Goal: Obtain resource: Download file/media

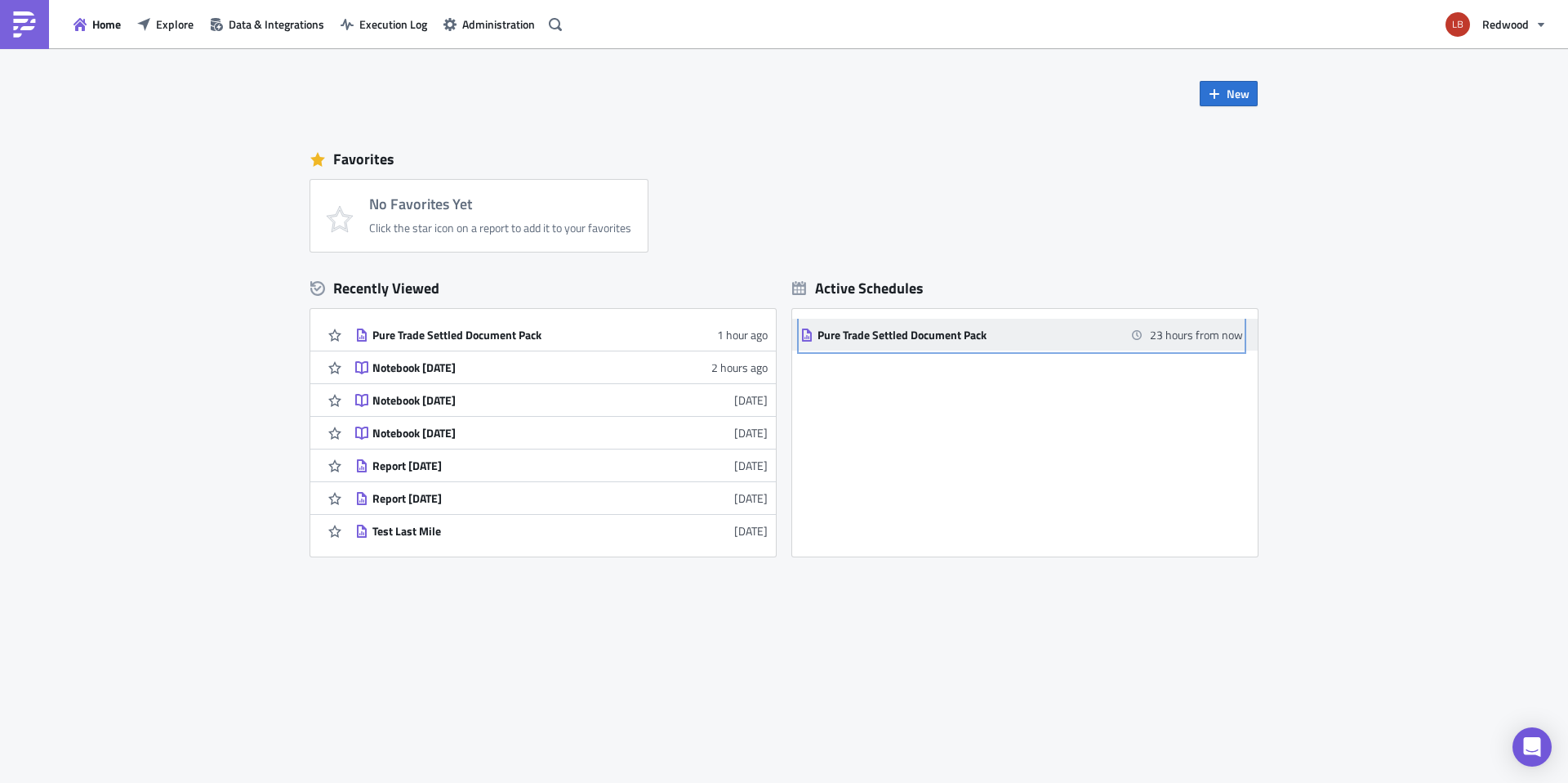
click at [934, 337] on div "Pure Trade Settled Document Pack" at bounding box center [960, 334] width 286 height 15
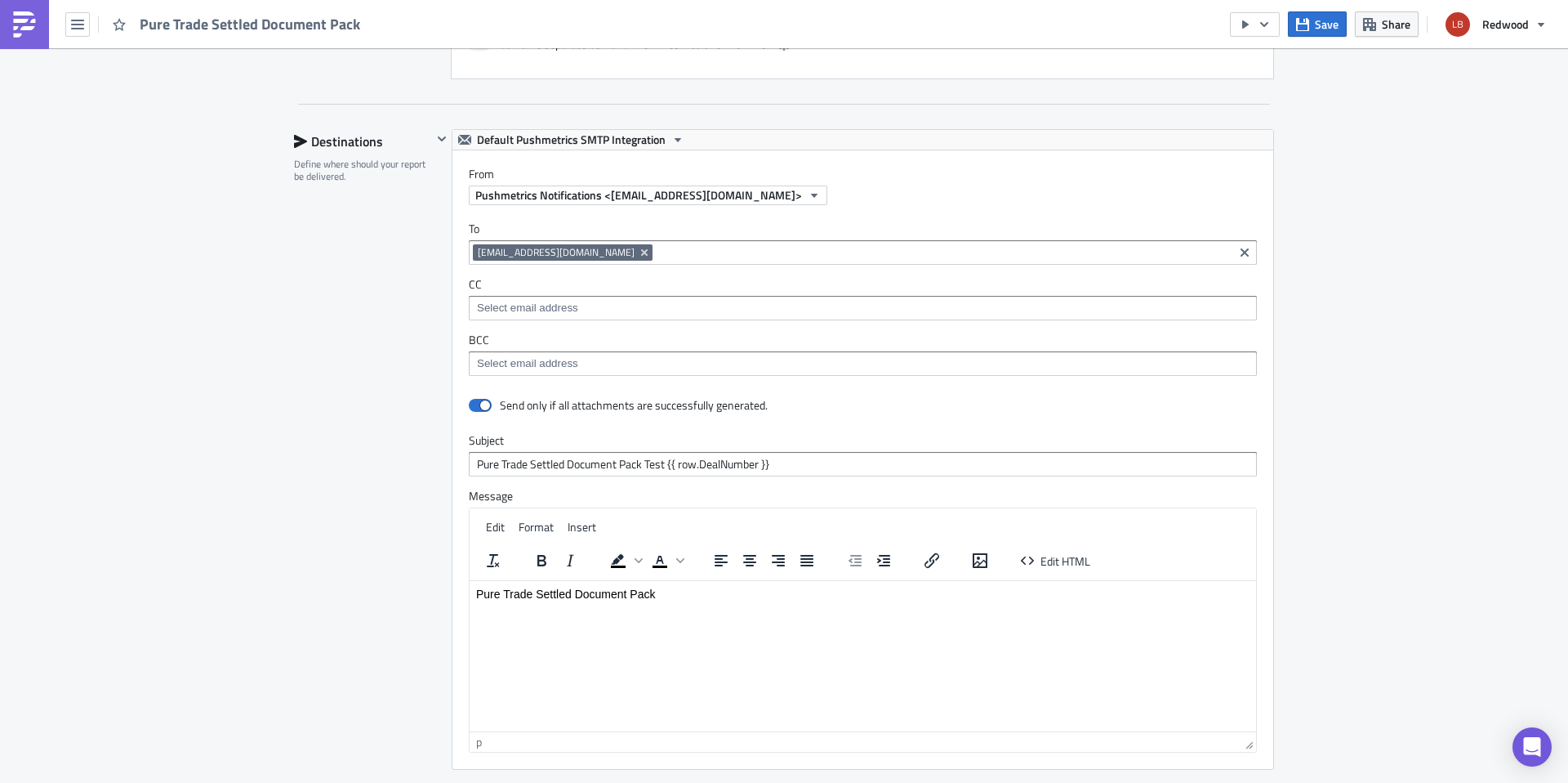
scroll to position [1600, 0]
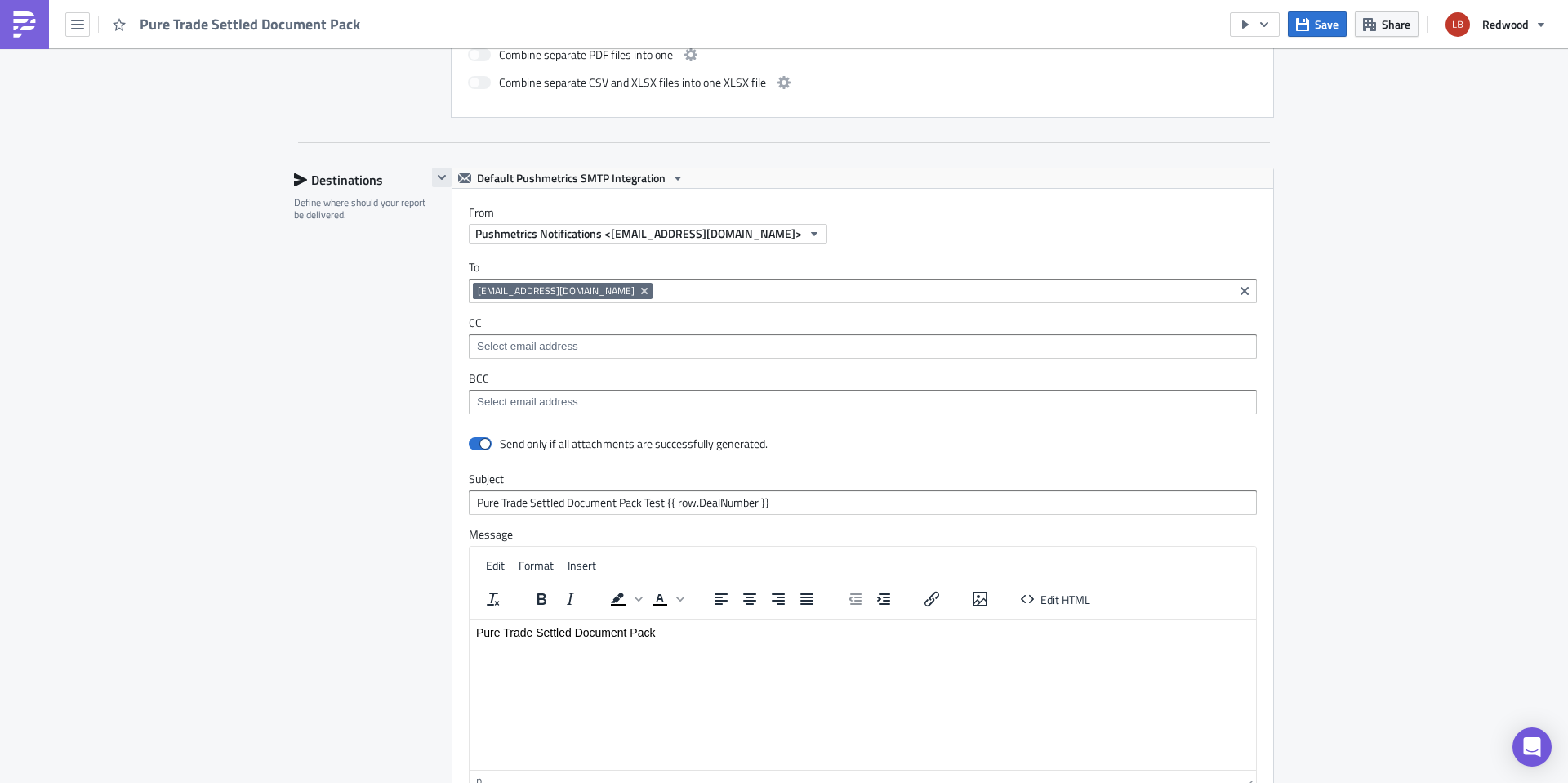
click at [436, 171] on icon "button" at bounding box center [442, 177] width 13 height 13
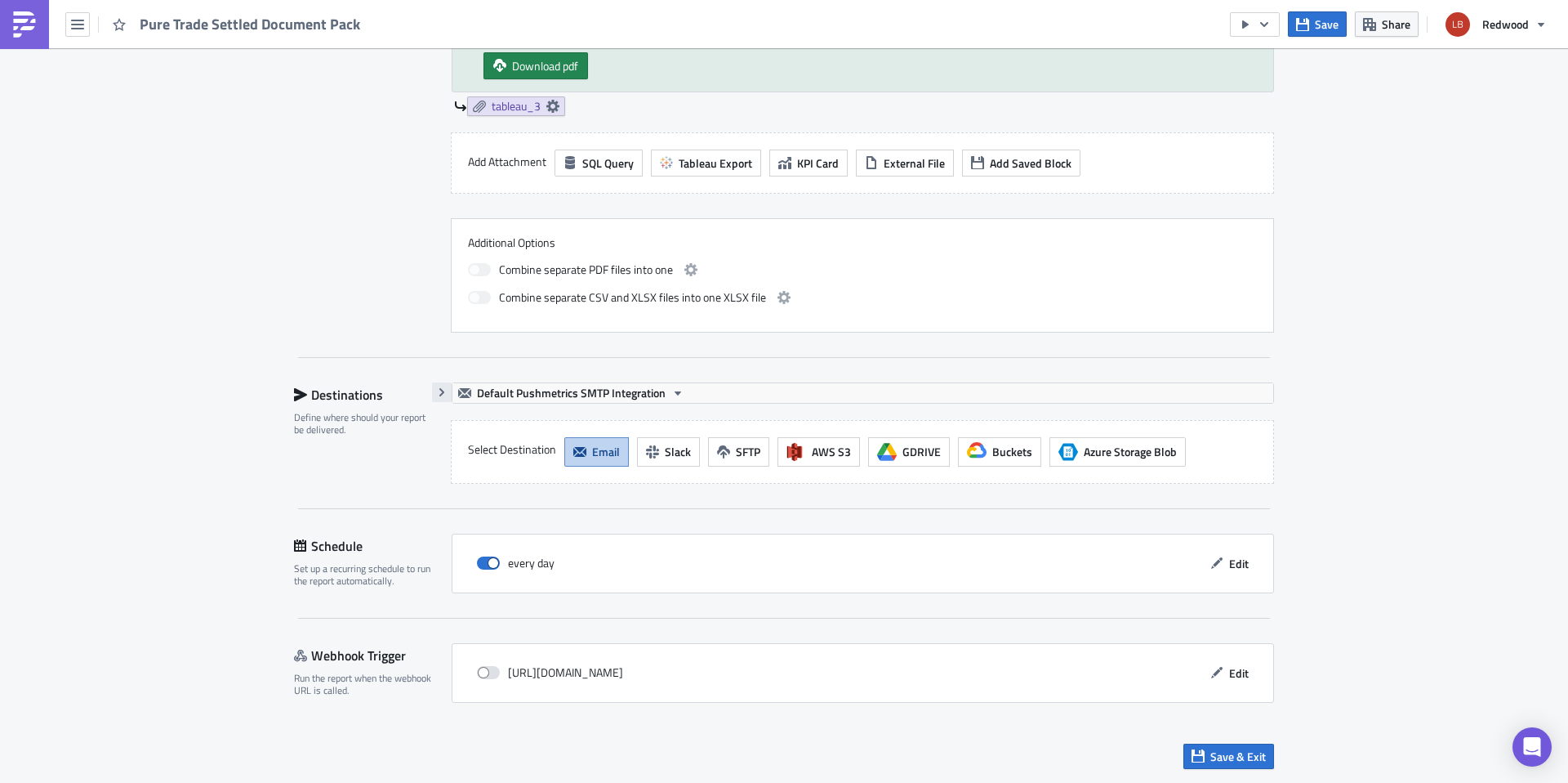
scroll to position [1385, 0]
click at [439, 390] on icon "button" at bounding box center [442, 392] width 13 height 13
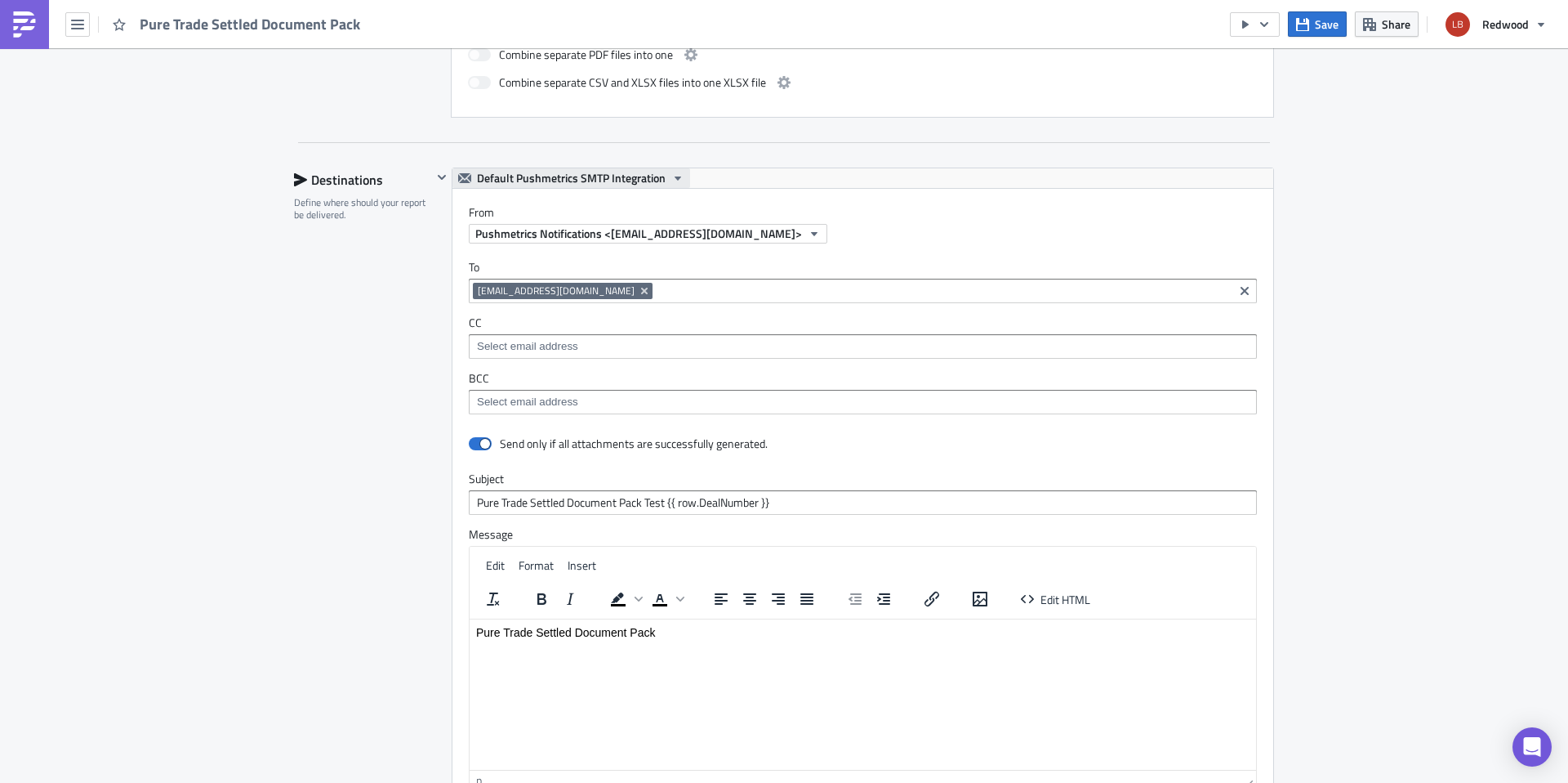
click at [646, 185] on span "Default Pushmetrics SMTP Integration" at bounding box center [571, 178] width 189 height 20
click at [719, 225] on span "Pushmetrics Notifications <[EMAIL_ADDRESS][DOMAIN_NAME]>" at bounding box center [639, 234] width 326 height 18
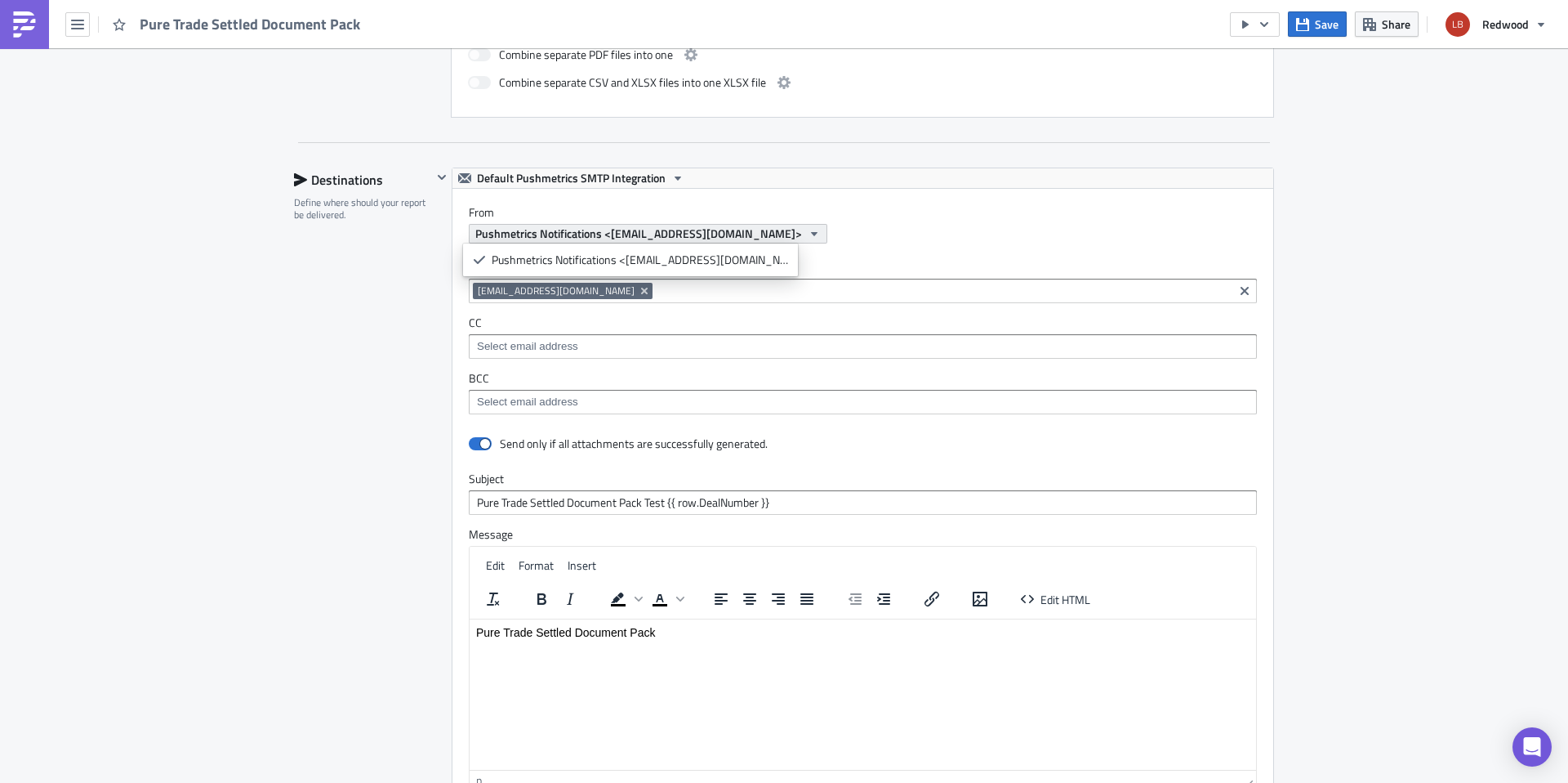
click at [720, 233] on span "Pushmetrics Notifications <[EMAIL_ADDRESS][DOMAIN_NAME]>" at bounding box center [639, 234] width 326 height 18
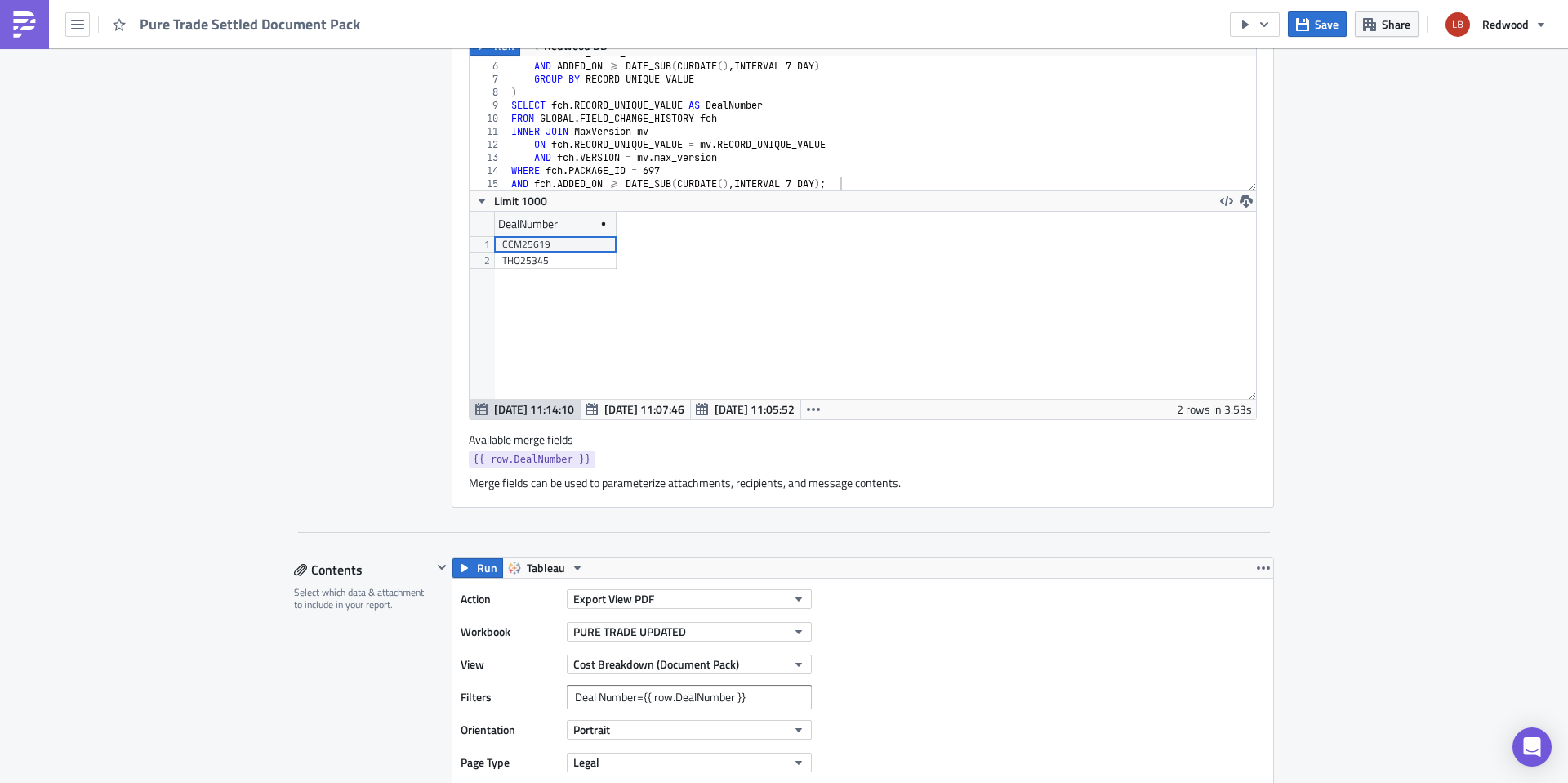
scroll to position [0, 0]
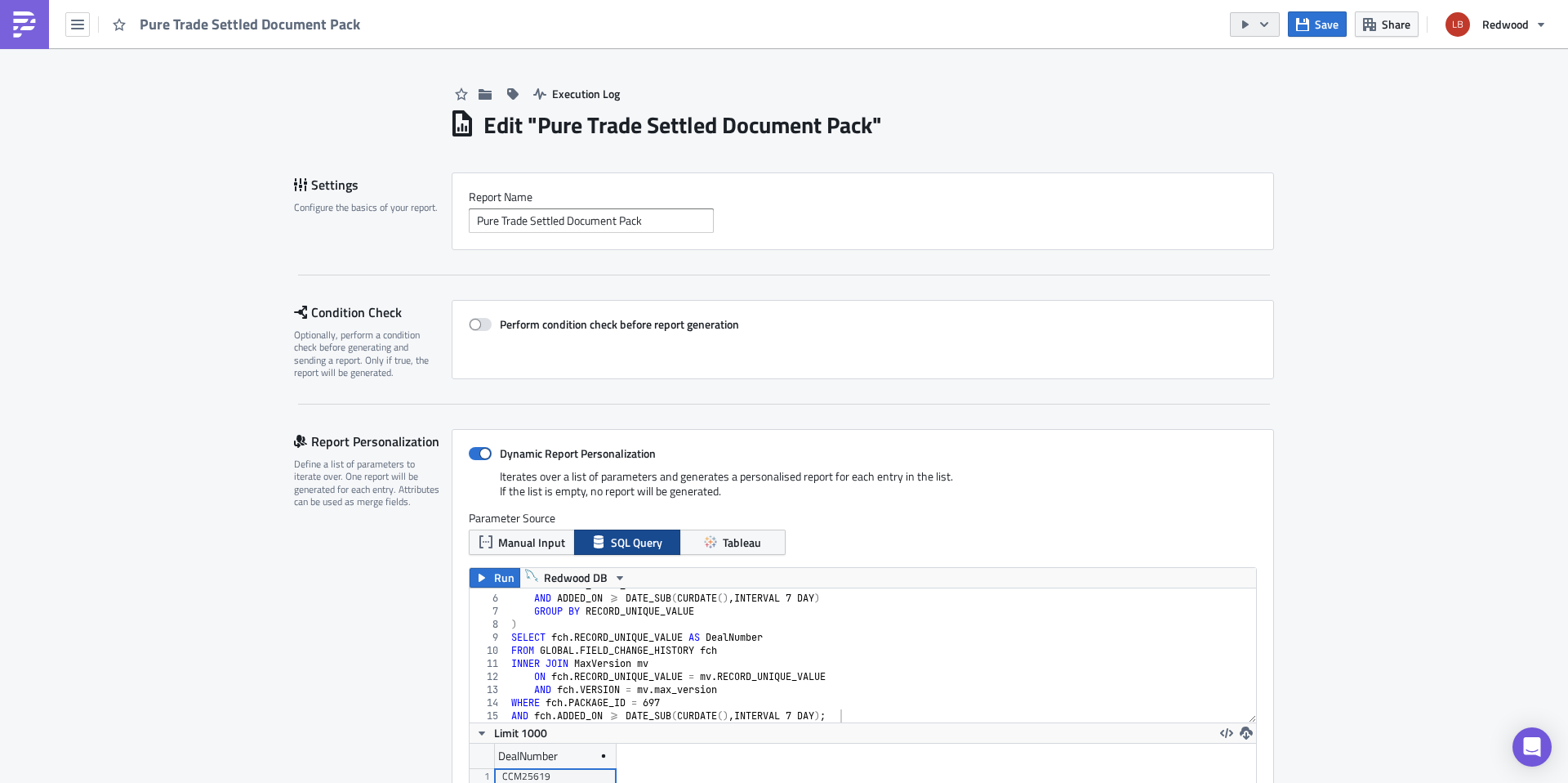
click at [1264, 22] on icon "button" at bounding box center [1264, 23] width 13 height 13
click at [1296, 67] on div "Send Just to Me" at bounding box center [1305, 65] width 127 height 17
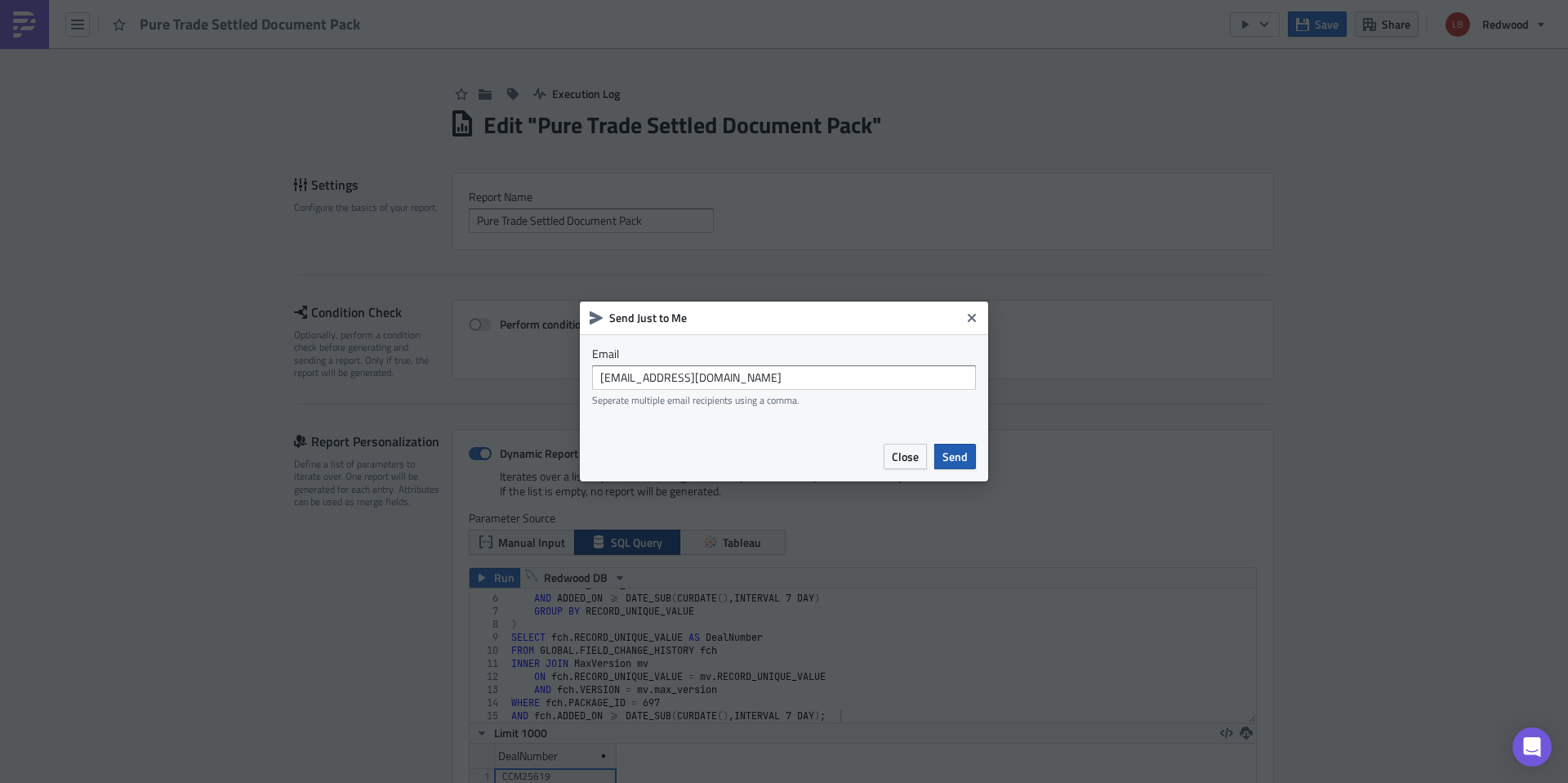
click at [960, 454] on span "Send" at bounding box center [955, 457] width 25 height 18
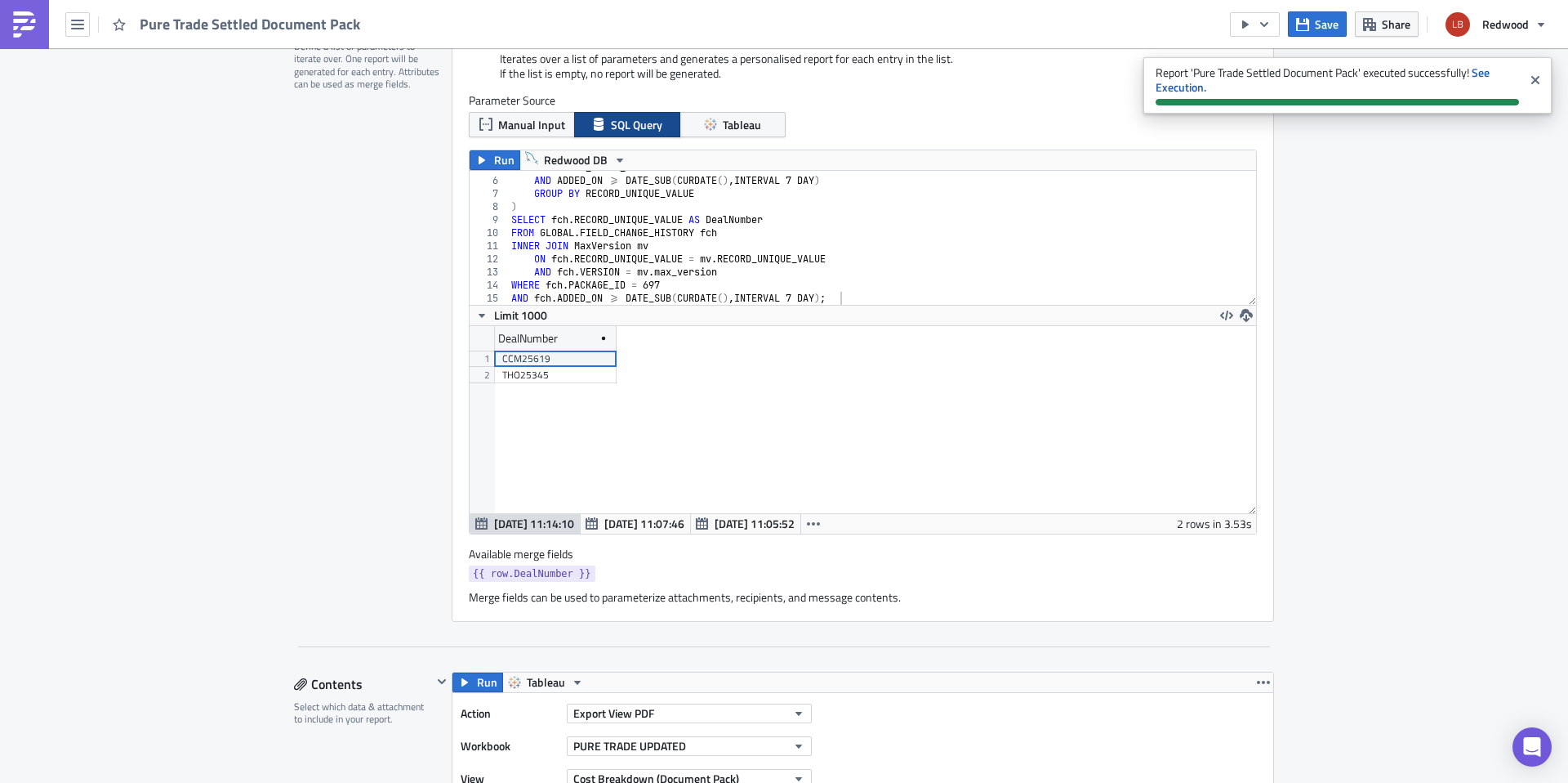
scroll to position [248, 0]
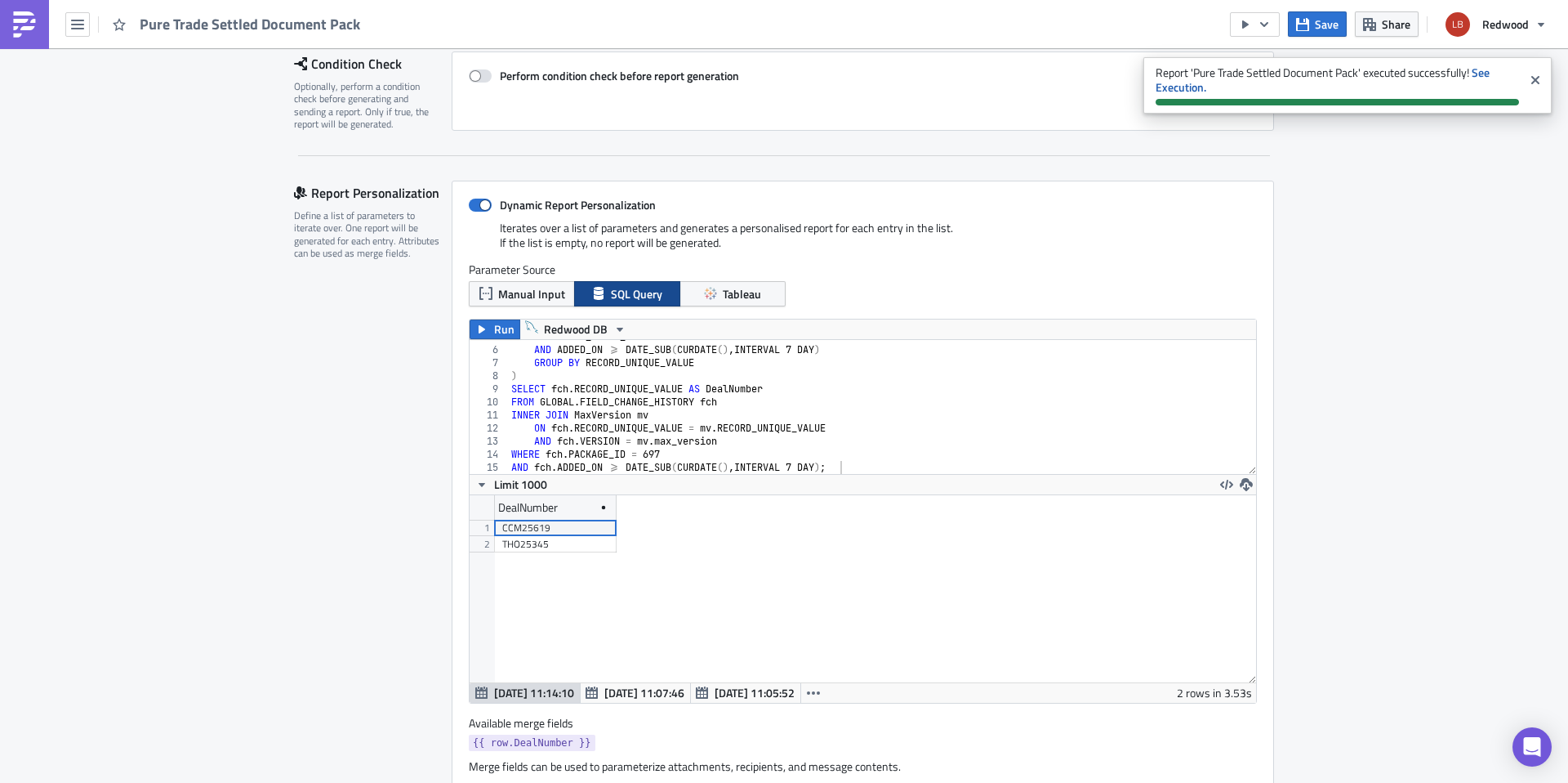
click at [859, 450] on div "AND FIELD_VALUE_STRING = 'Settled' AND ADDED_ON >= DATE_SUB ( CURDATE ( ) , INT…" at bounding box center [875, 411] width 736 height 160
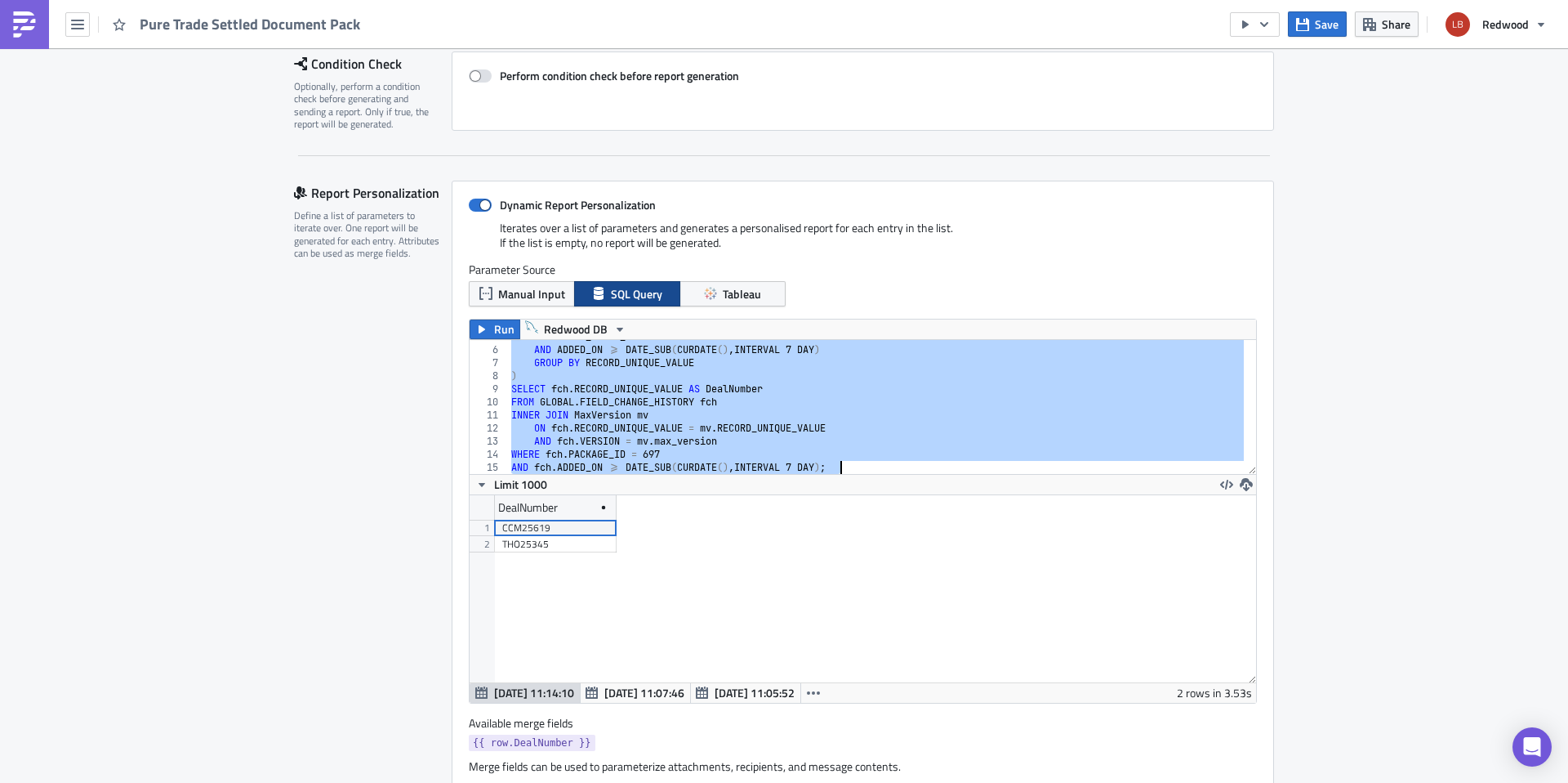
paste textarea "AND fch.FIELD_VALUE_STRING = "Settled""
type textarea "AND fch.FIELD_VALUE_STRING = "Settled";"
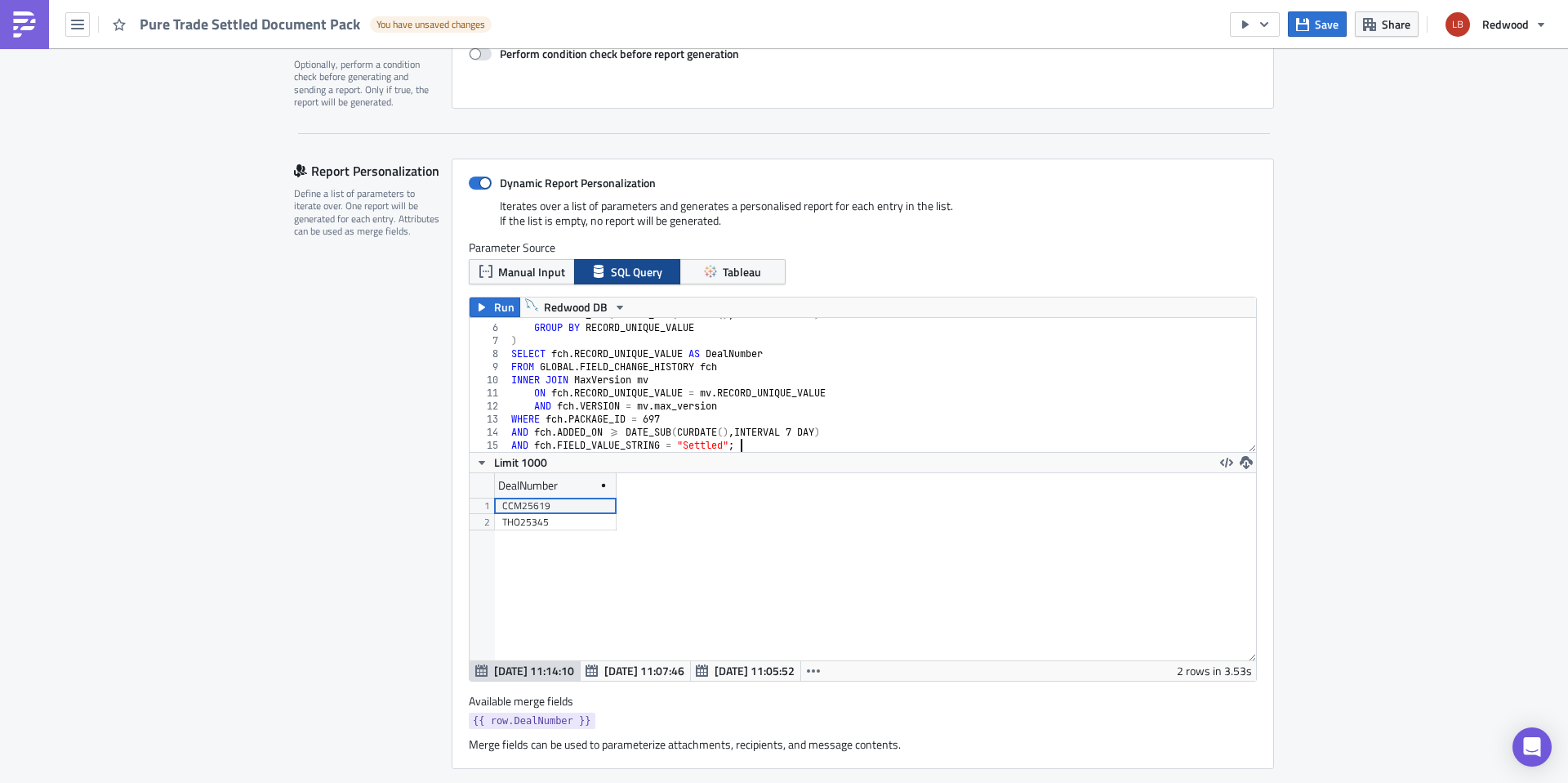
scroll to position [272, 0]
click at [486, 308] on button "Run" at bounding box center [495, 306] width 51 height 20
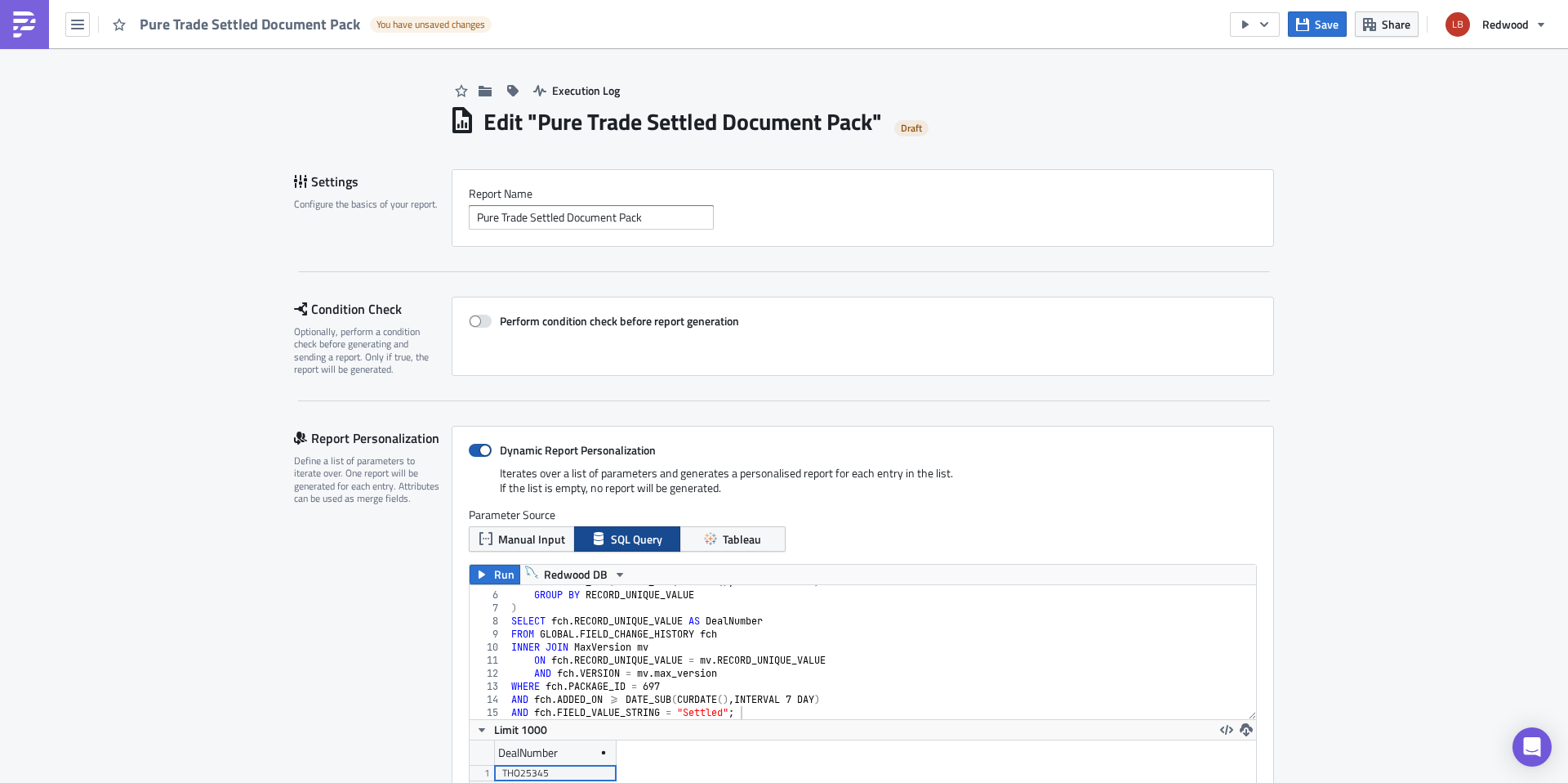
scroll to position [0, 0]
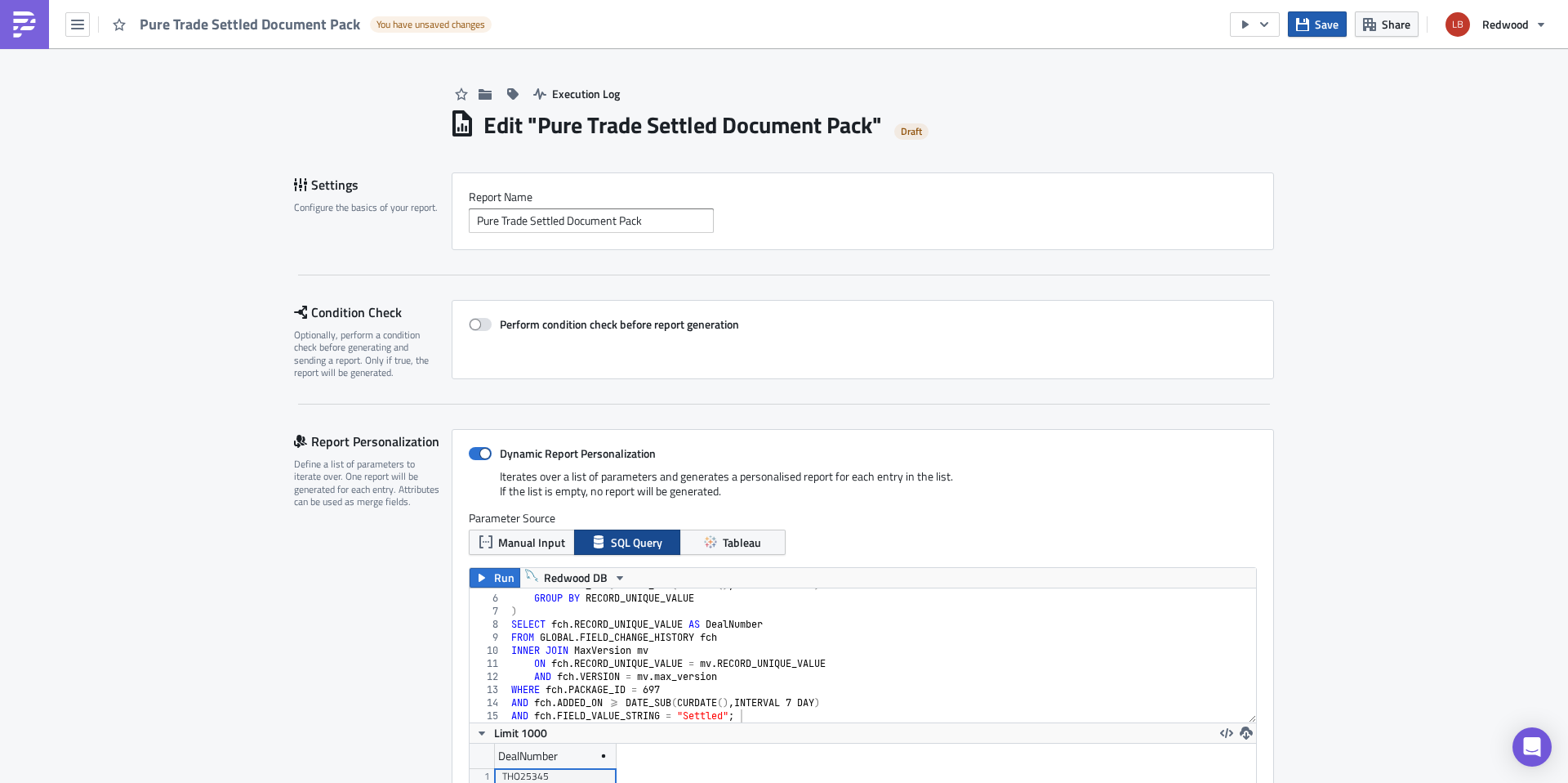
click at [1317, 32] on span "Save" at bounding box center [1327, 24] width 23 height 18
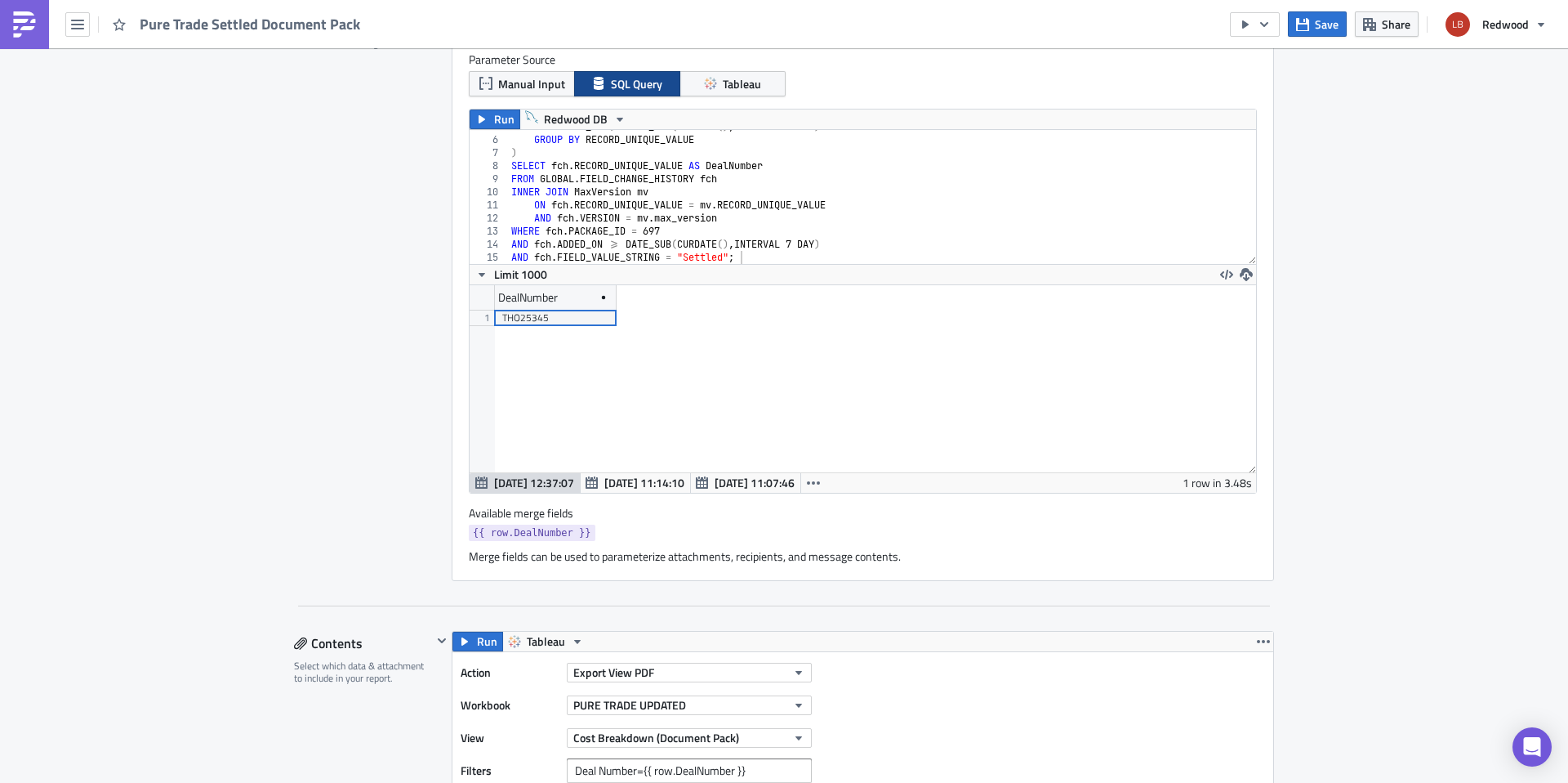
scroll to position [457, 0]
click at [807, 482] on icon "button" at bounding box center [813, 484] width 13 height 13
click at [894, 518] on div "Available merge fields {{ row.DealNumber }}" at bounding box center [863, 527] width 788 height 39
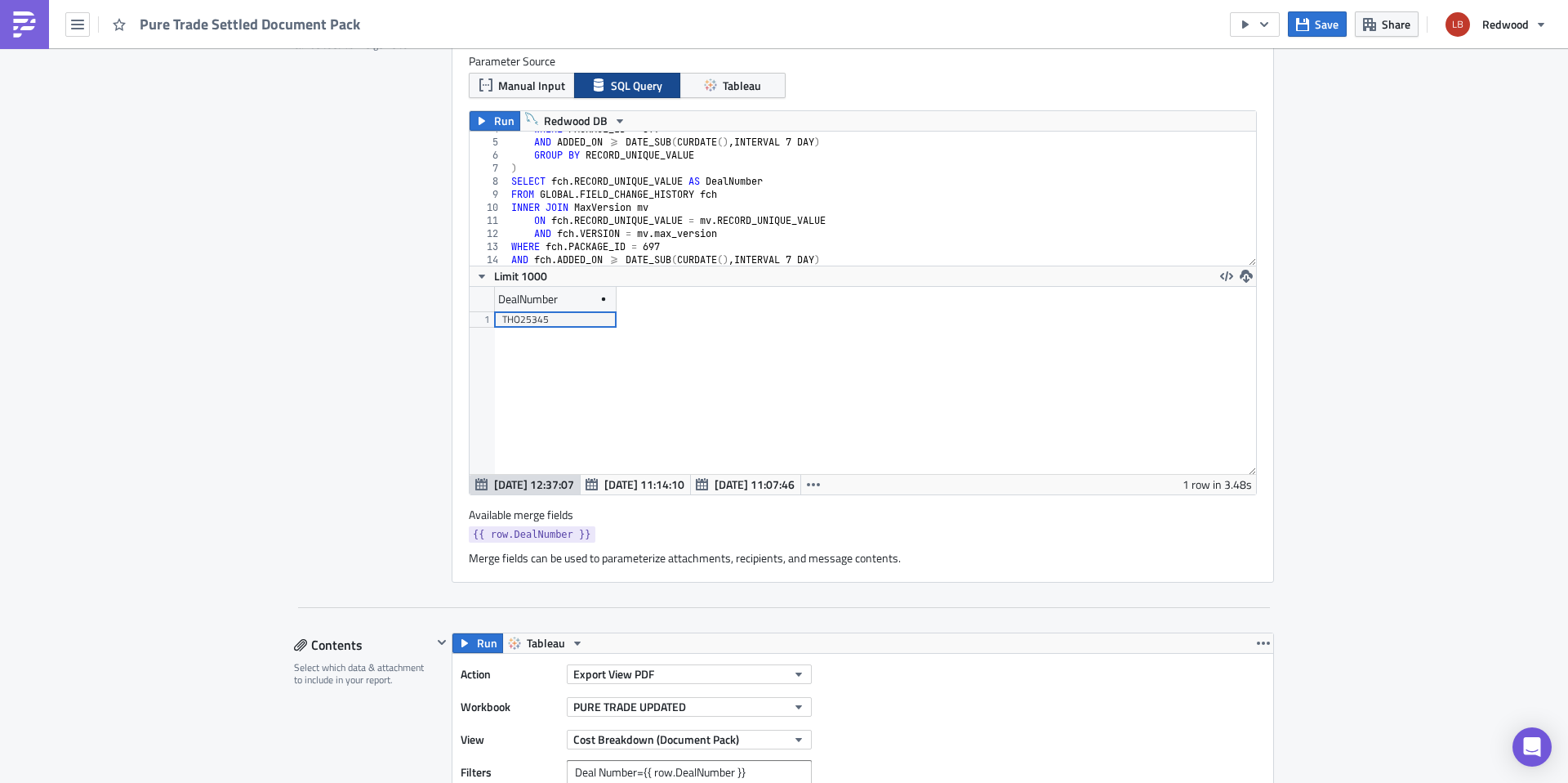
scroll to position [0, 0]
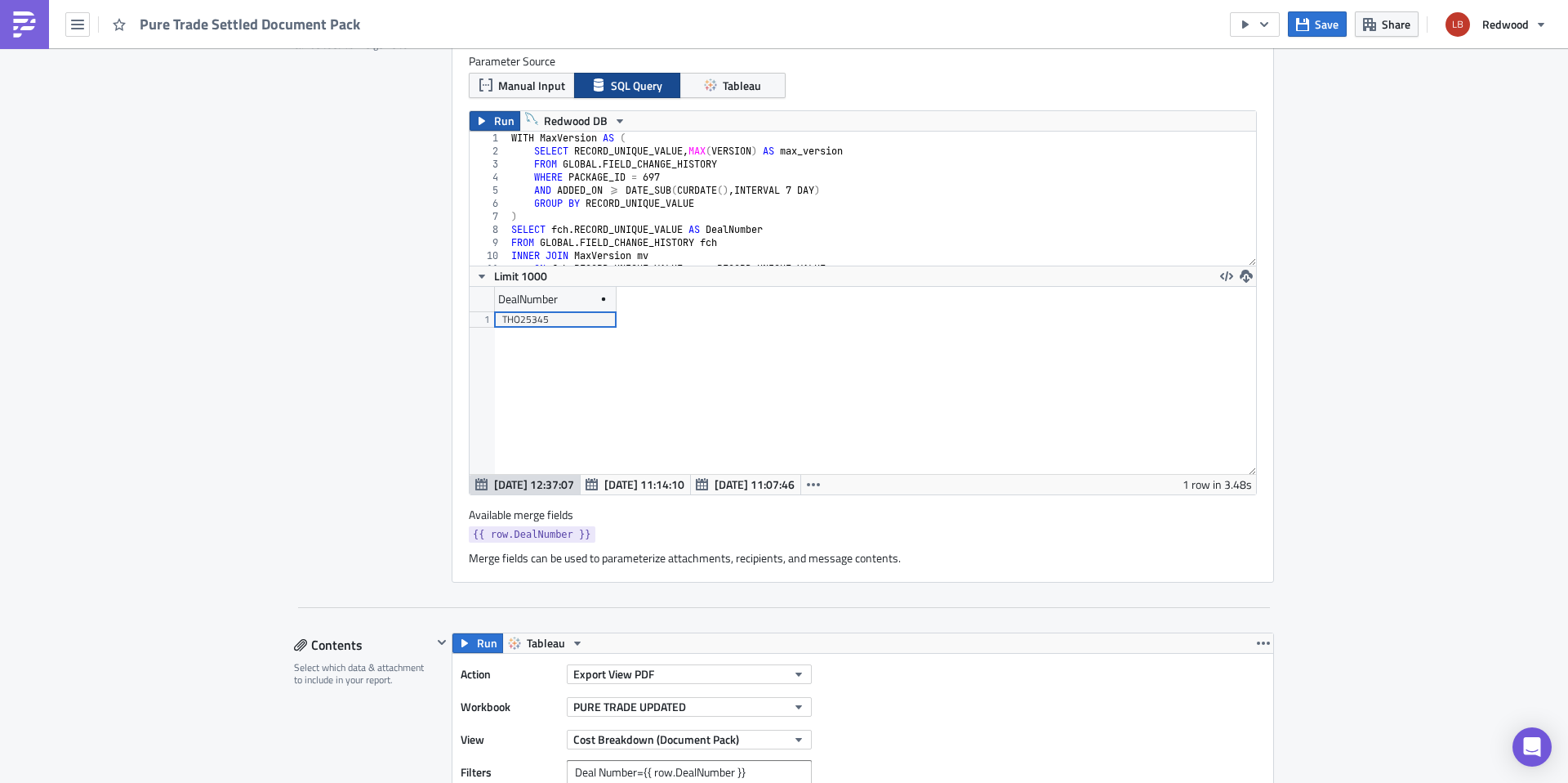
click at [495, 122] on span "Run" at bounding box center [504, 121] width 21 height 20
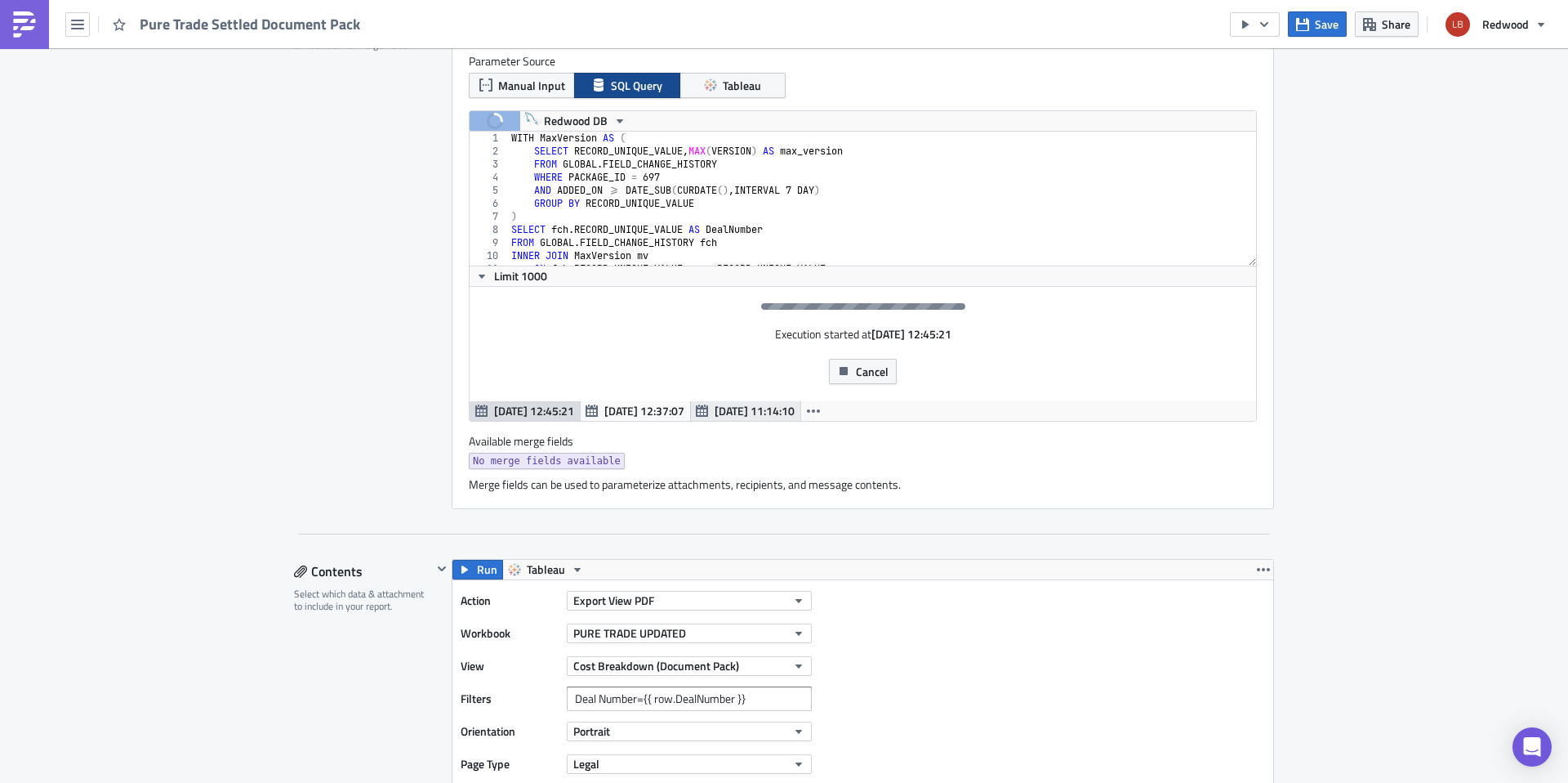
click at [774, 413] on span "Sep 11 11:14:10" at bounding box center [755, 411] width 80 height 18
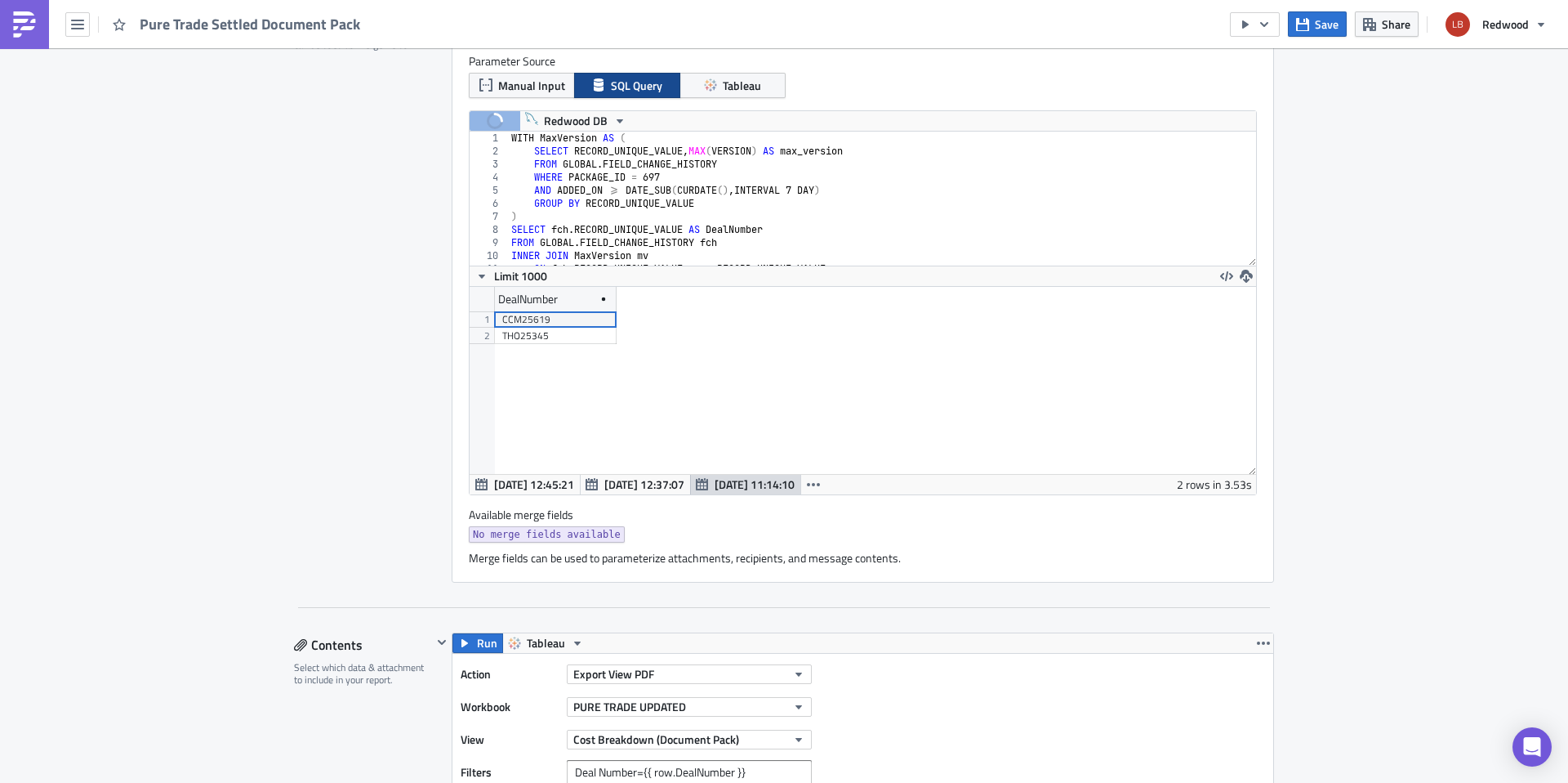
scroll to position [187, 786]
click at [764, 492] on span "Sep 11 11:14:10" at bounding box center [755, 485] width 80 height 18
click at [554, 482] on span "Sep 11 12:45:21" at bounding box center [534, 485] width 80 height 18
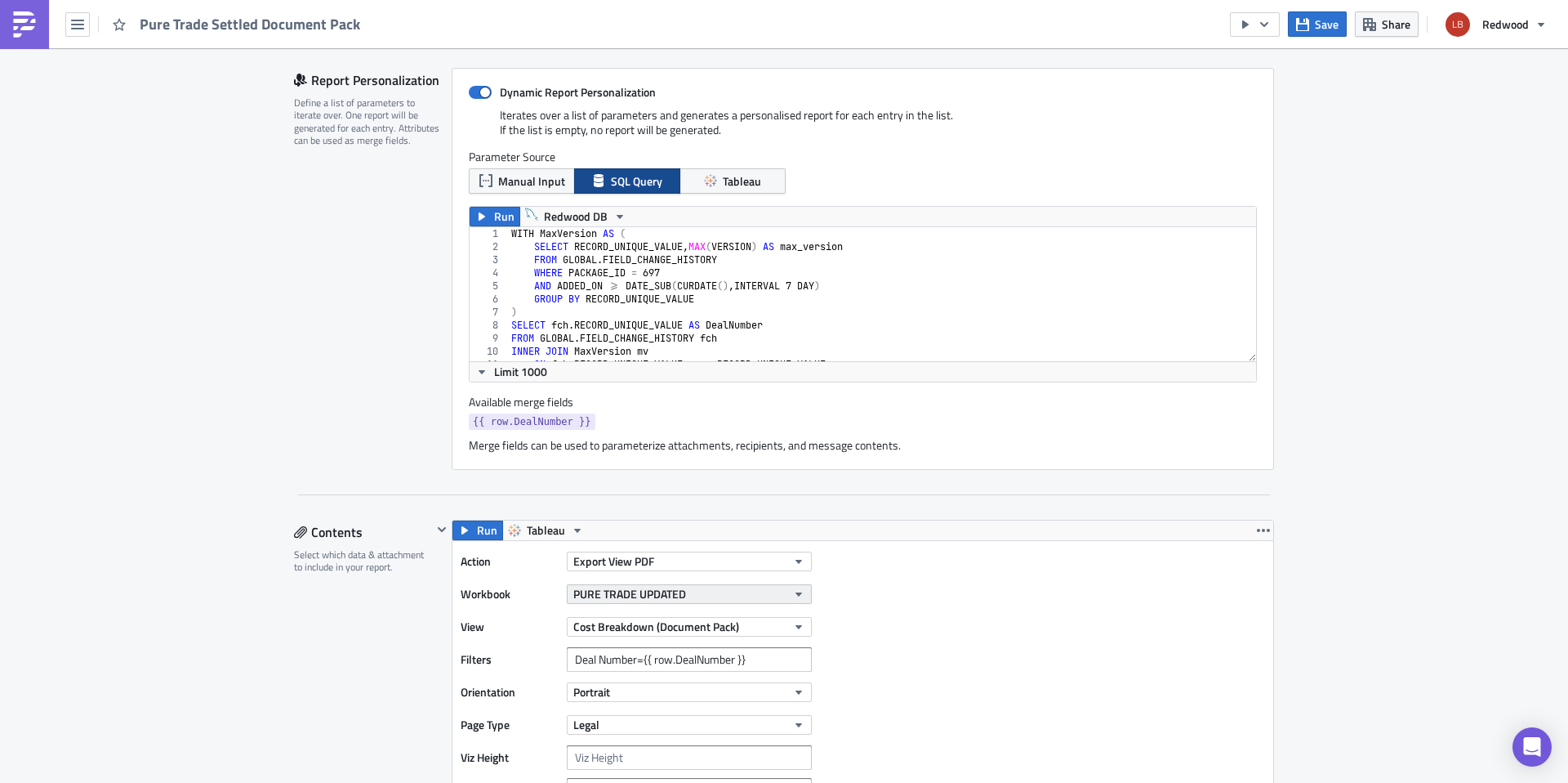
scroll to position [359, 0]
click at [483, 230] on div "1" at bounding box center [489, 236] width 39 height 13
click at [485, 221] on button "Run" at bounding box center [495, 219] width 51 height 20
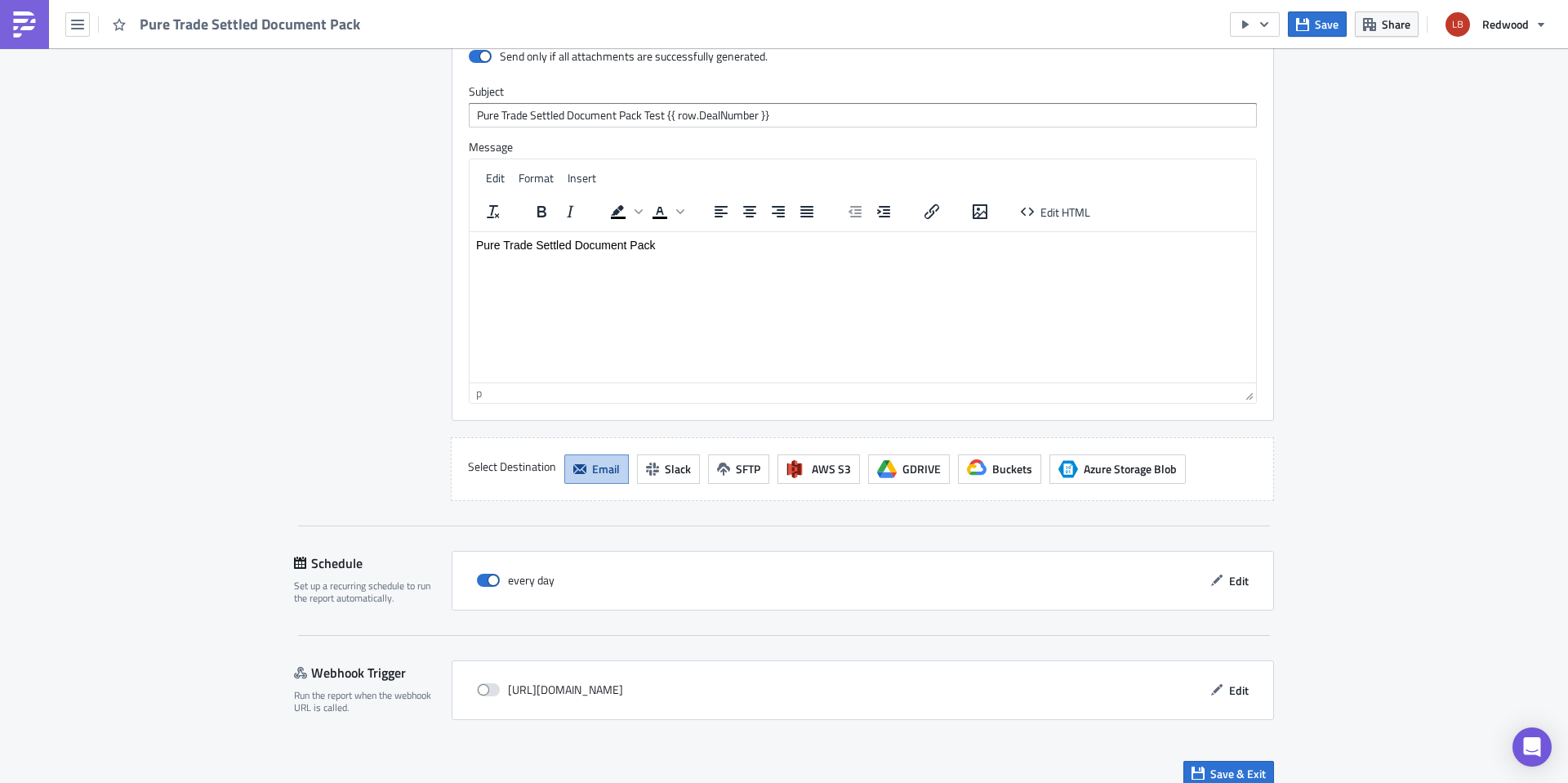
scroll to position [2005, 0]
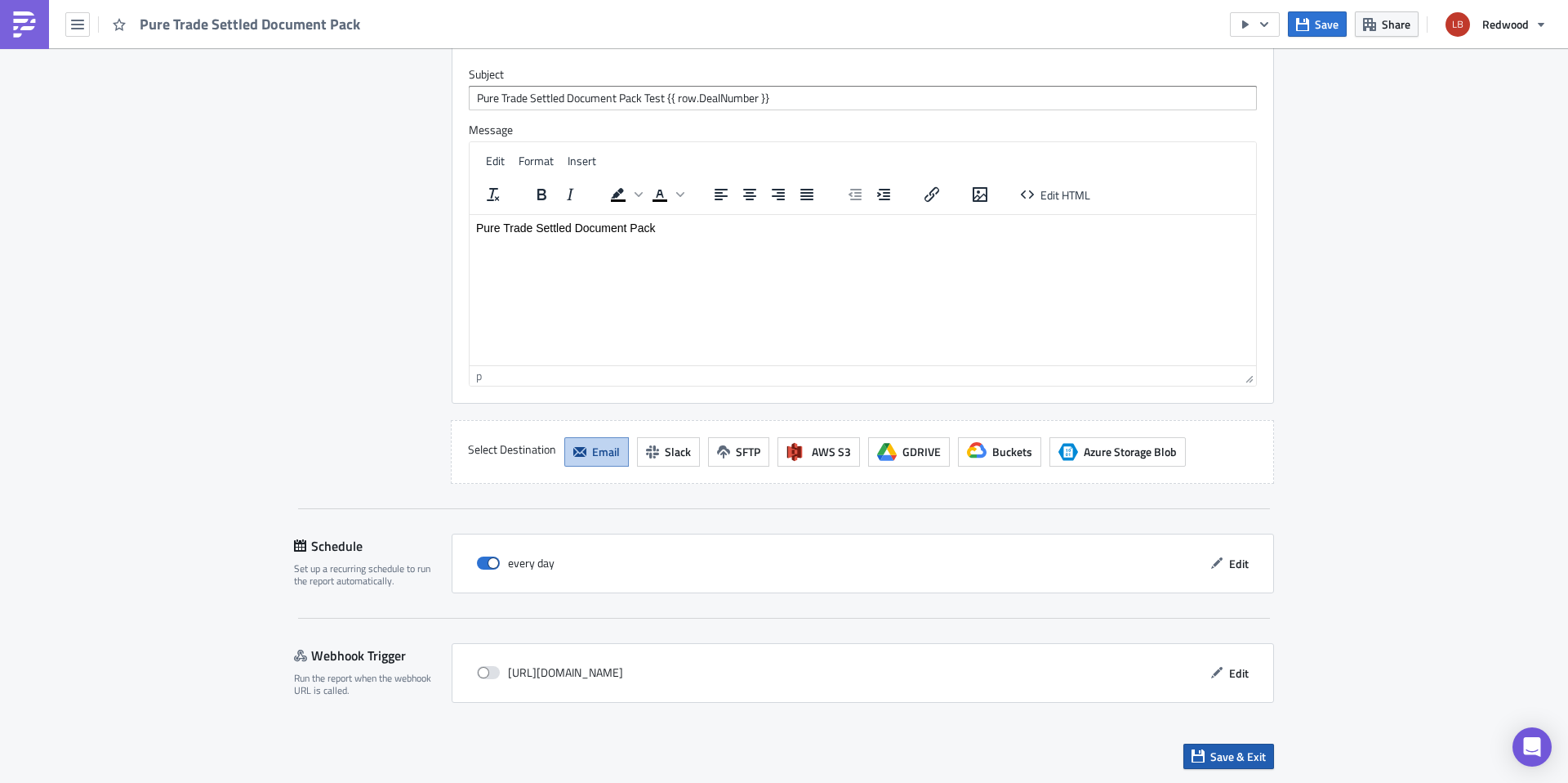
click at [1243, 757] on span "Save & Exit" at bounding box center [1238, 757] width 56 height 18
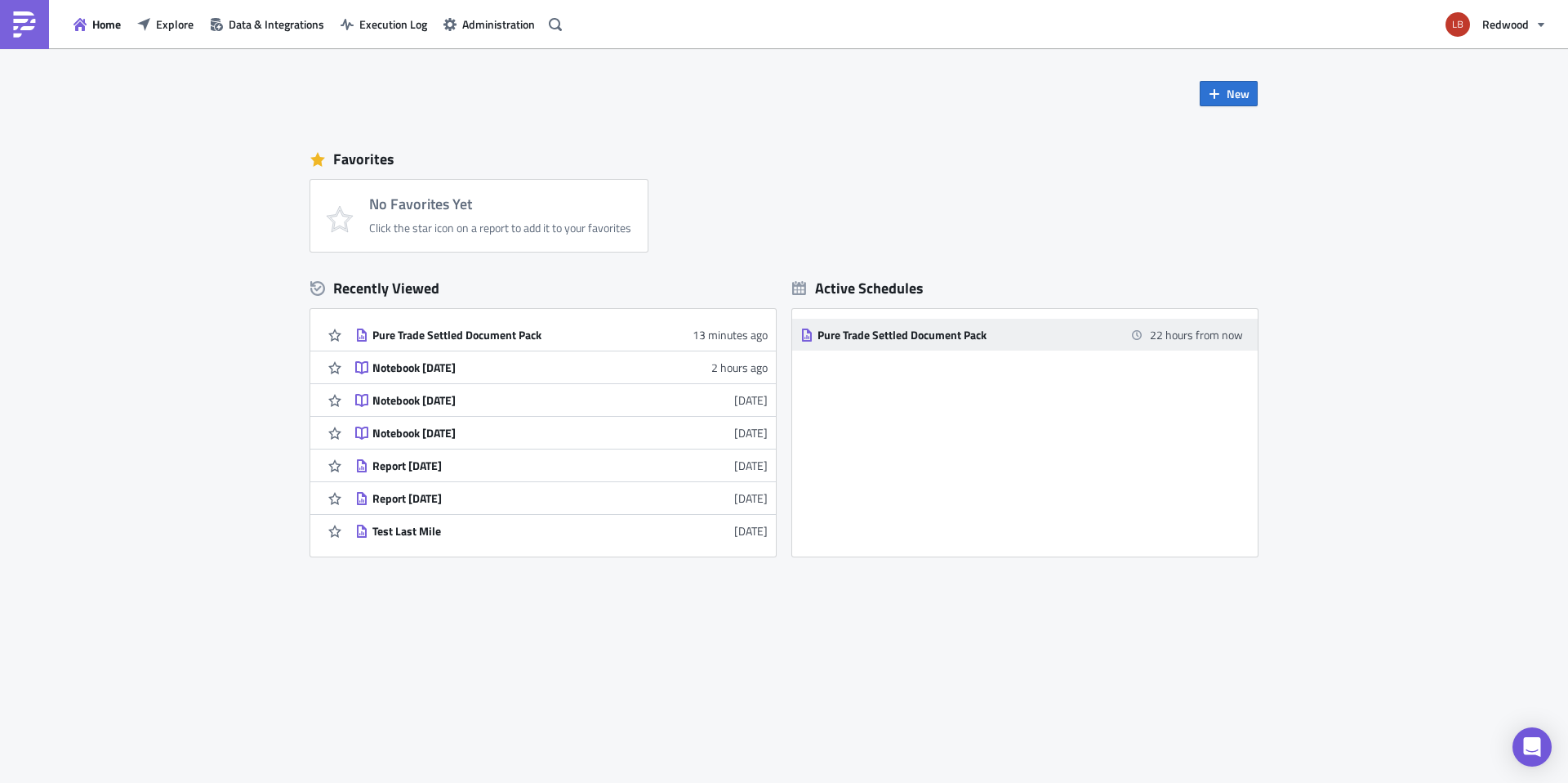
click at [907, 328] on div "Pure Trade Settled Document Pack" at bounding box center [960, 334] width 286 height 15
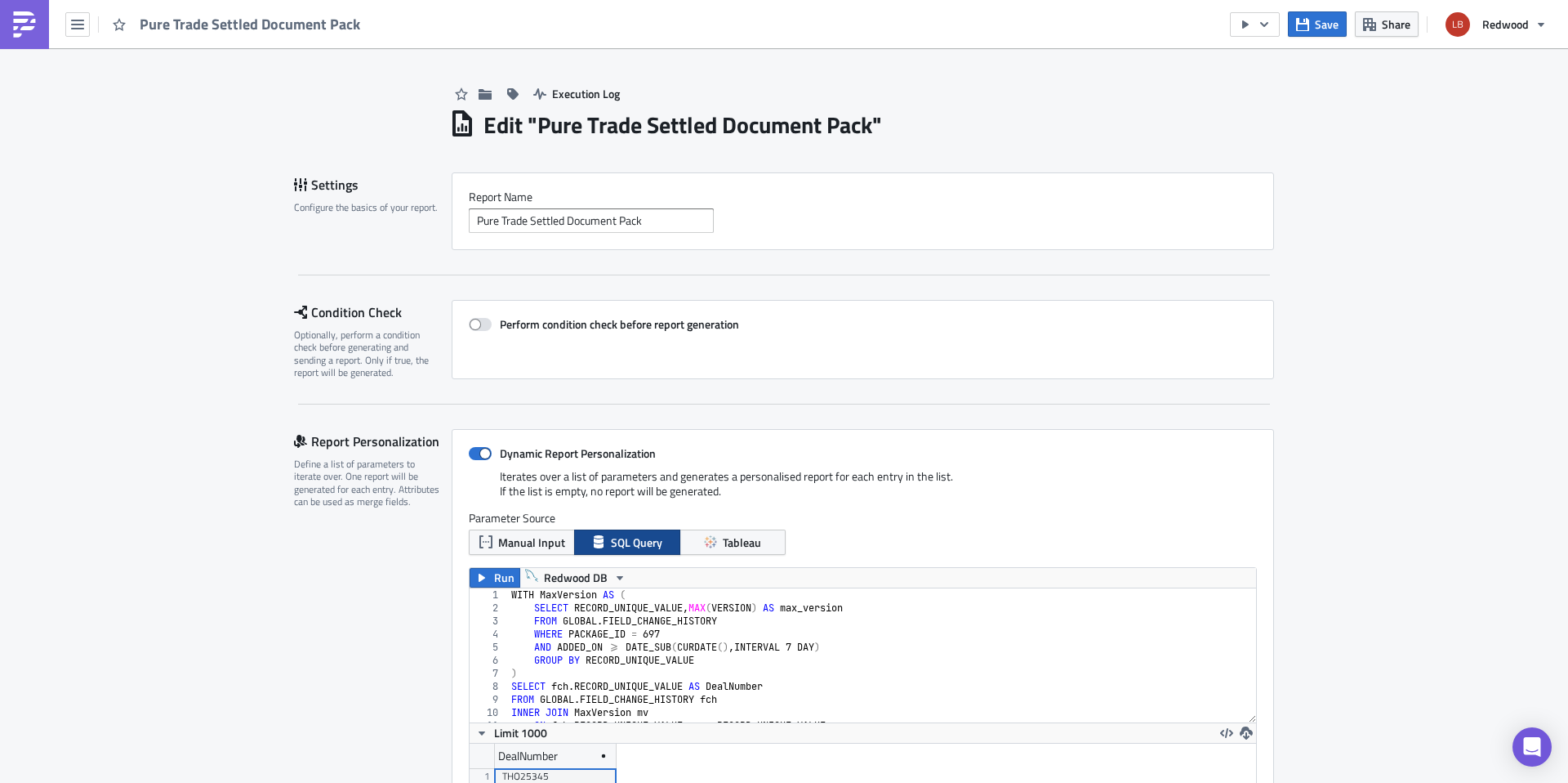
scroll to position [187, 786]
click at [1267, 22] on icon "button" at bounding box center [1264, 23] width 13 height 13
click at [1251, 82] on div "Run Report" at bounding box center [1305, 90] width 127 height 17
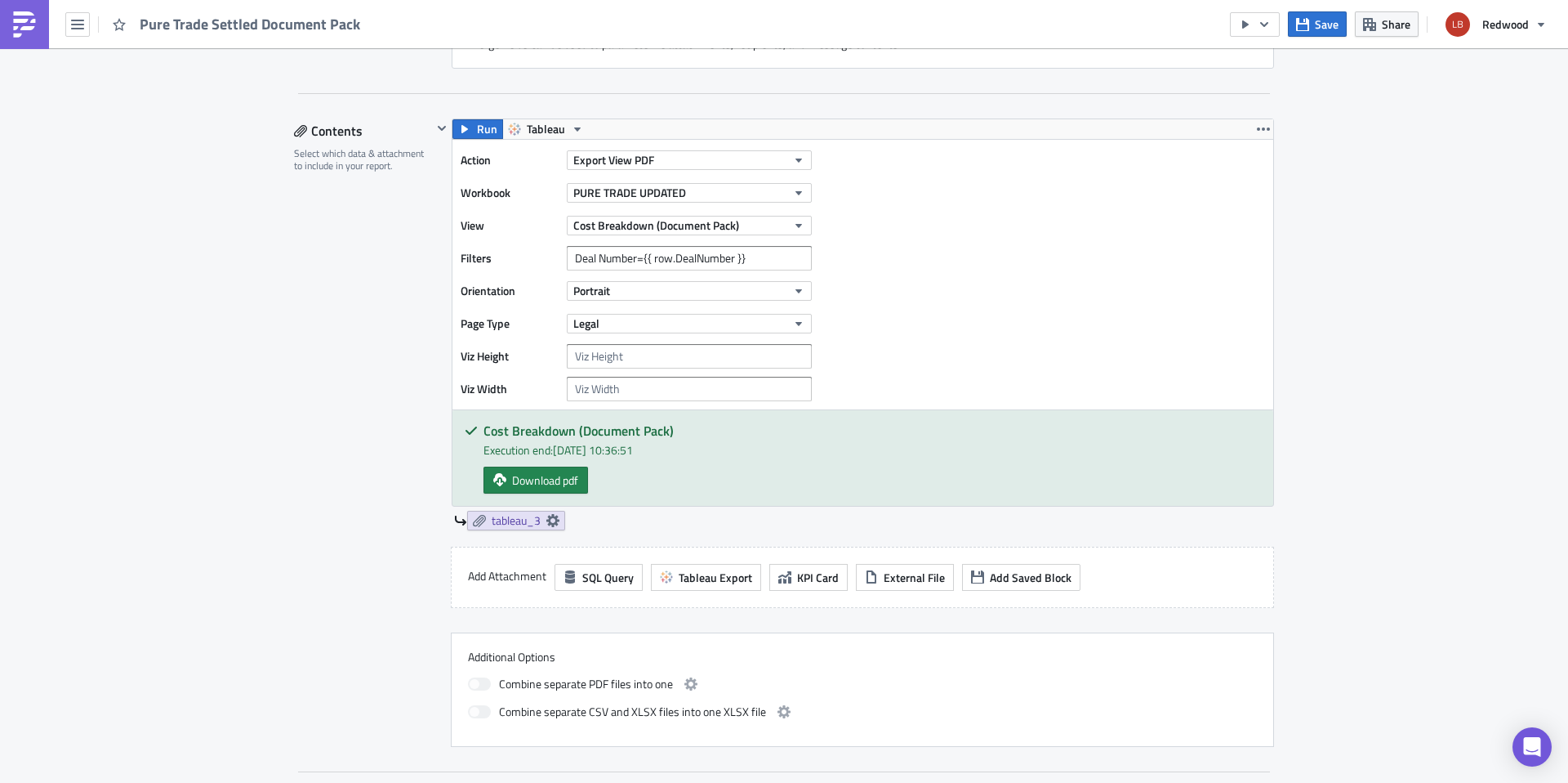
scroll to position [1029, 0]
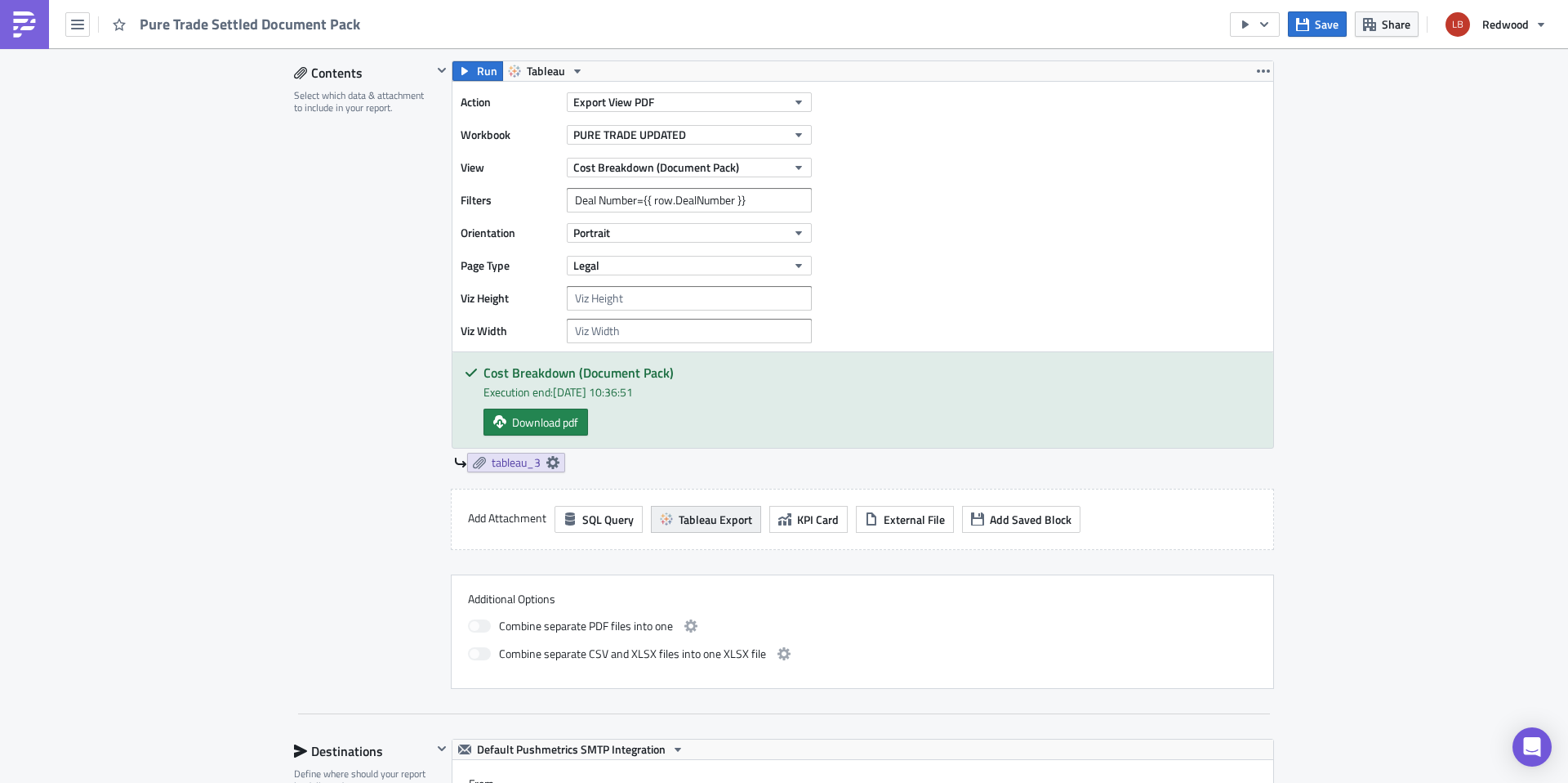
click at [724, 526] on span "Tableau Export" at bounding box center [715, 520] width 73 height 18
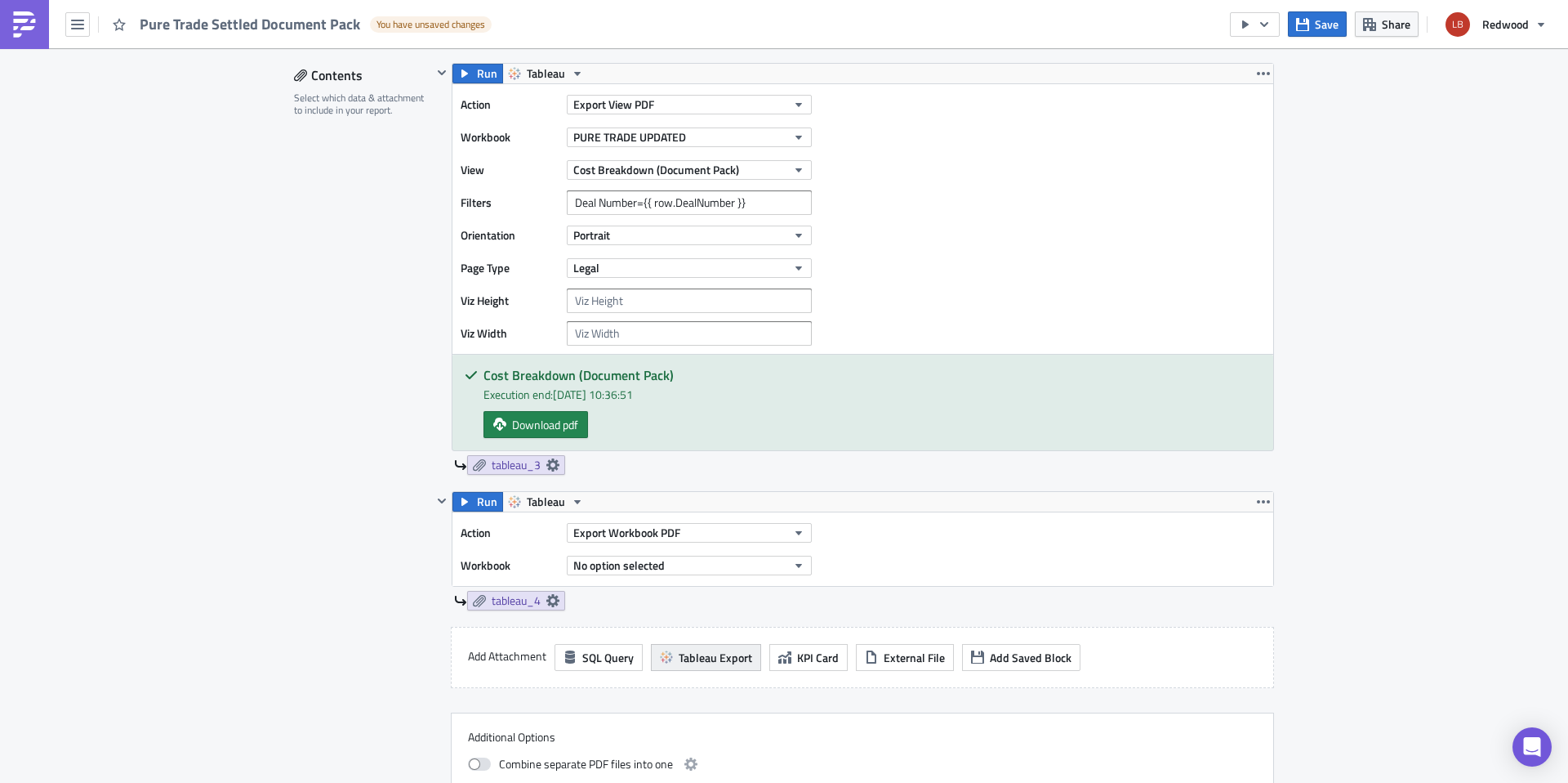
scroll to position [1031, 0]
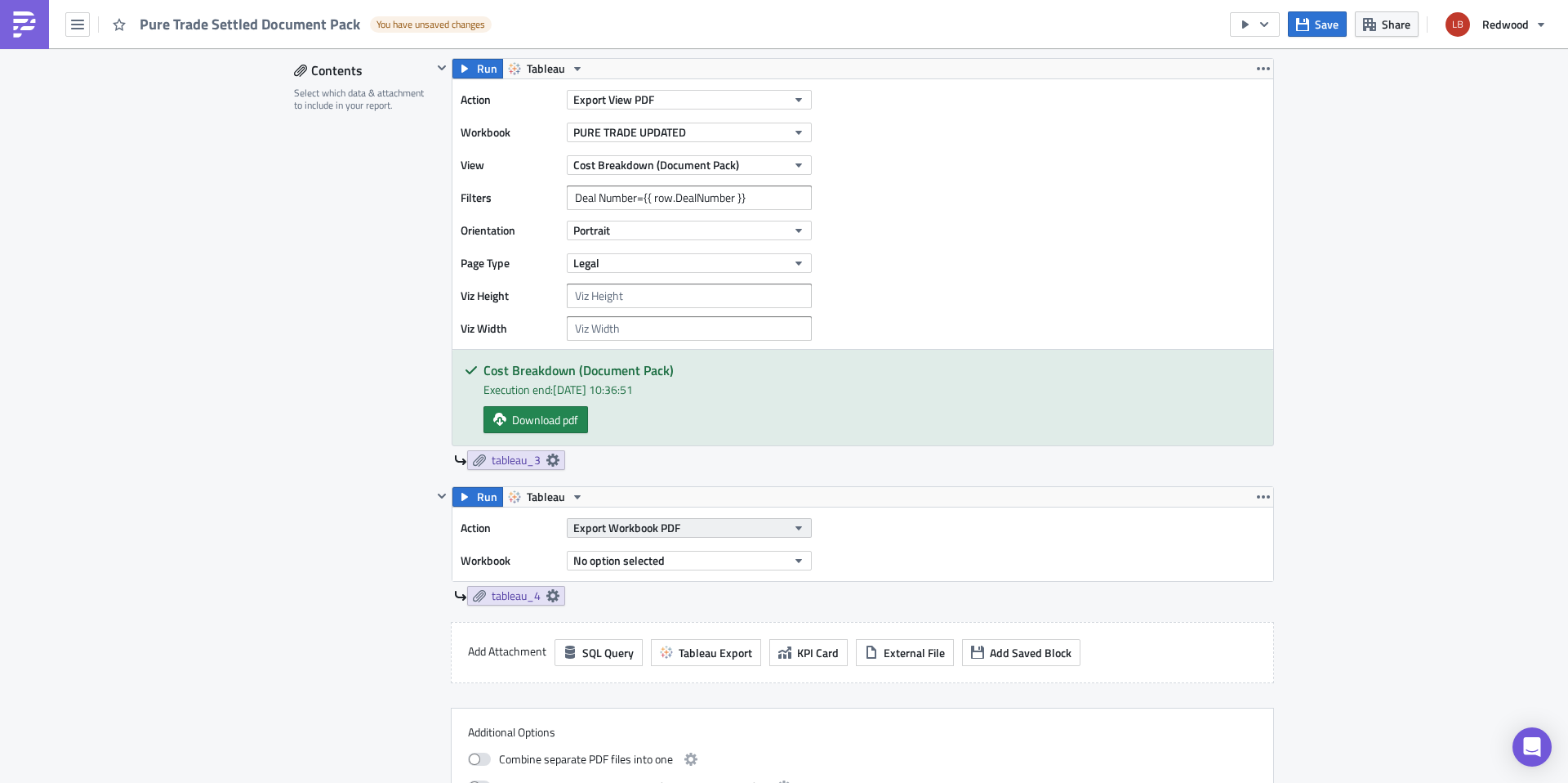
click at [714, 526] on button "Export Workbook PDF" at bounding box center [689, 528] width 245 height 20
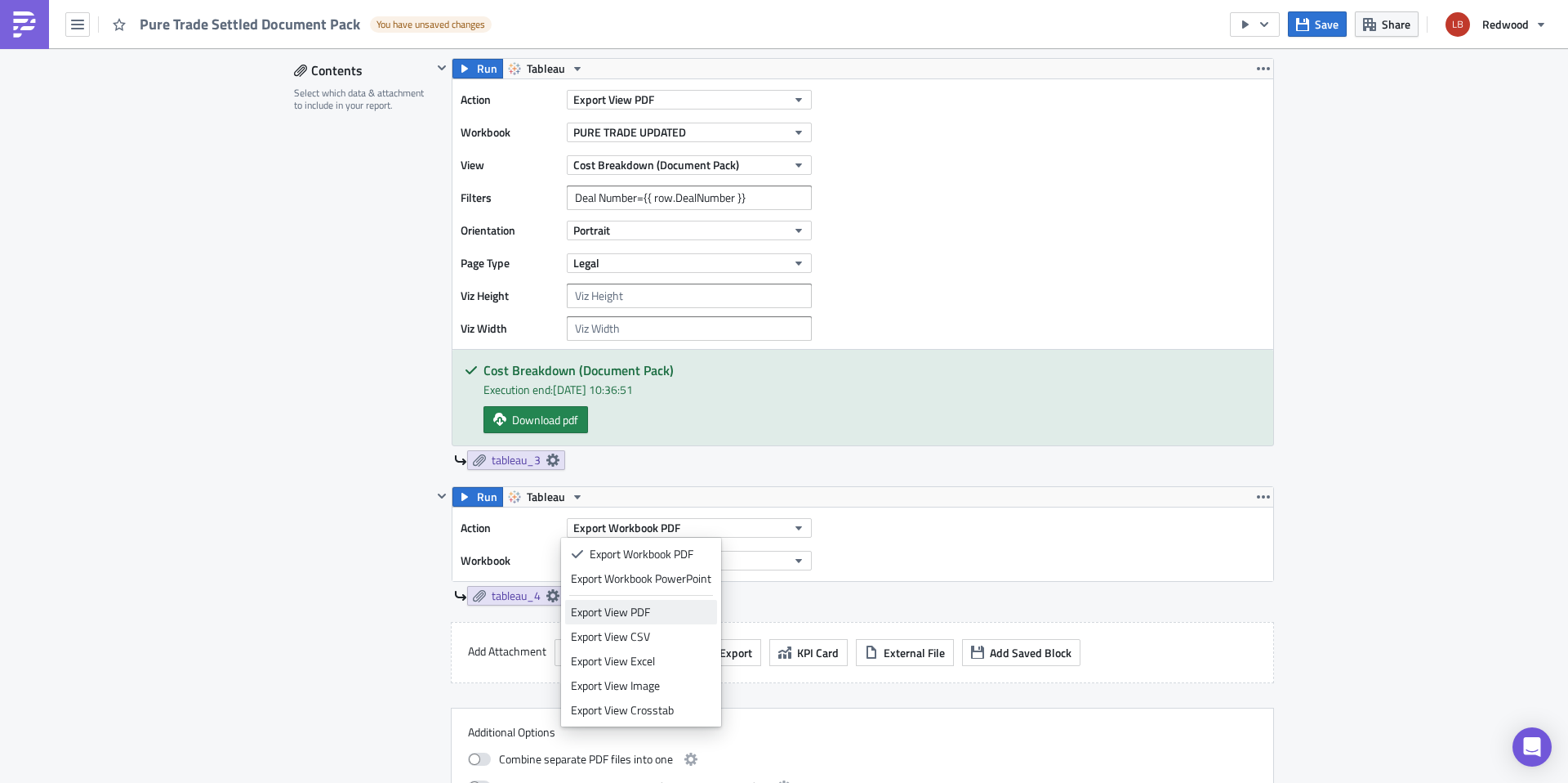
click at [682, 610] on div "Export View PDF" at bounding box center [641, 612] width 141 height 17
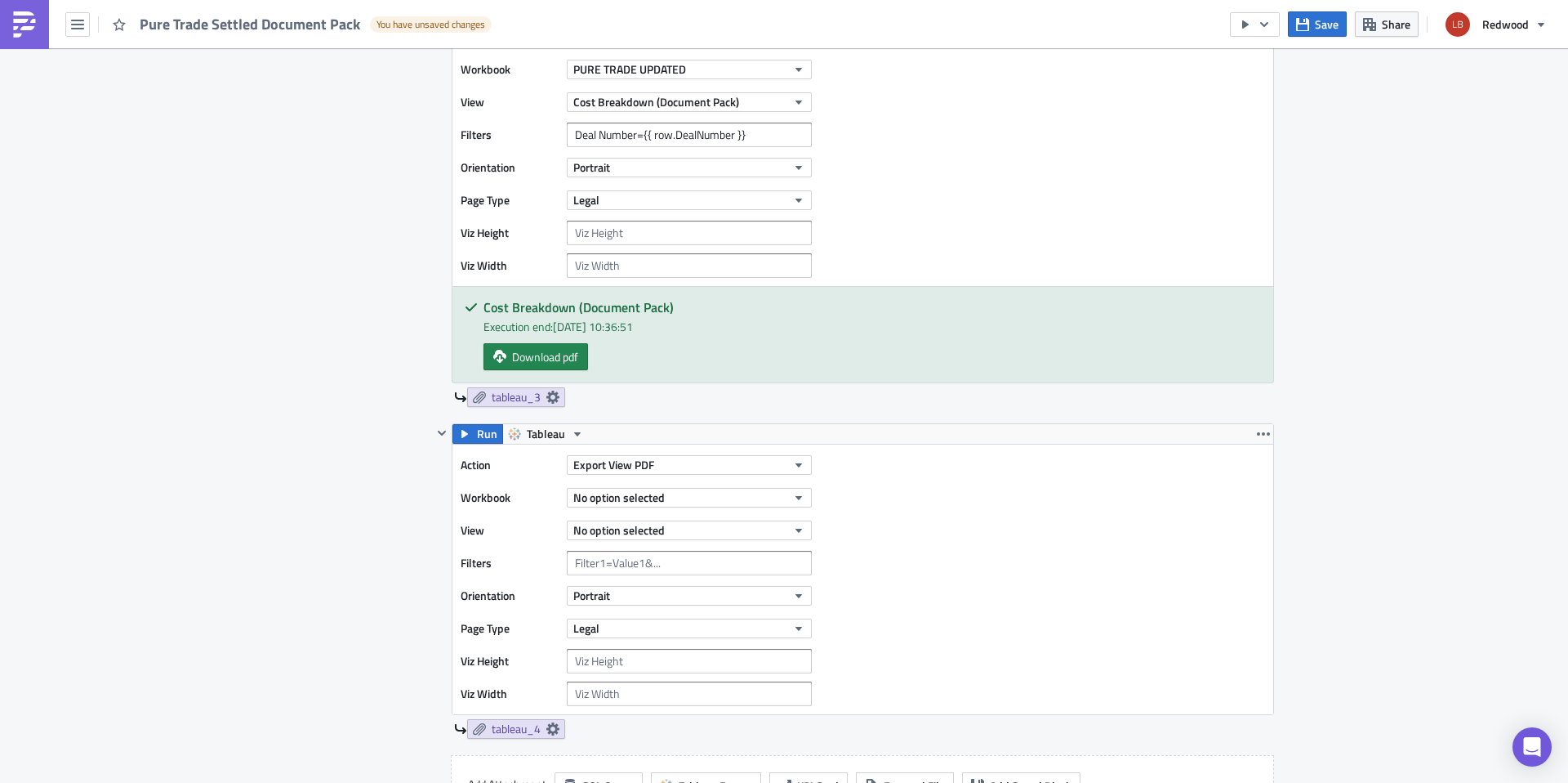
scroll to position [1123, 0]
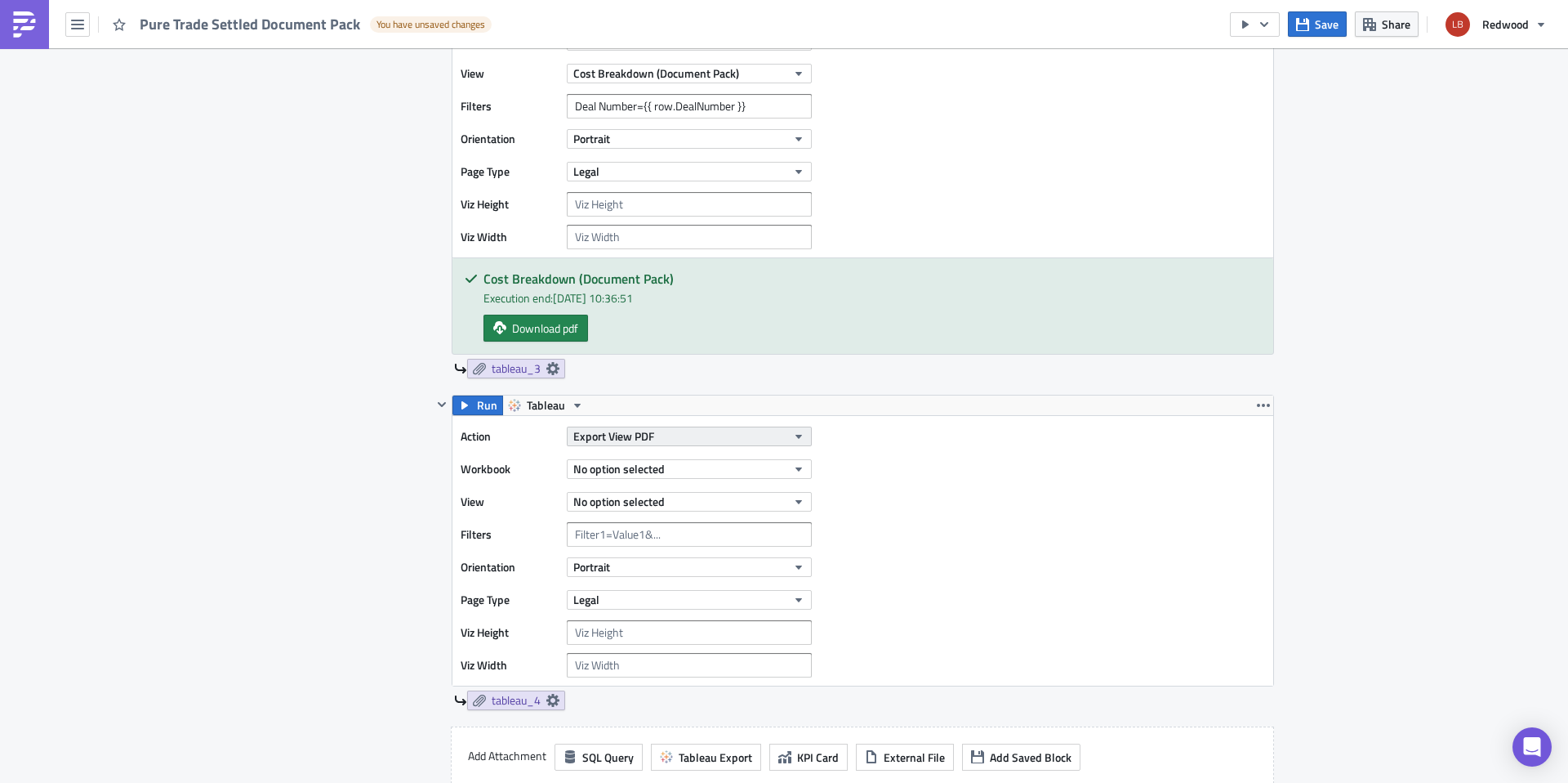
click at [649, 433] on button "Export View PDF" at bounding box center [689, 436] width 245 height 20
click at [965, 467] on div "Action Export View PDF Workbook No option selected View No option selected Filt…" at bounding box center [863, 551] width 821 height 270
click at [700, 468] on button "No option selected" at bounding box center [689, 469] width 245 height 20
type input "d"
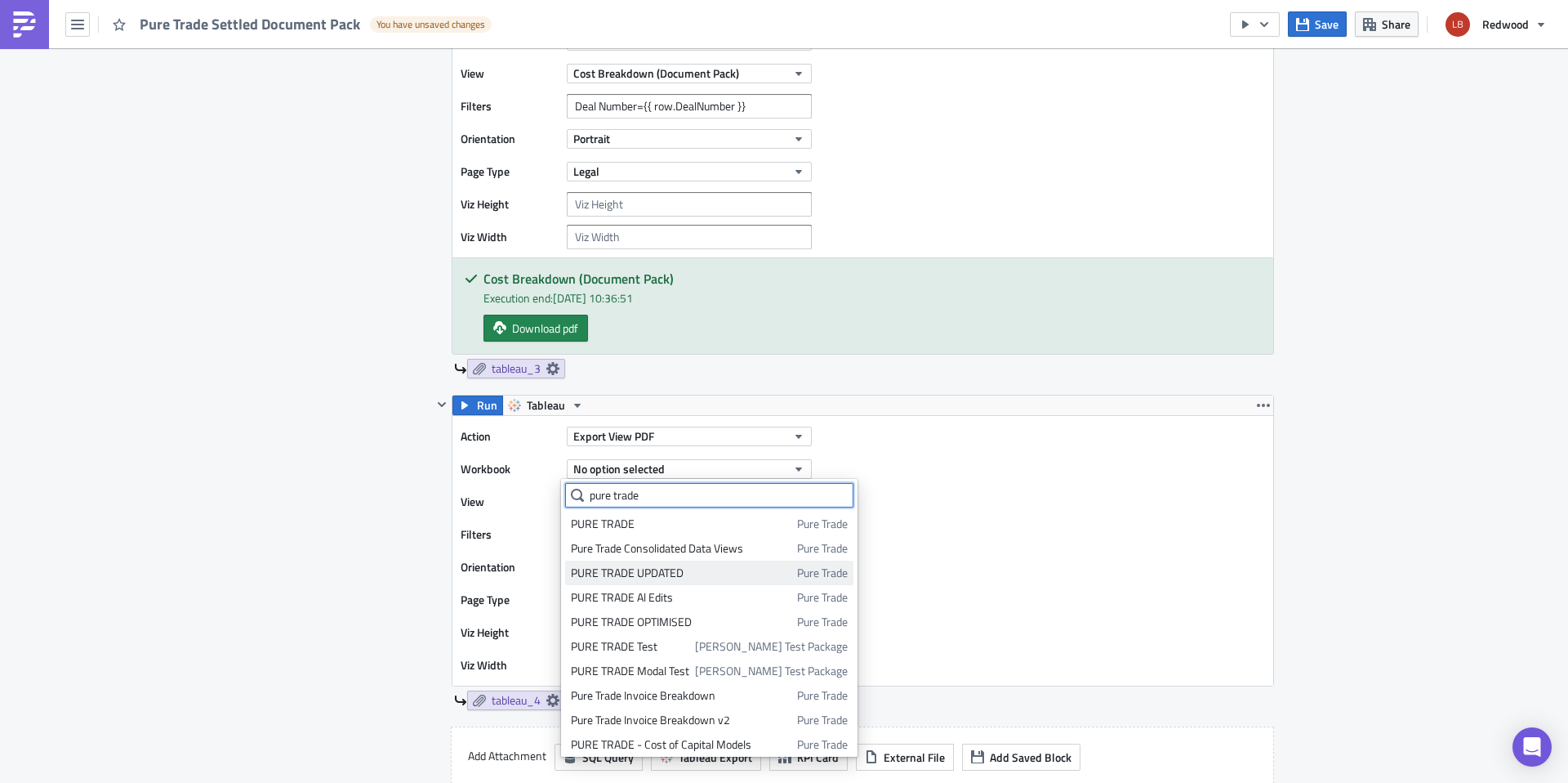
type input "pure trade"
click at [743, 576] on div "PURE TRADE UPDATED" at bounding box center [681, 573] width 221 height 17
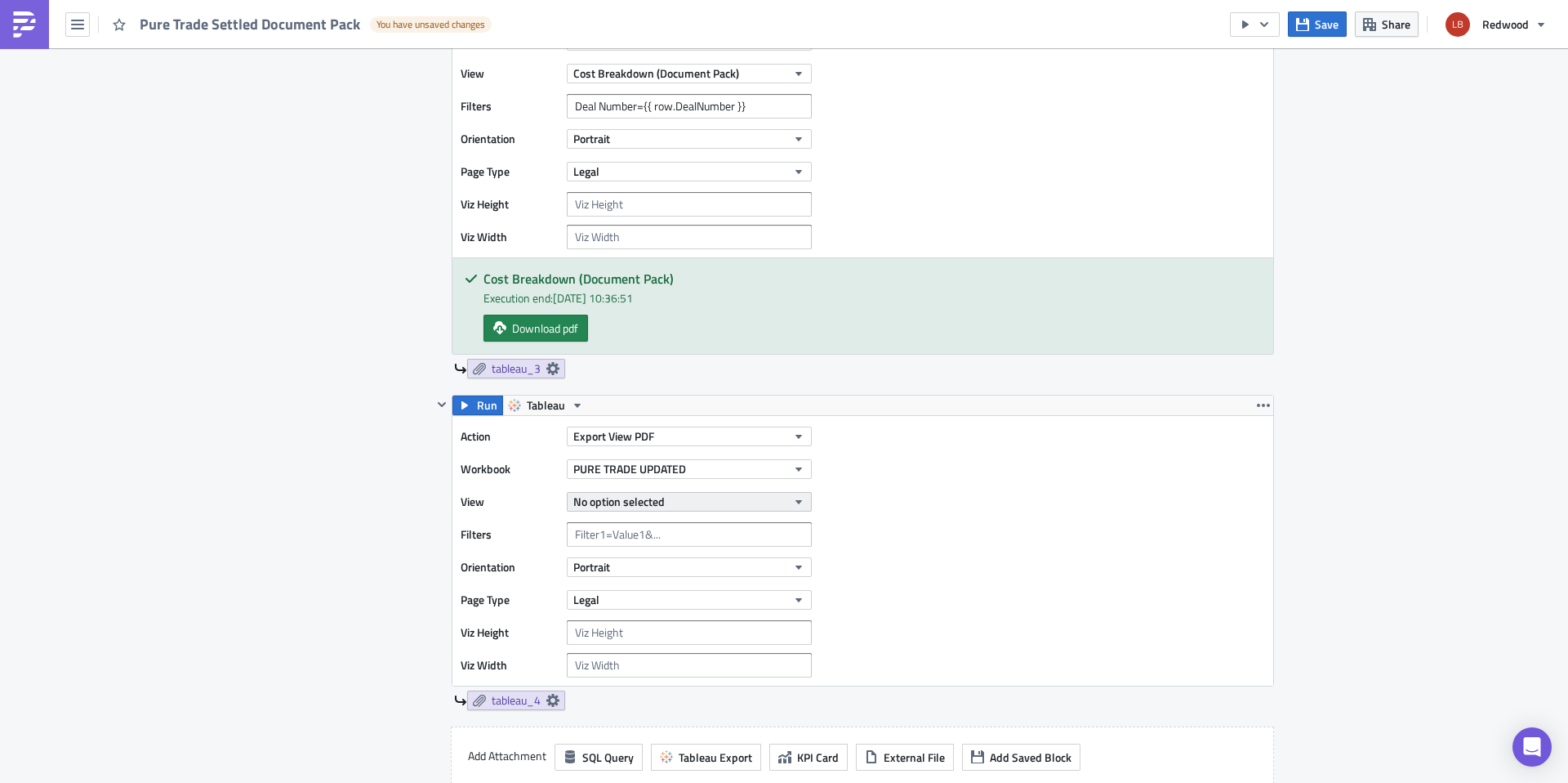
click at [664, 501] on button "No option selected" at bounding box center [689, 501] width 245 height 20
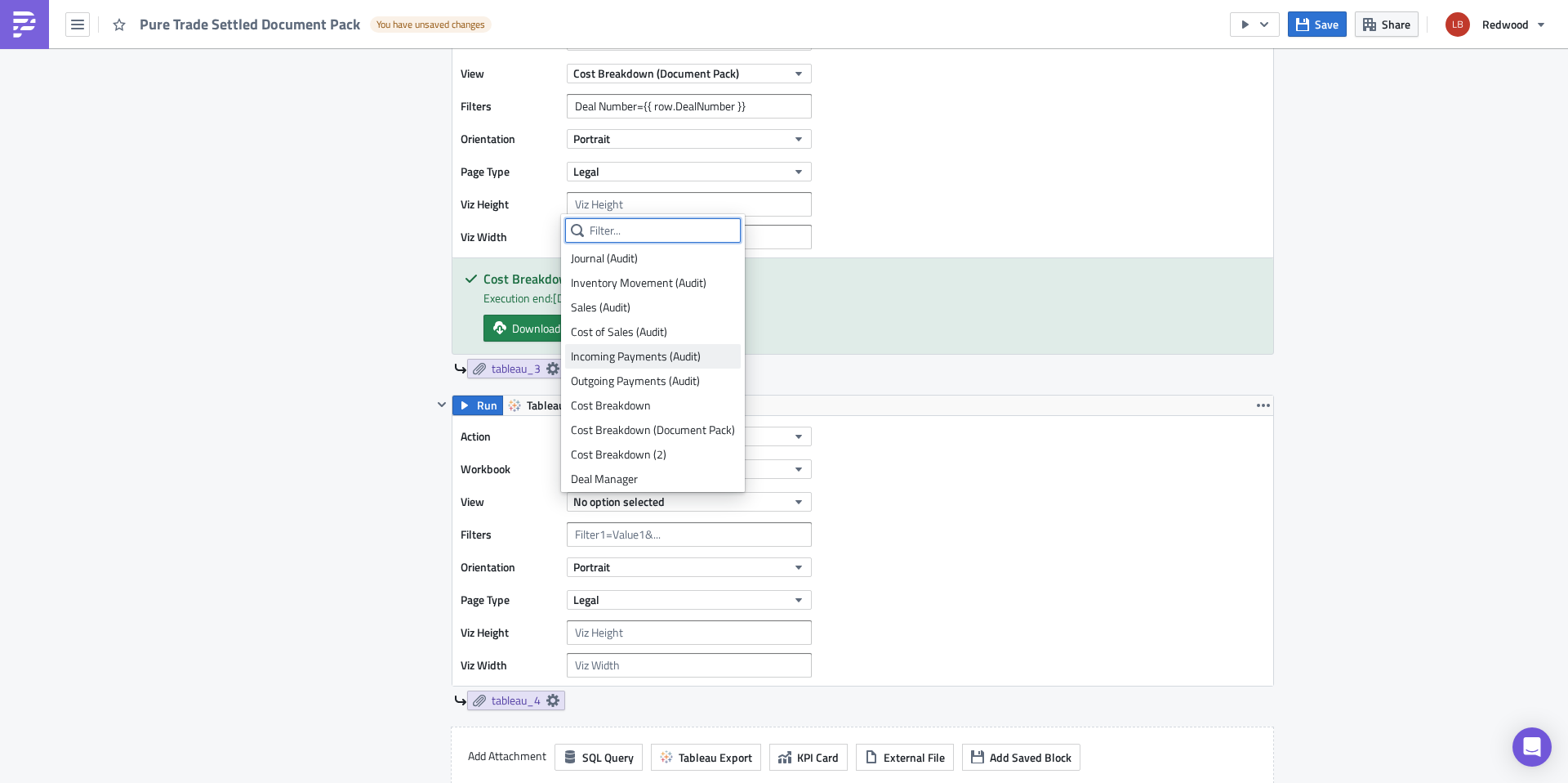
scroll to position [54, 0]
click at [680, 537] on input "text" at bounding box center [689, 534] width 245 height 24
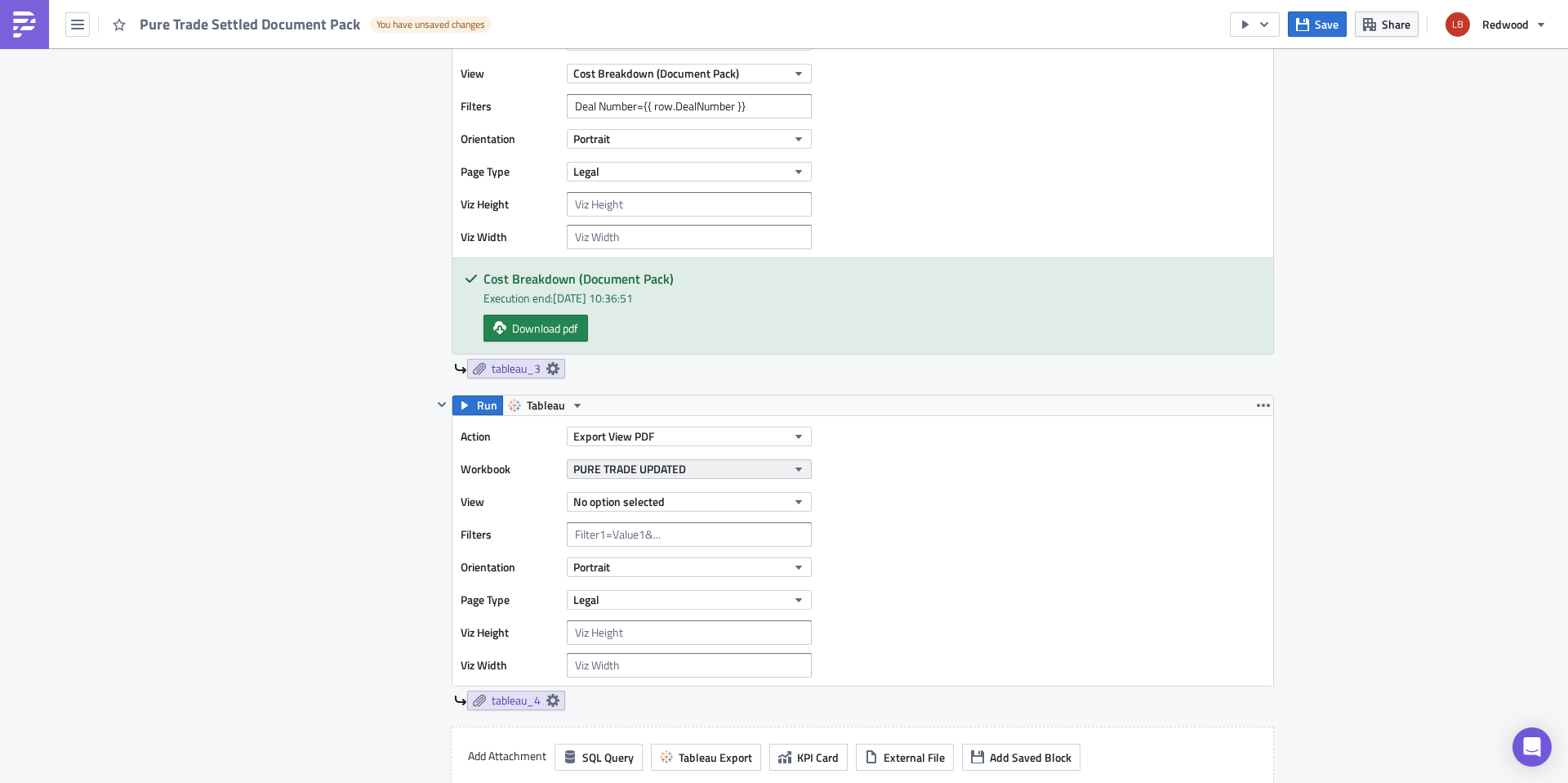
click at [678, 466] on span "PURE TRADE UPDATED" at bounding box center [629, 469] width 112 height 18
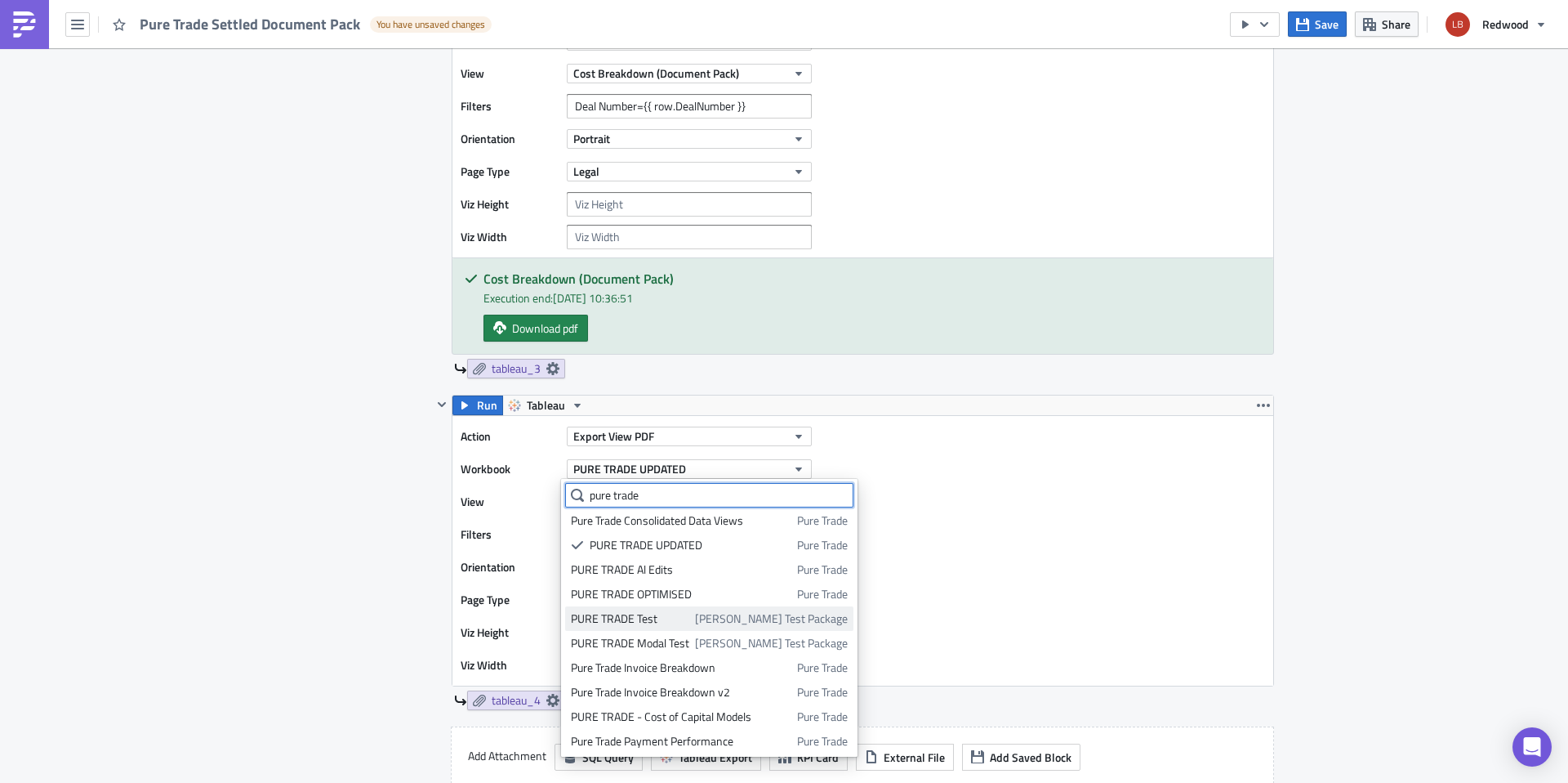
scroll to position [28, 0]
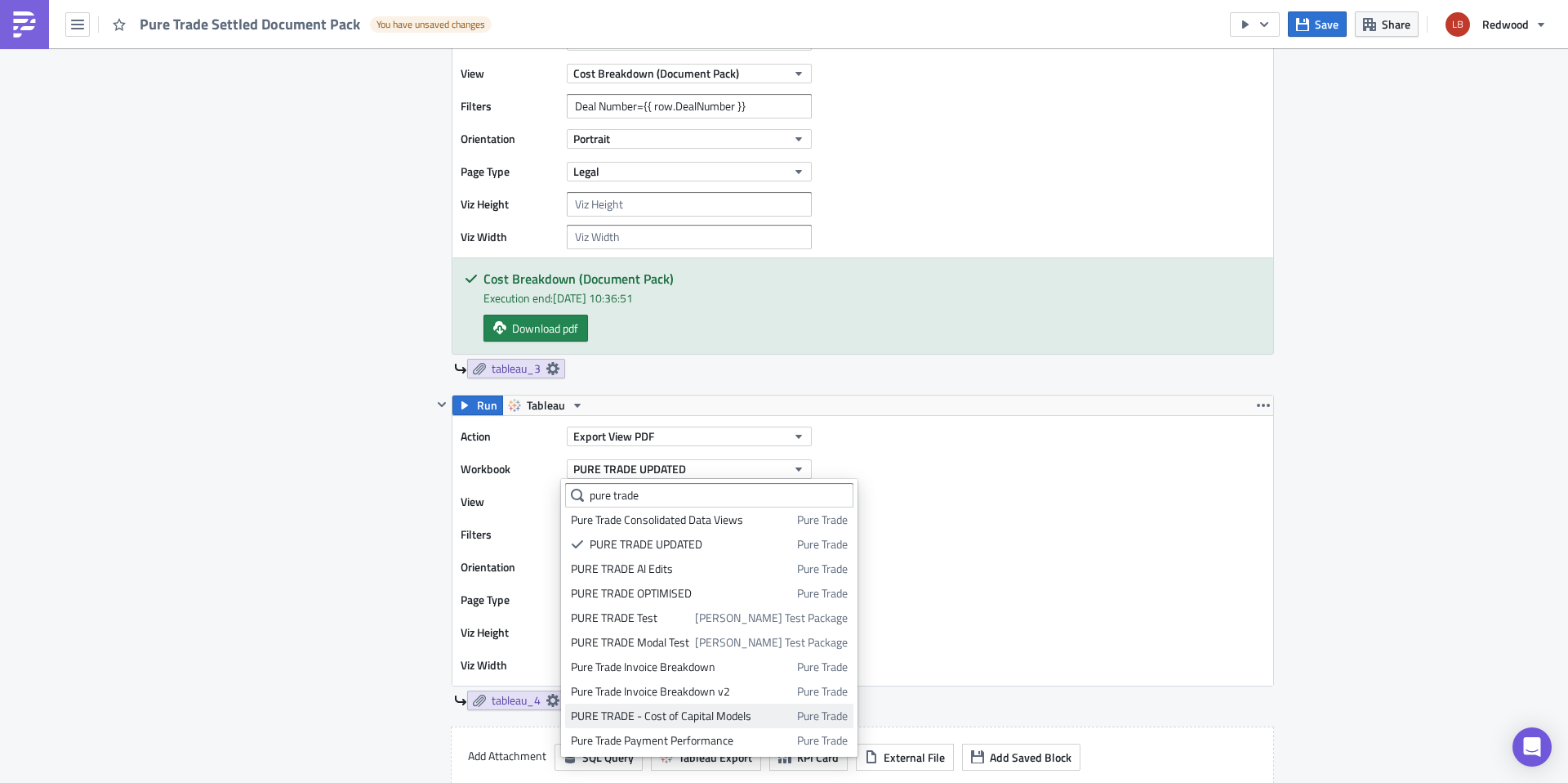
click at [700, 708] on div "PURE TRADE - Cost of Capital Models" at bounding box center [681, 716] width 221 height 17
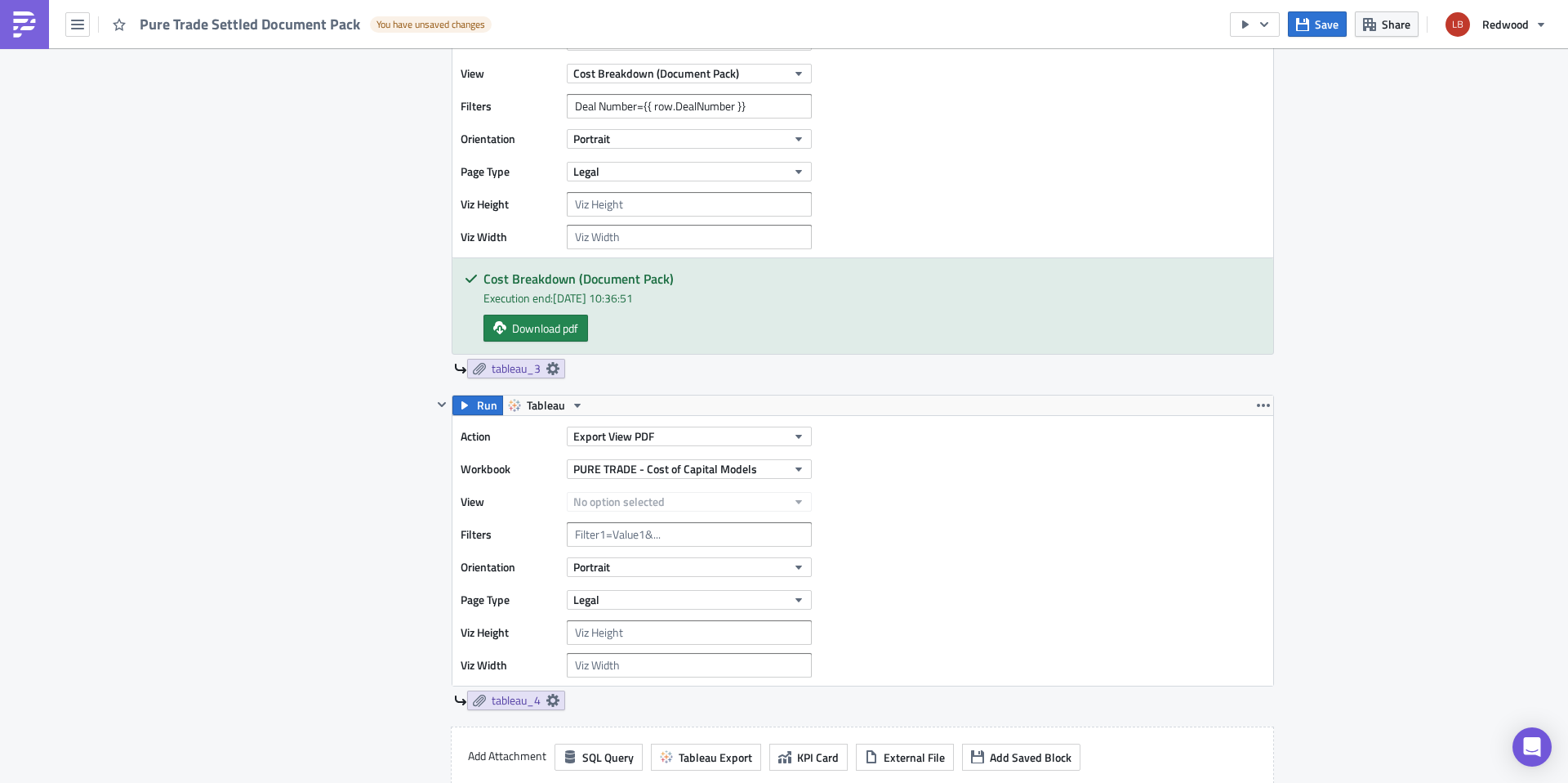
click at [690, 492] on div "No option selected" at bounding box center [689, 501] width 245 height 20
drag, startPoint x: 777, startPoint y: 111, endPoint x: 538, endPoint y: 109, distance: 239.0
click at [538, 109] on div "Filters Deal Number={{ row.DealNumber }}" at bounding box center [641, 106] width 360 height 24
click at [616, 533] on input "text" at bounding box center [689, 534] width 245 height 24
paste input "Deal Number={{ row.DealNumber }}"
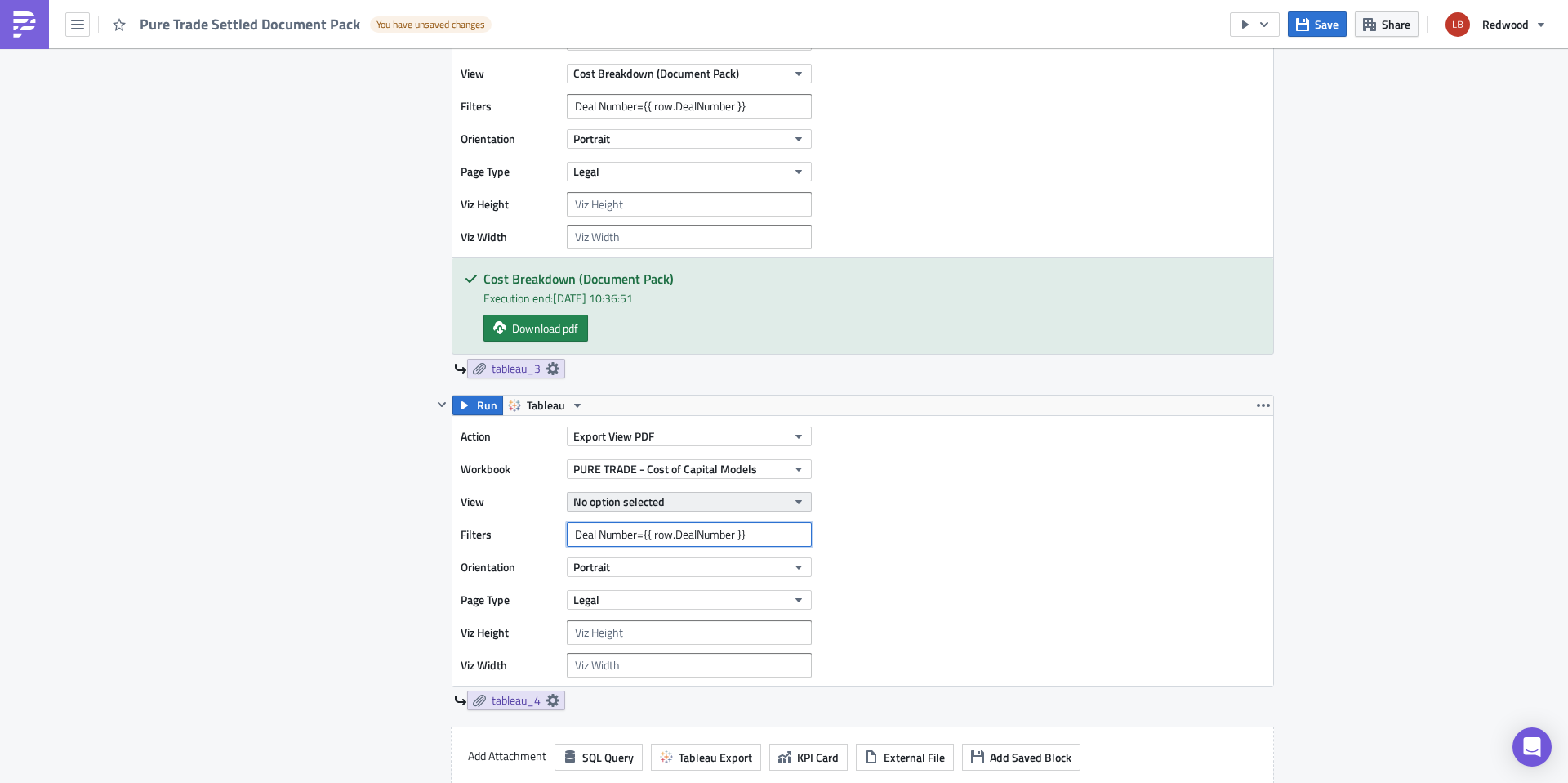
type input "Deal Number={{ row.DealNumber }}"
click at [655, 501] on span "No option selected" at bounding box center [619, 501] width 92 height 18
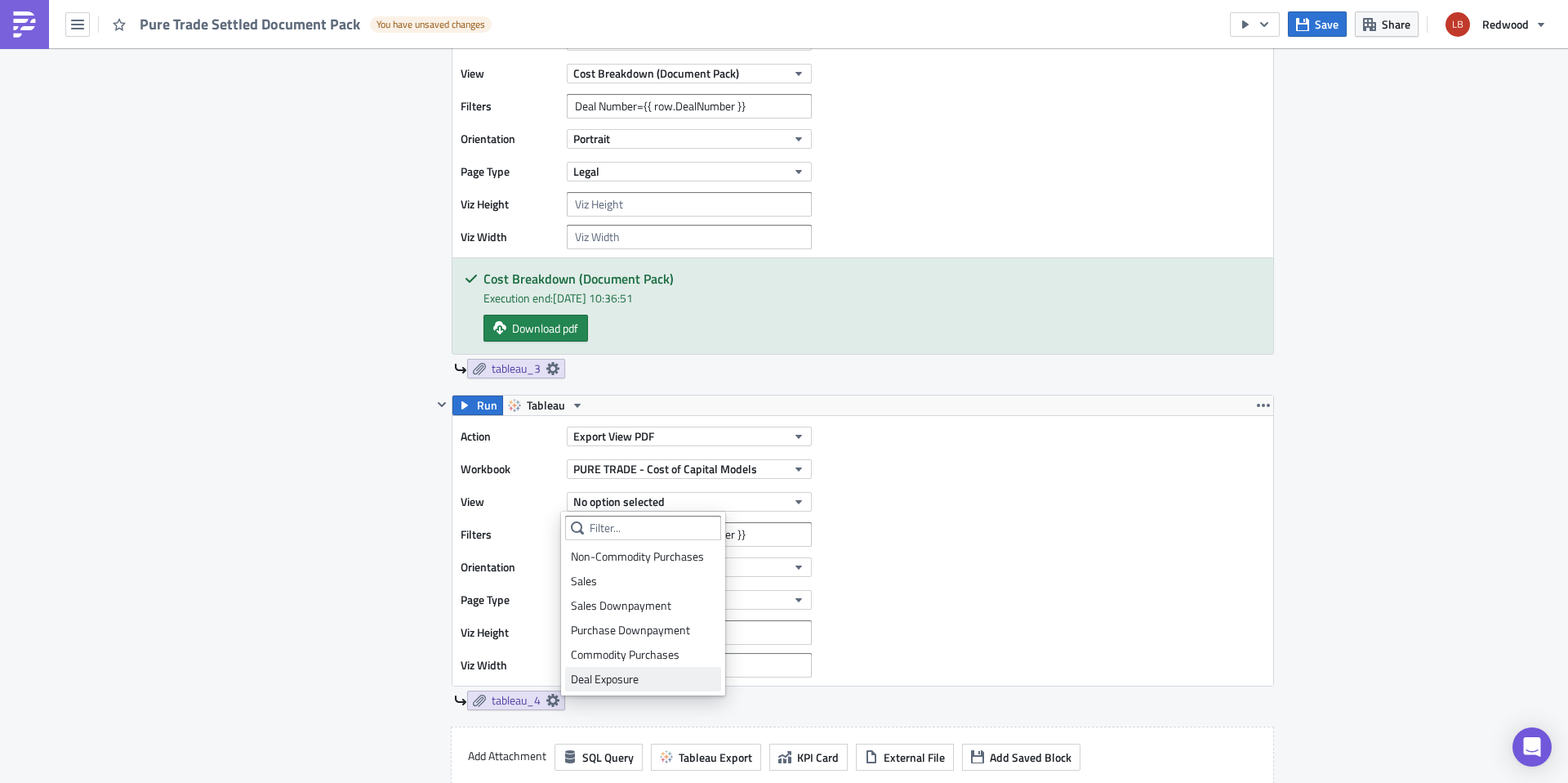
click at [642, 677] on div "Deal Exposure" at bounding box center [643, 678] width 145 height 17
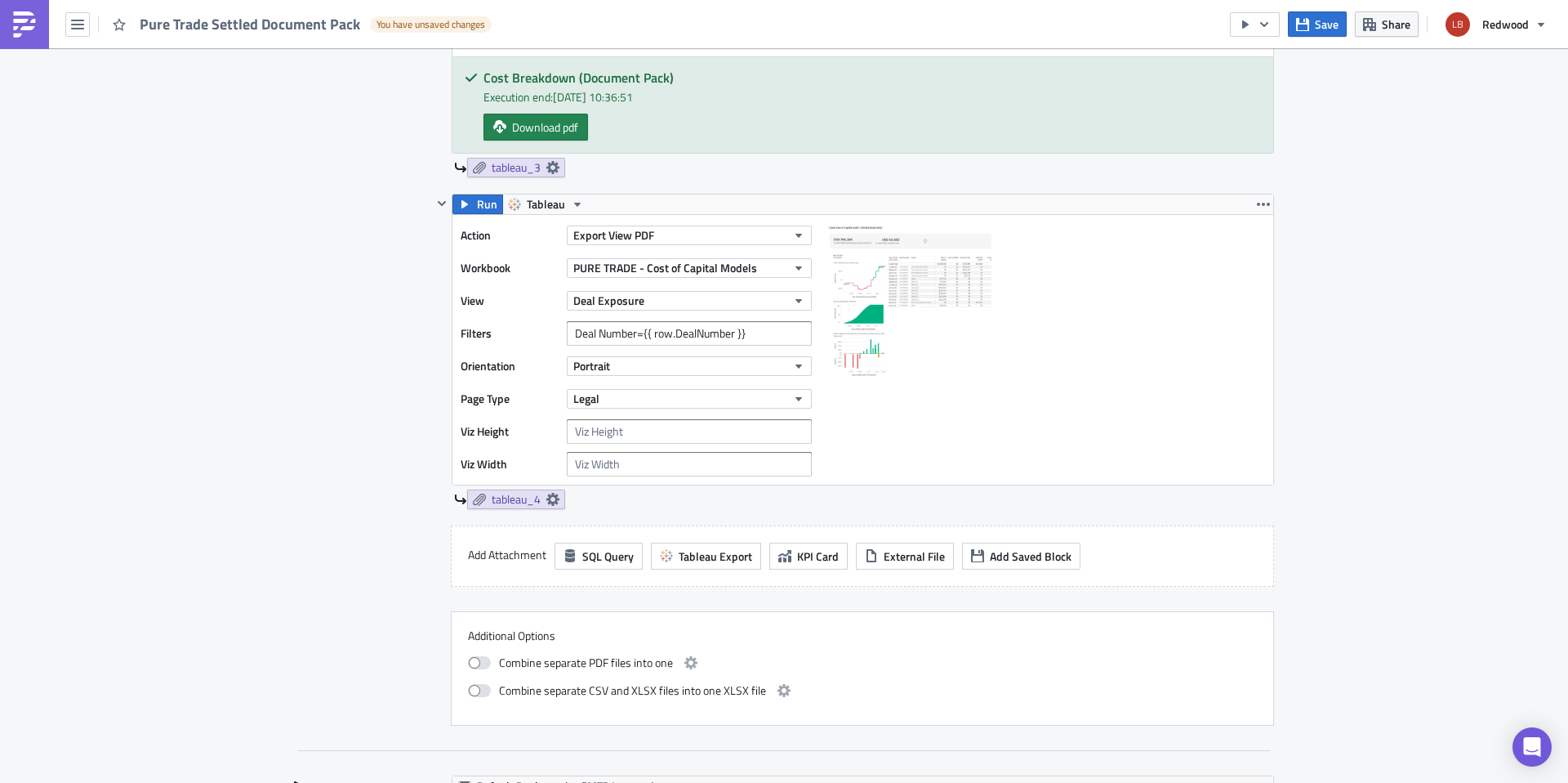
scroll to position [1335, 0]
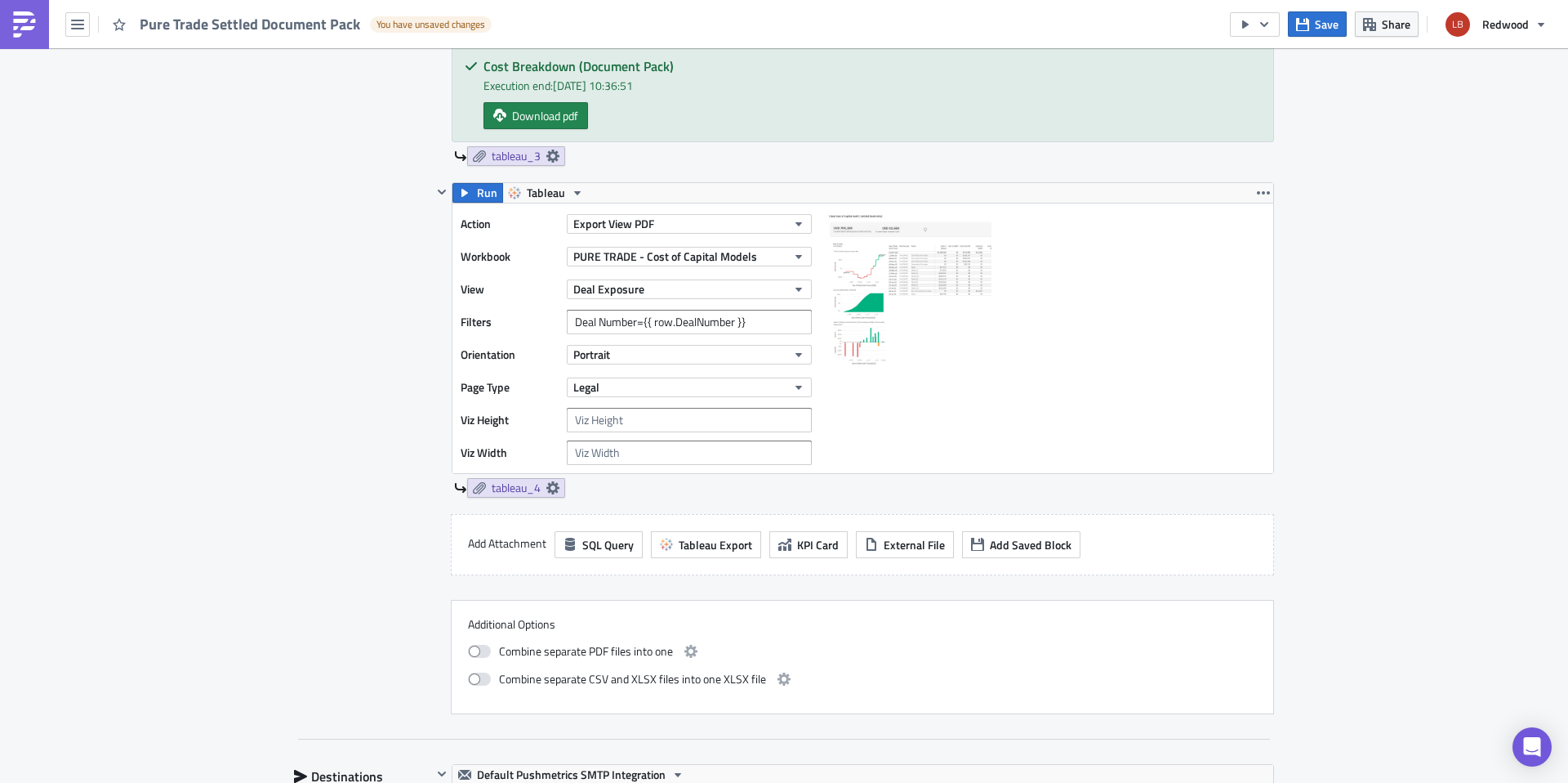
click at [542, 650] on span "Combine separate PDF files into one" at bounding box center [586, 651] width 174 height 20
click at [472, 655] on span at bounding box center [479, 651] width 22 height 13
click at [472, 655] on input "checkbox" at bounding box center [476, 649] width 11 height 11
checkbox input "true"
click at [690, 656] on icon "button" at bounding box center [691, 651] width 13 height 13
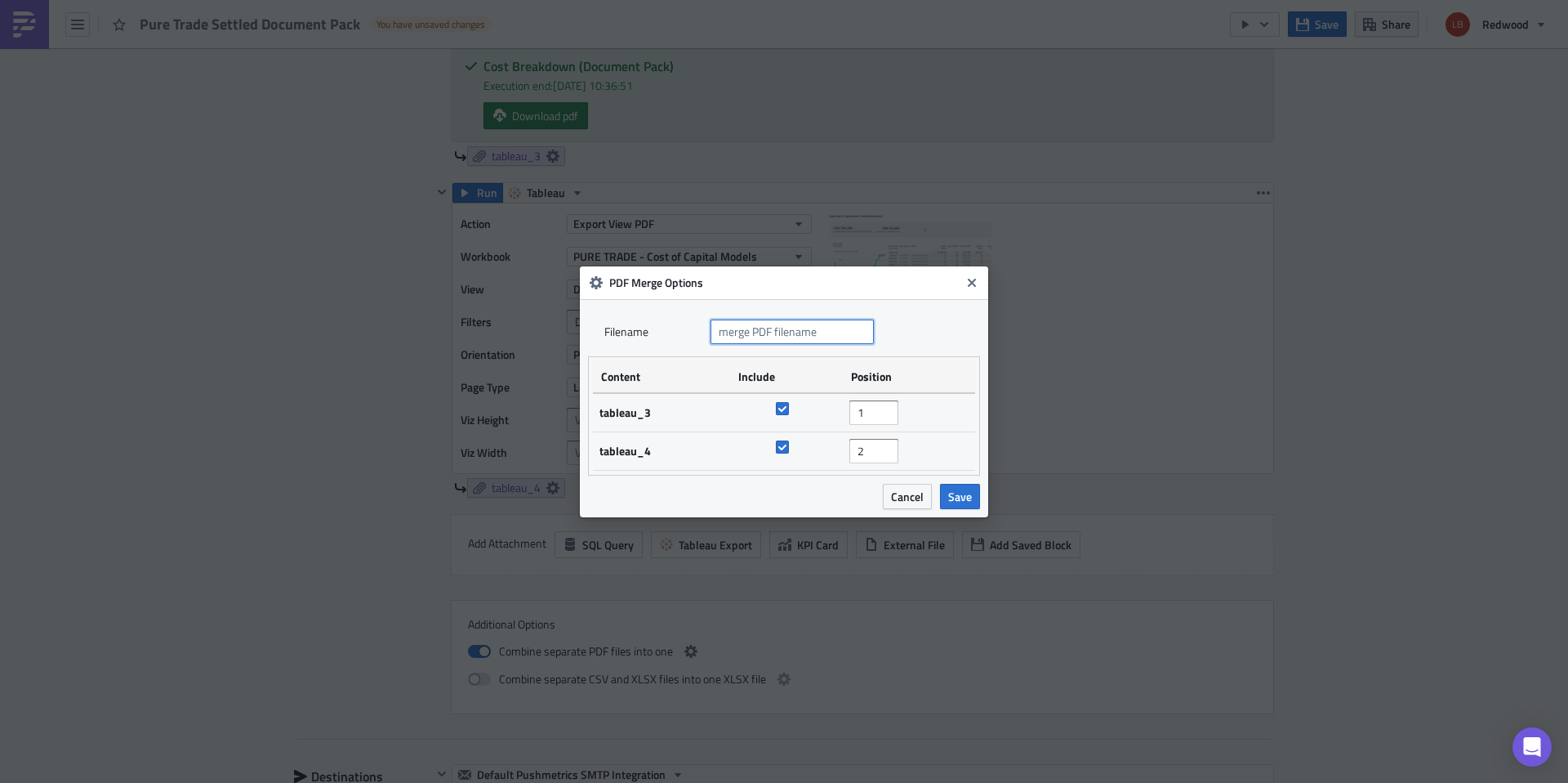
click at [825, 329] on input "text" at bounding box center [791, 331] width 163 height 24
paste input "Deal Number={{ row.DealNumber }}"
drag, startPoint x: 765, startPoint y: 334, endPoint x: 705, endPoint y: 330, distance: 60.1
click at [705, 330] on div "Filenam﻿e Deal Number={{ row.DealNumber }}" at bounding box center [784, 331] width 360 height 24
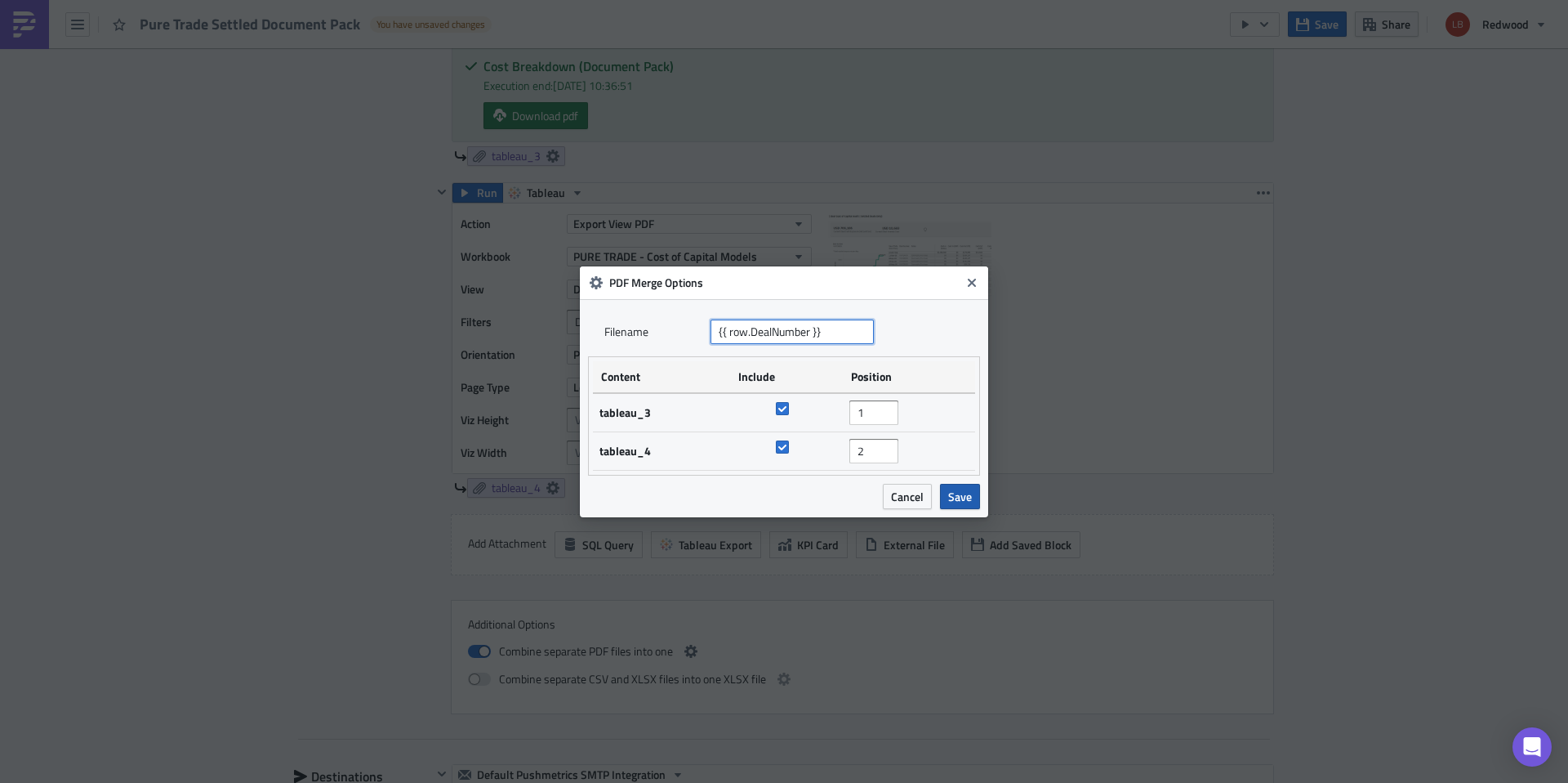
type input "{{ row.DealNumber }}"
click at [956, 501] on span "Save" at bounding box center [960, 497] width 23 height 18
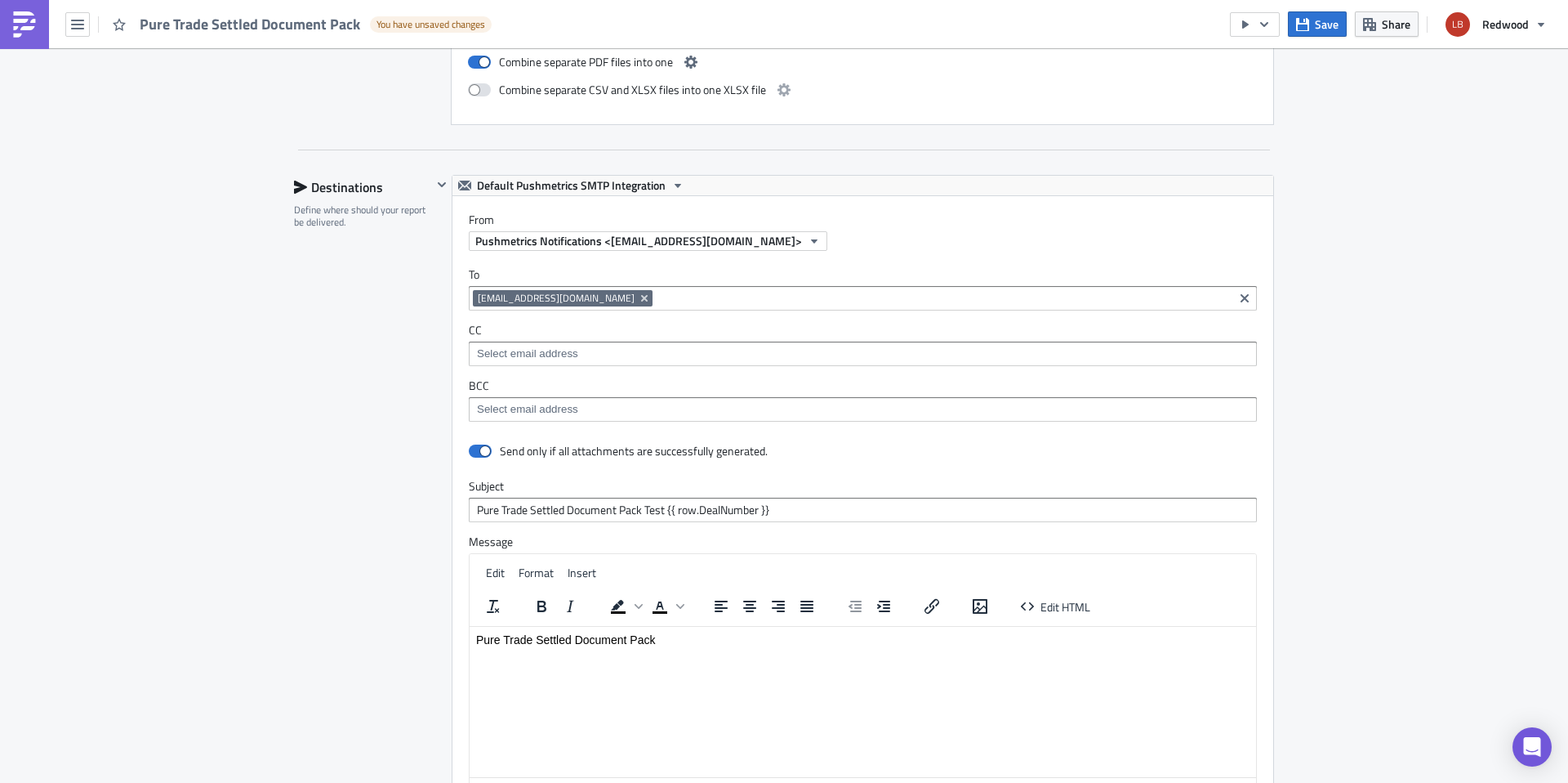
scroll to position [1951, 0]
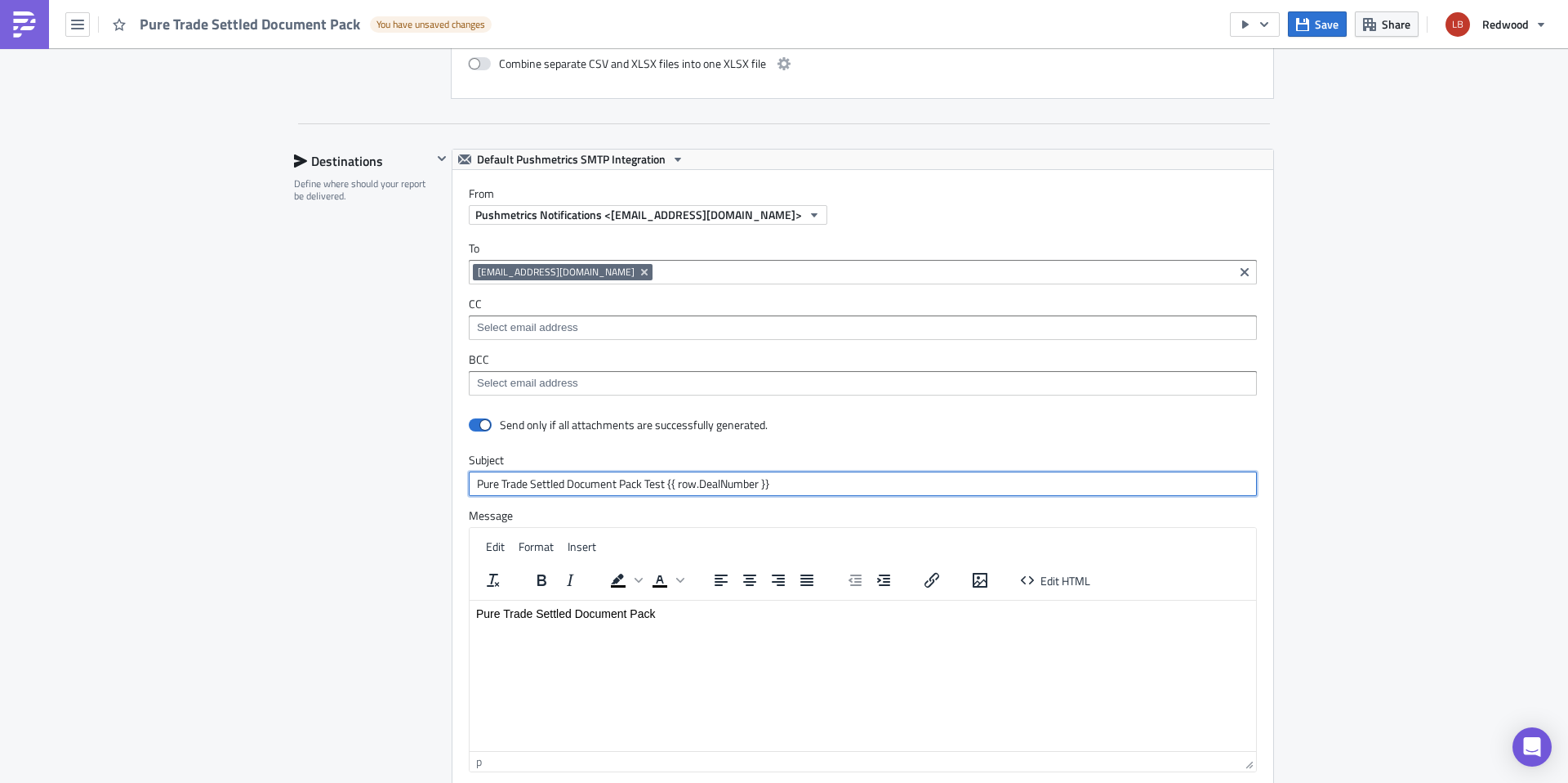
drag, startPoint x: 662, startPoint y: 484, endPoint x: 465, endPoint y: 483, distance: 197.0
click at [469, 483] on input "Pure Trade Settled Document Pack Test {{ row.DealNumber }}" at bounding box center [863, 483] width 788 height 24
click at [659, 480] on input "Pure Trade Settled Document Pack Test {{ row.DealNumber }}" at bounding box center [863, 483] width 788 height 24
drag, startPoint x: 526, startPoint y: 484, endPoint x: 636, endPoint y: 482, distance: 110.0
click at [636, 482] on input "Pure Trade Settled Document Pack Test {{ row.DealNumber }}" at bounding box center [863, 483] width 788 height 24
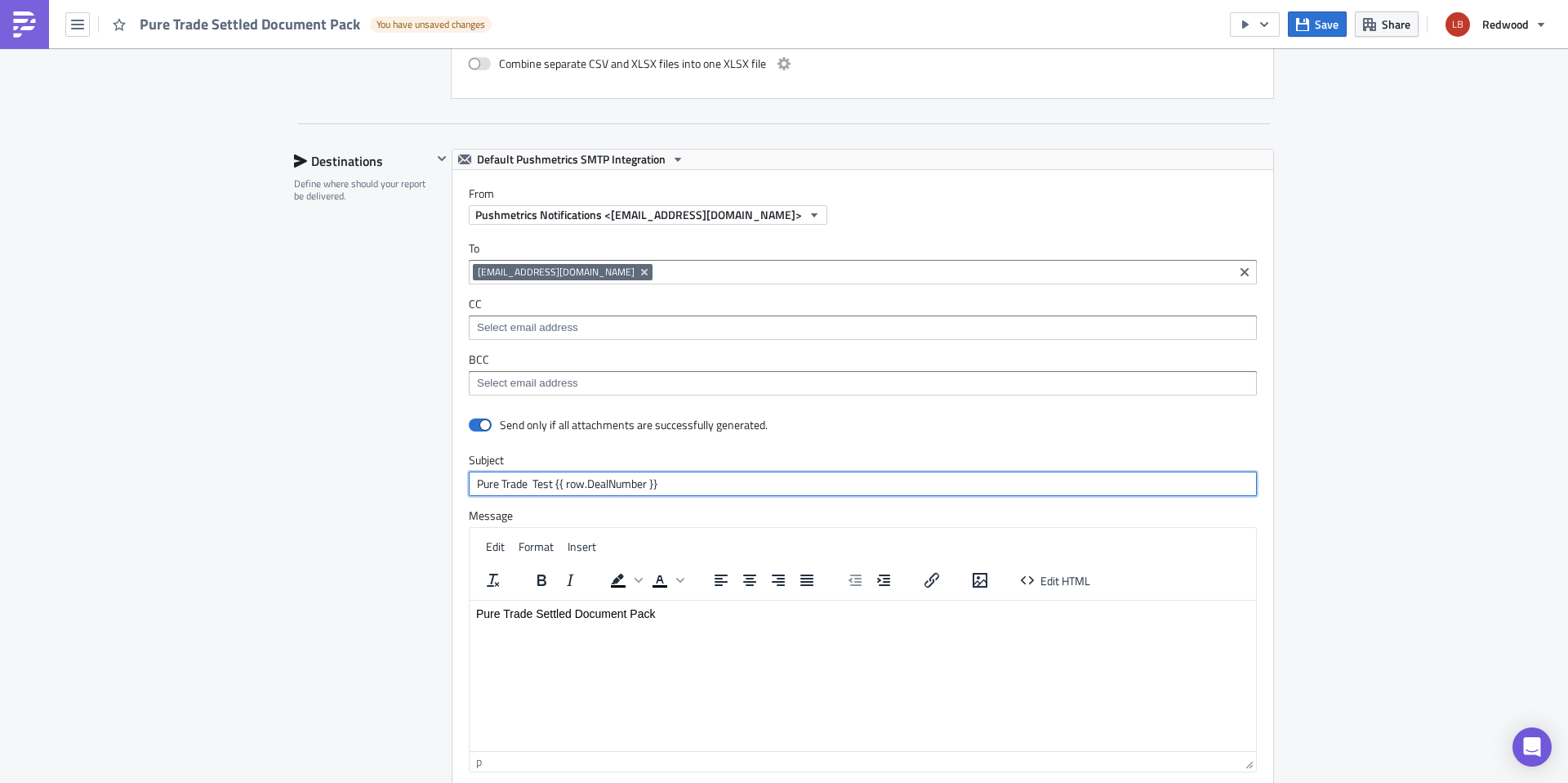
click at [717, 484] on input "Pure Trade Test {{ row.DealNumber }}" at bounding box center [863, 483] width 788 height 24
paste input "Settled Document Pack"
drag, startPoint x: 548, startPoint y: 482, endPoint x: 435, endPoint y: 482, distance: 113.0
click at [435, 482] on div "Default Pushmetrics SMTP Integration From Pushmetrics Notifications <do-not-rep…" at bounding box center [853, 469] width 842 height 641
type input "{{ row.DealNumber }} - Settled Document Pack"
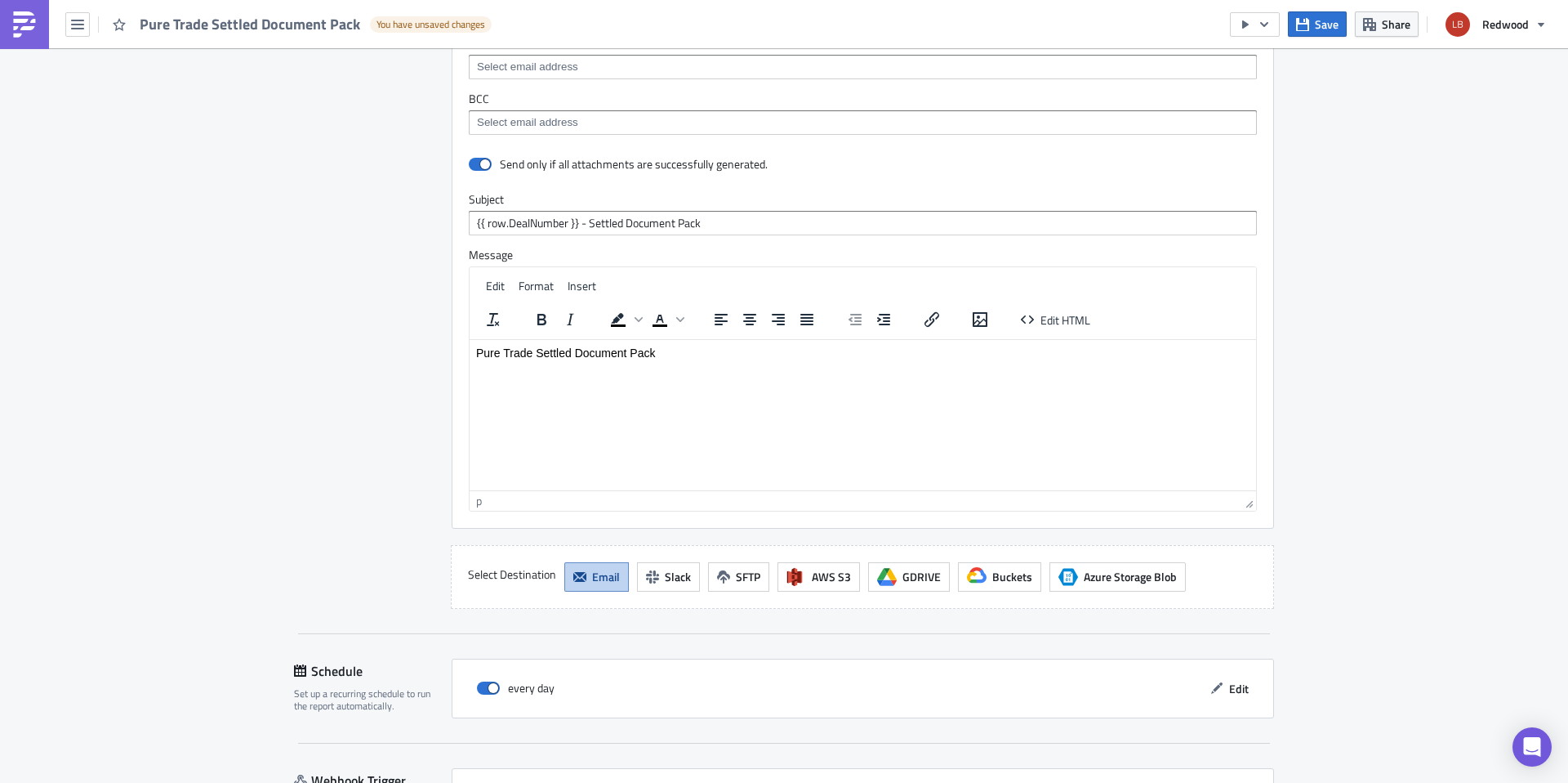
scroll to position [2337, 0]
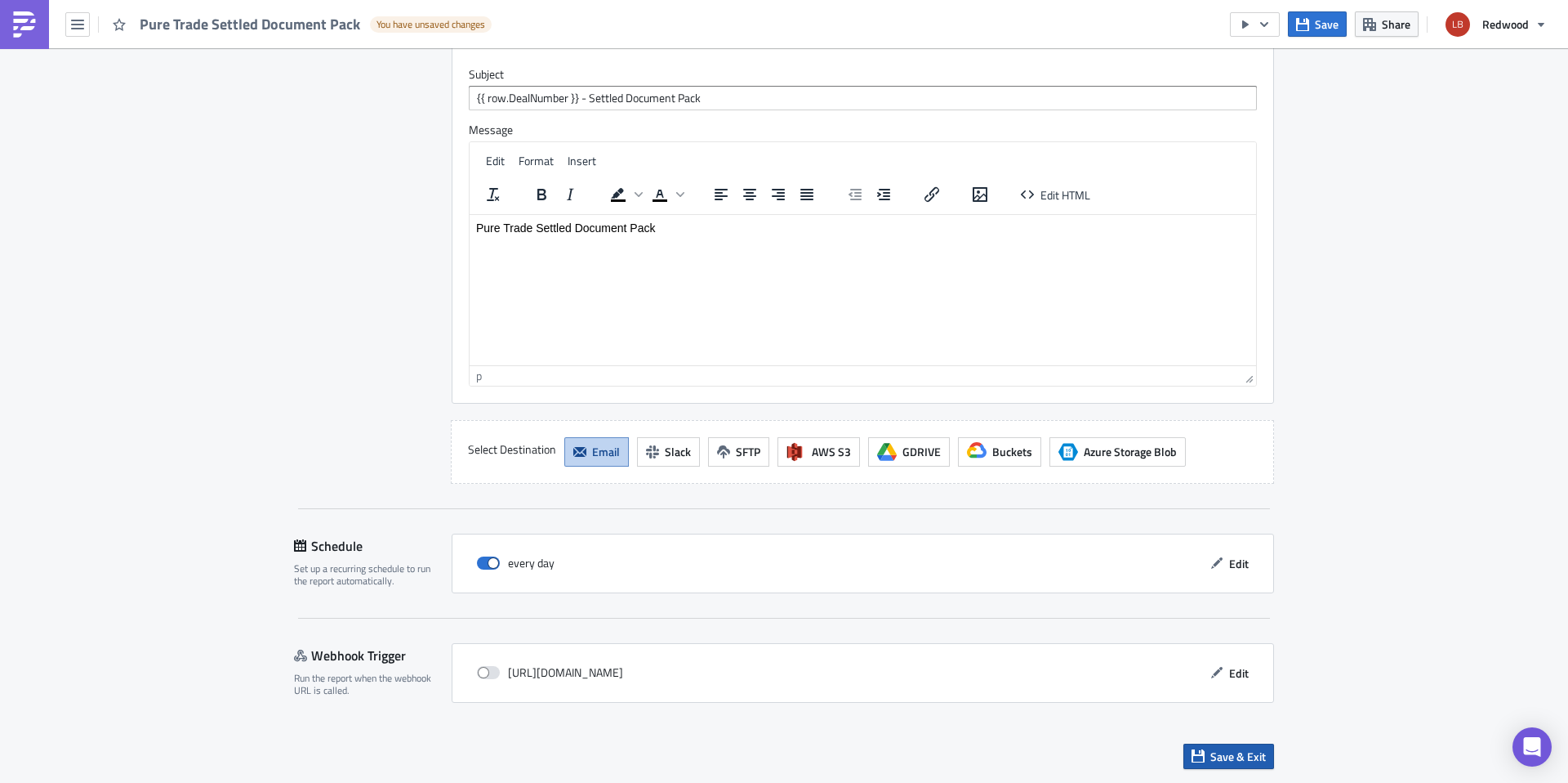
click at [1210, 751] on span "Save & Exit" at bounding box center [1238, 757] width 56 height 18
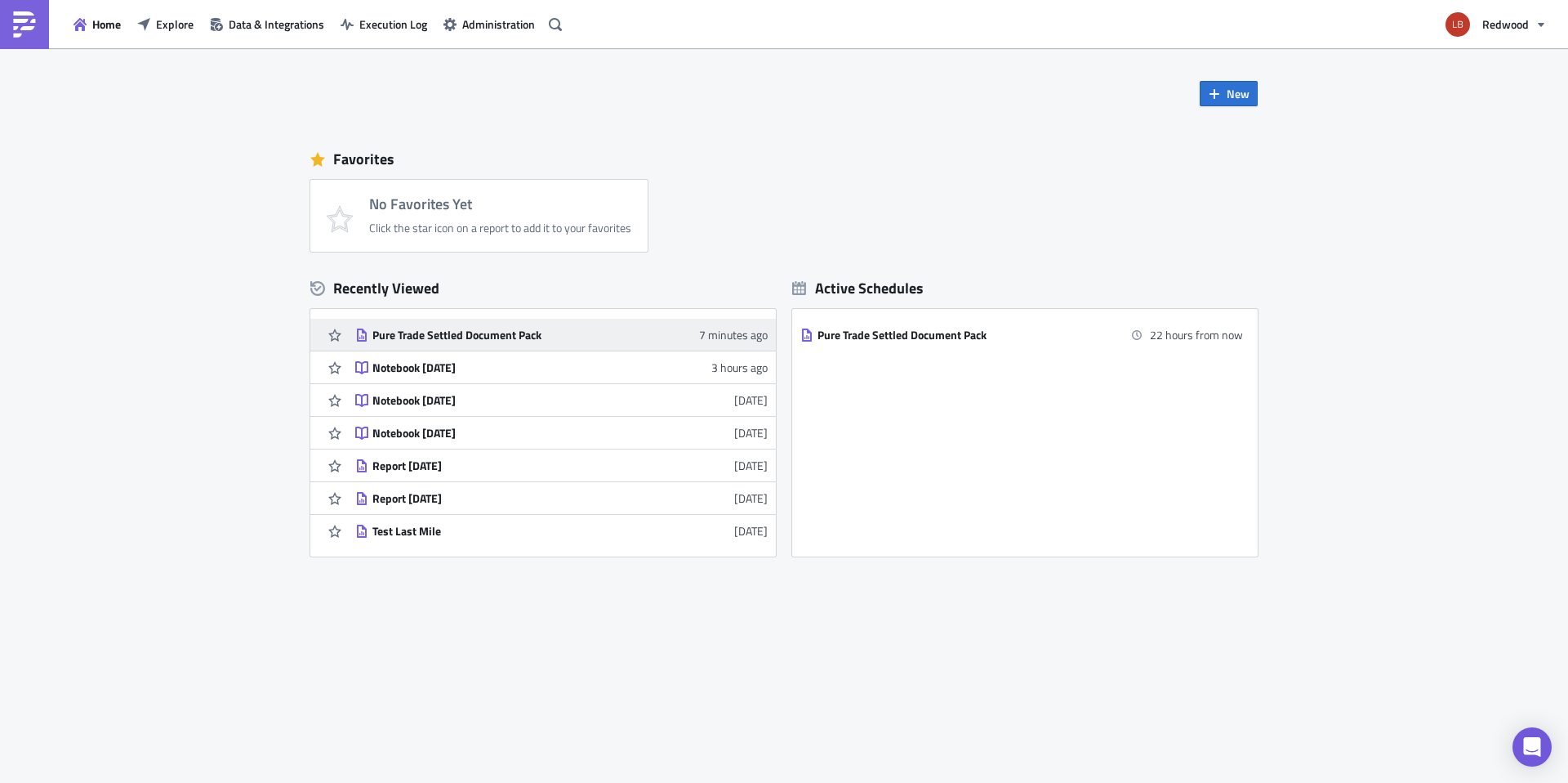
click at [600, 340] on div "Pure Trade Settled Document Pack" at bounding box center [515, 334] width 286 height 15
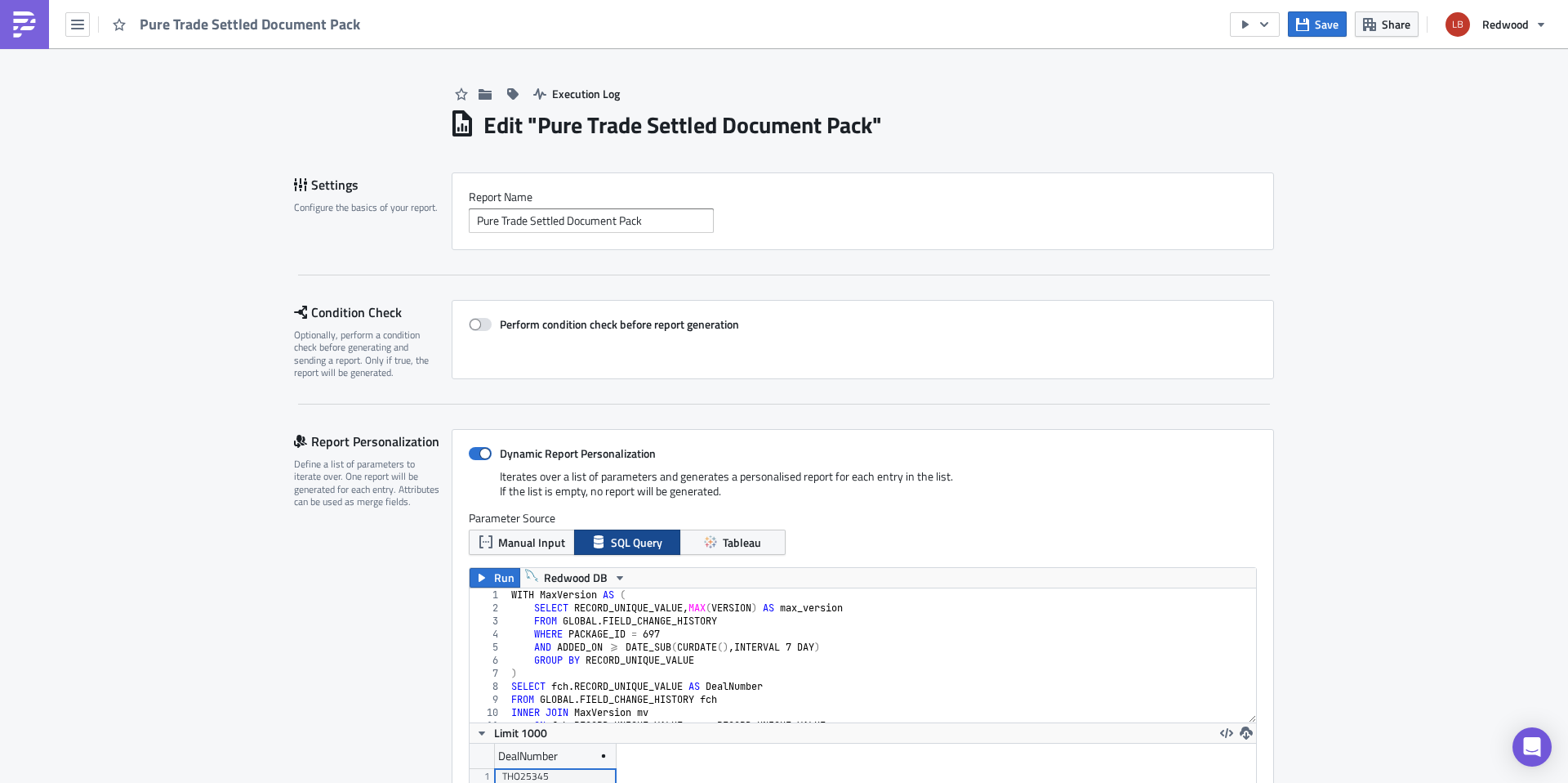
scroll to position [187, 786]
click at [1266, 30] on icon "button" at bounding box center [1264, 23] width 13 height 13
click at [1281, 88] on div "Run Report" at bounding box center [1305, 90] width 127 height 17
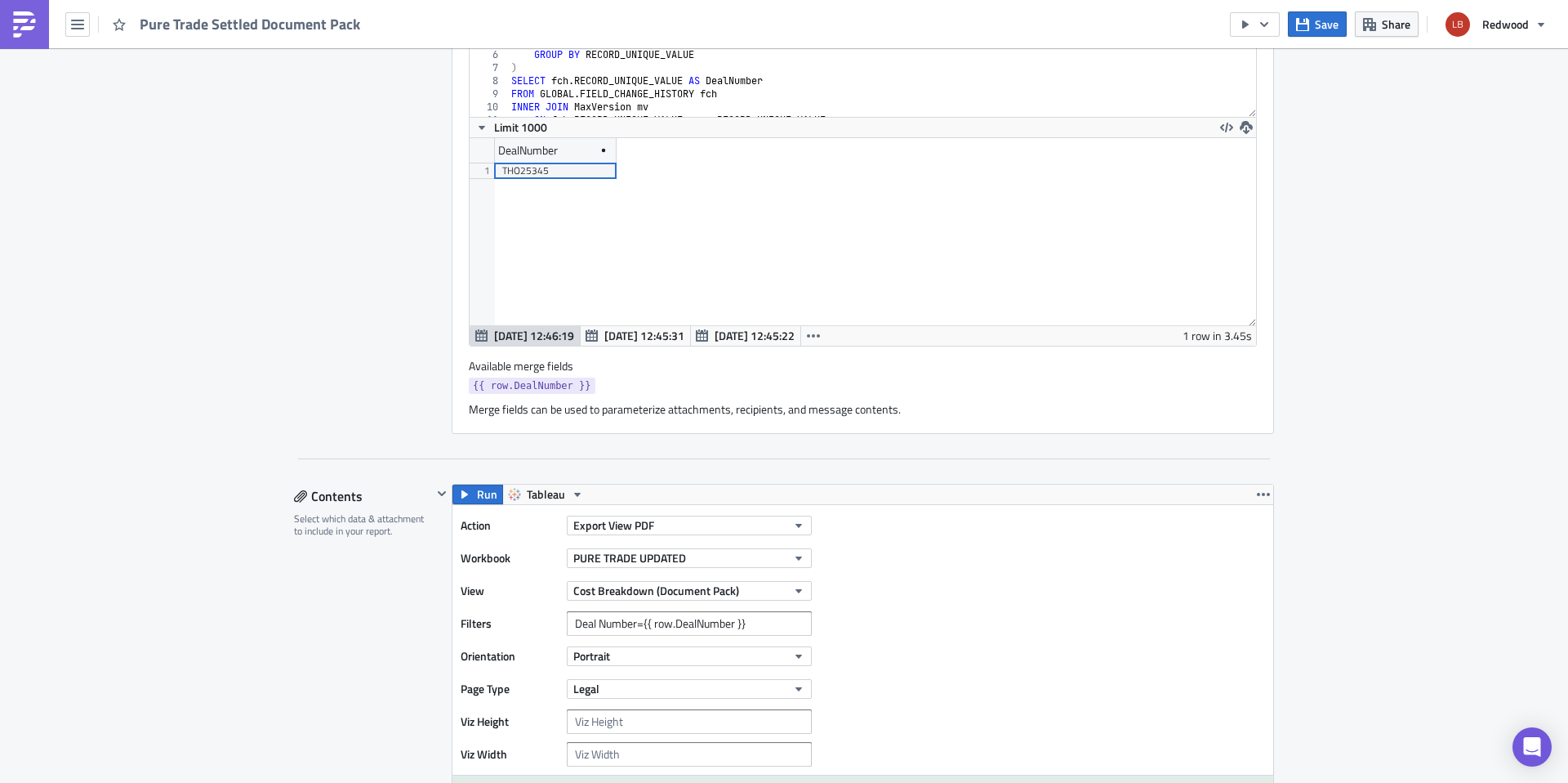
scroll to position [858, 0]
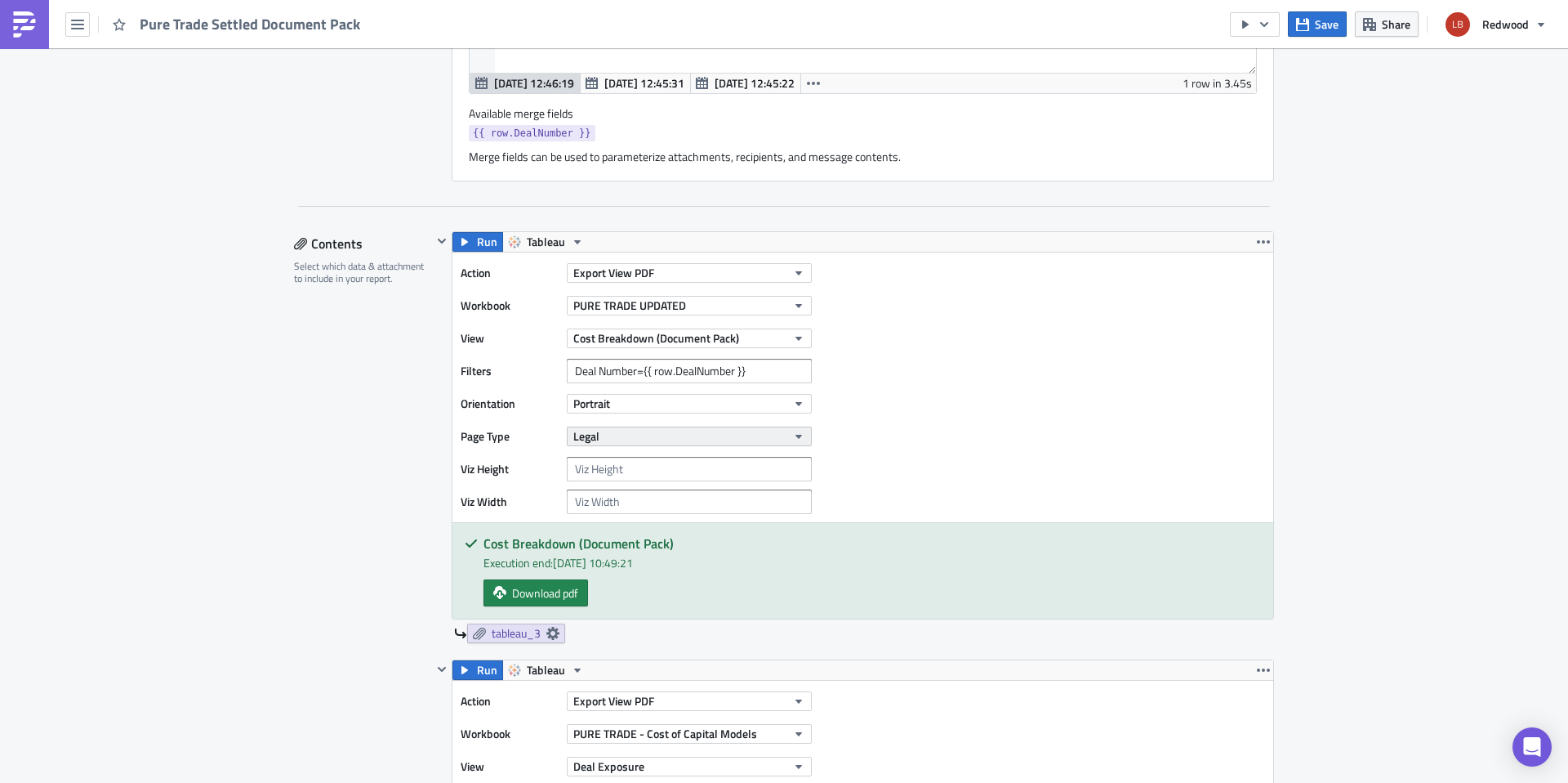
click at [630, 439] on button "Legal" at bounding box center [689, 436] width 245 height 20
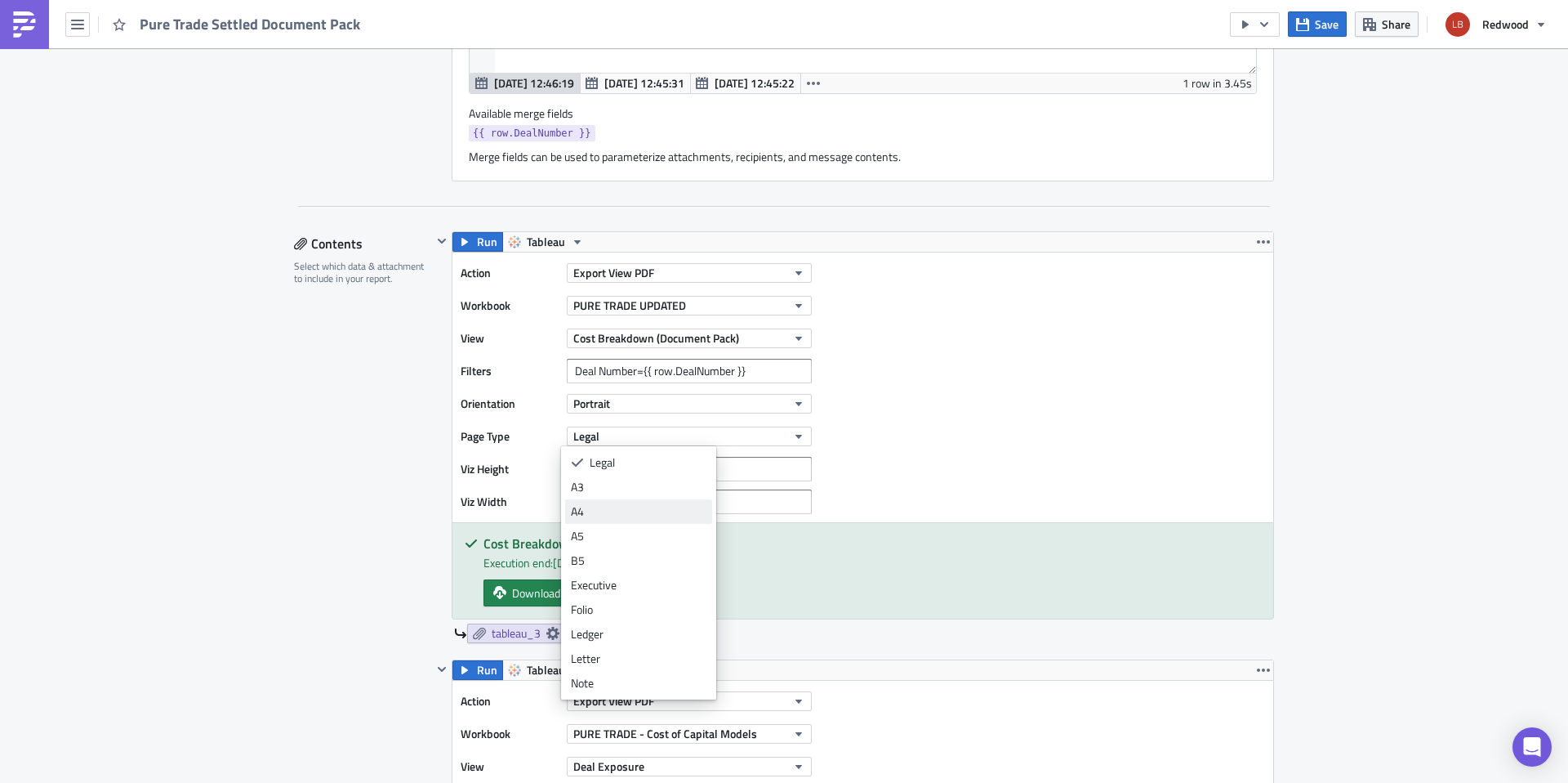
click at [651, 511] on div "A4" at bounding box center [638, 511] width 136 height 17
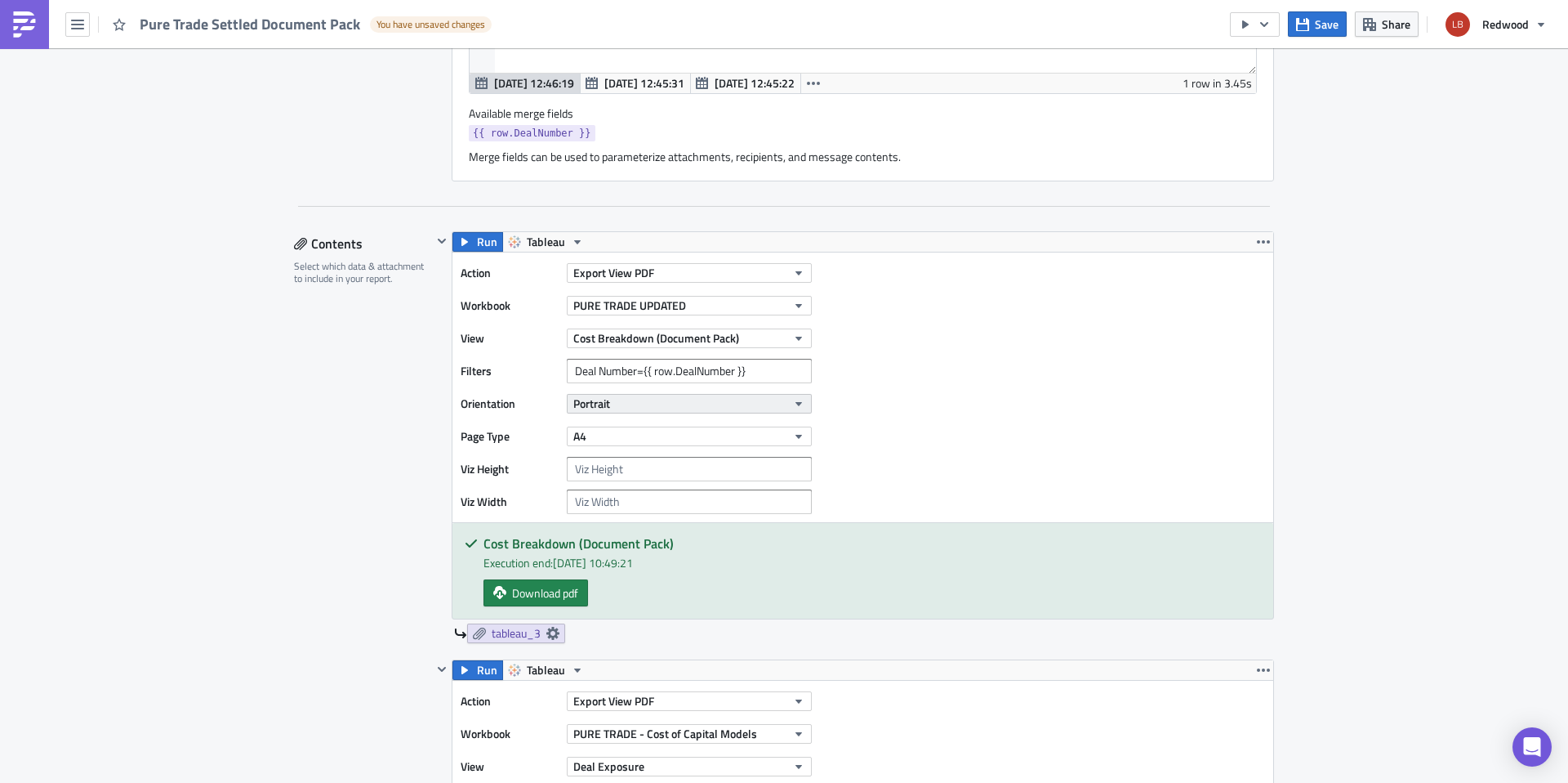
click at [616, 408] on button "Portrait" at bounding box center [689, 404] width 245 height 20
click at [986, 371] on div "Action Export View PDF Workbook PURE TRADE UPDATED View Cost Breakdown (Documen…" at bounding box center [863, 387] width 821 height 270
click at [477, 241] on span "Run" at bounding box center [487, 241] width 21 height 20
click at [561, 593] on span "Download pdf" at bounding box center [545, 593] width 66 height 18
click at [687, 462] on input "number" at bounding box center [689, 468] width 245 height 24
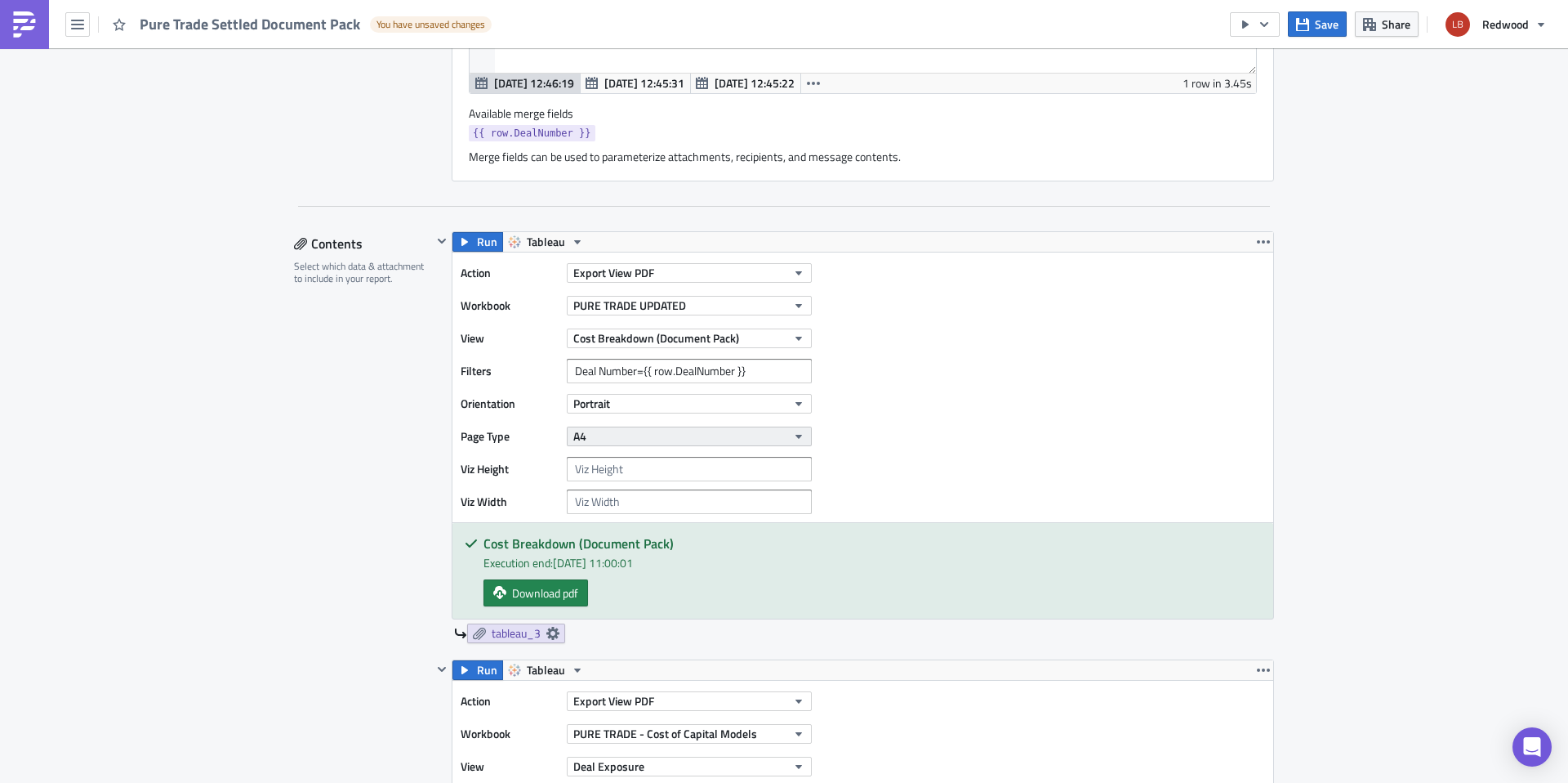
click at [618, 431] on button "A4" at bounding box center [689, 436] width 245 height 20
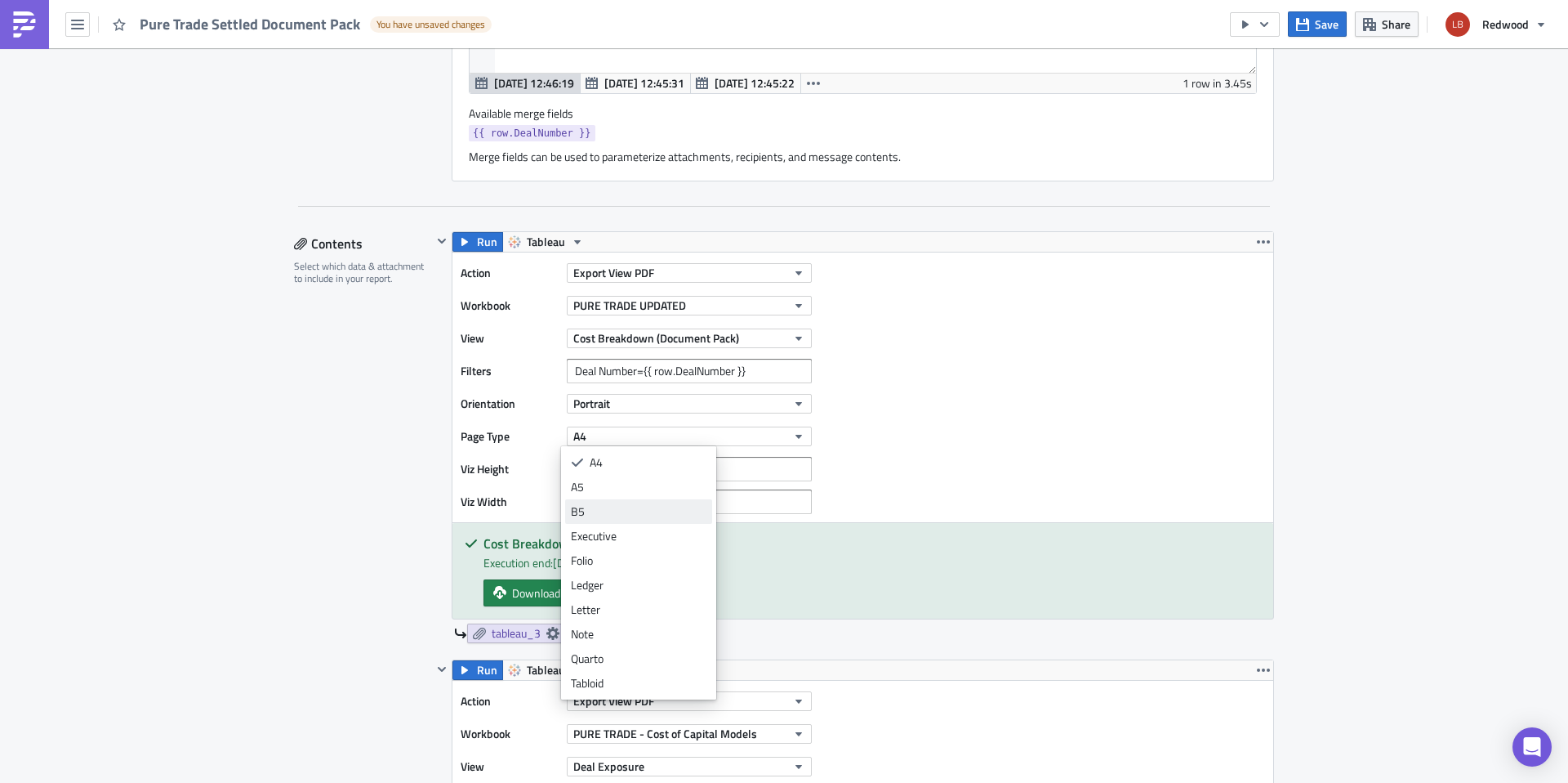
scroll to position [0, 0]
click at [656, 465] on div "Legal" at bounding box center [638, 462] width 136 height 17
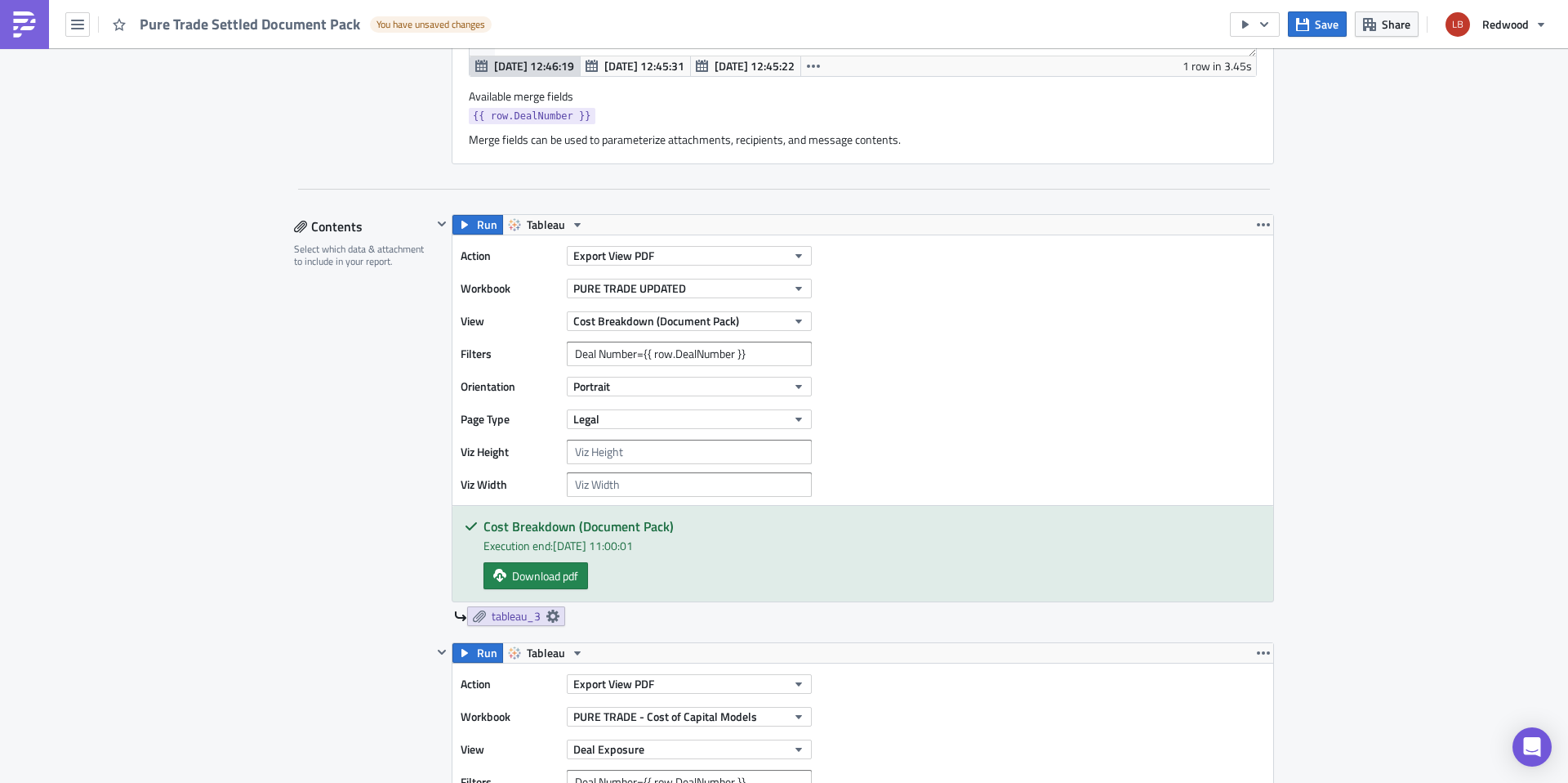
scroll to position [878, 0]
click at [705, 409] on button "Legal" at bounding box center [689, 416] width 245 height 20
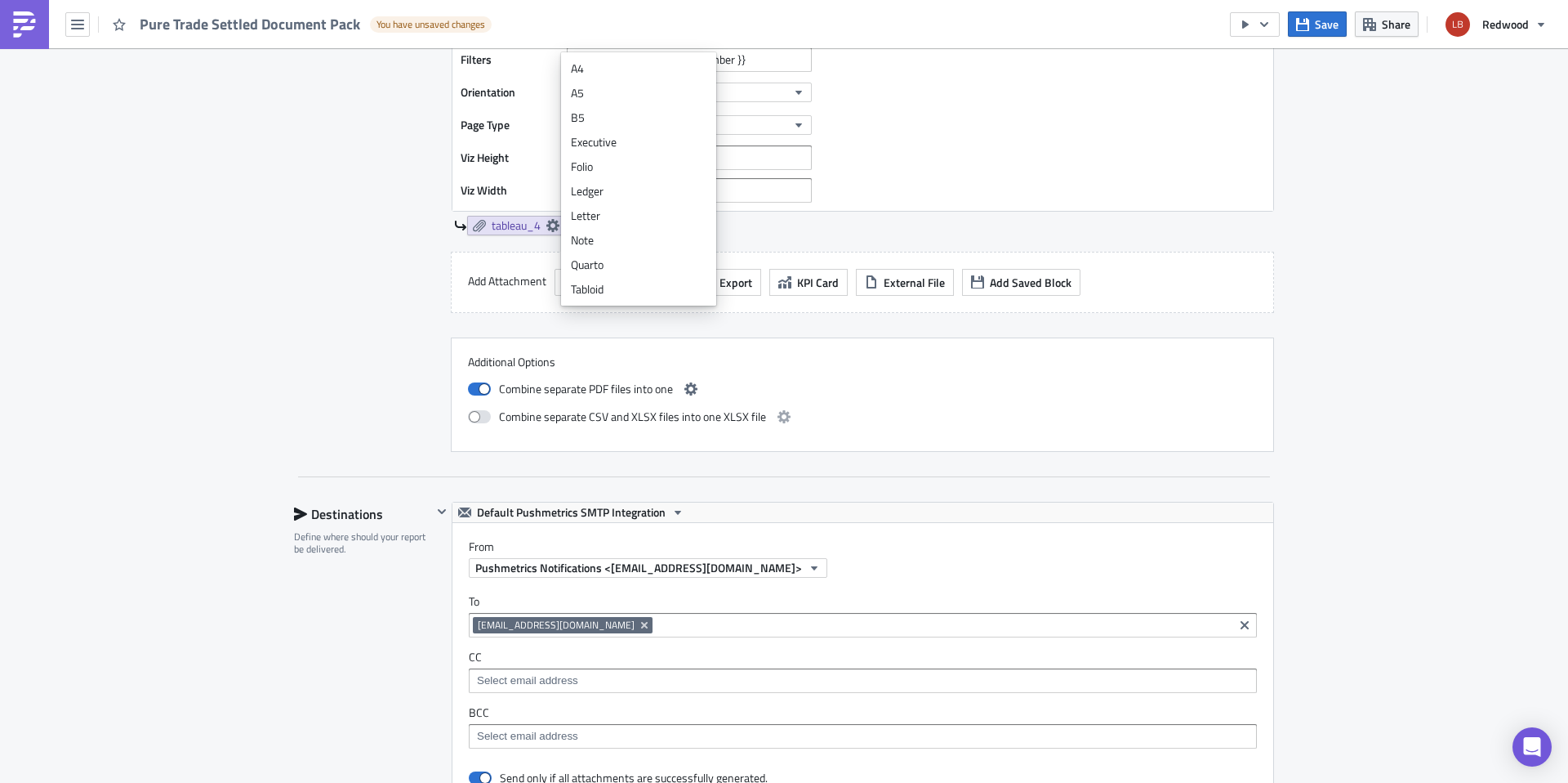
scroll to position [1613, 0]
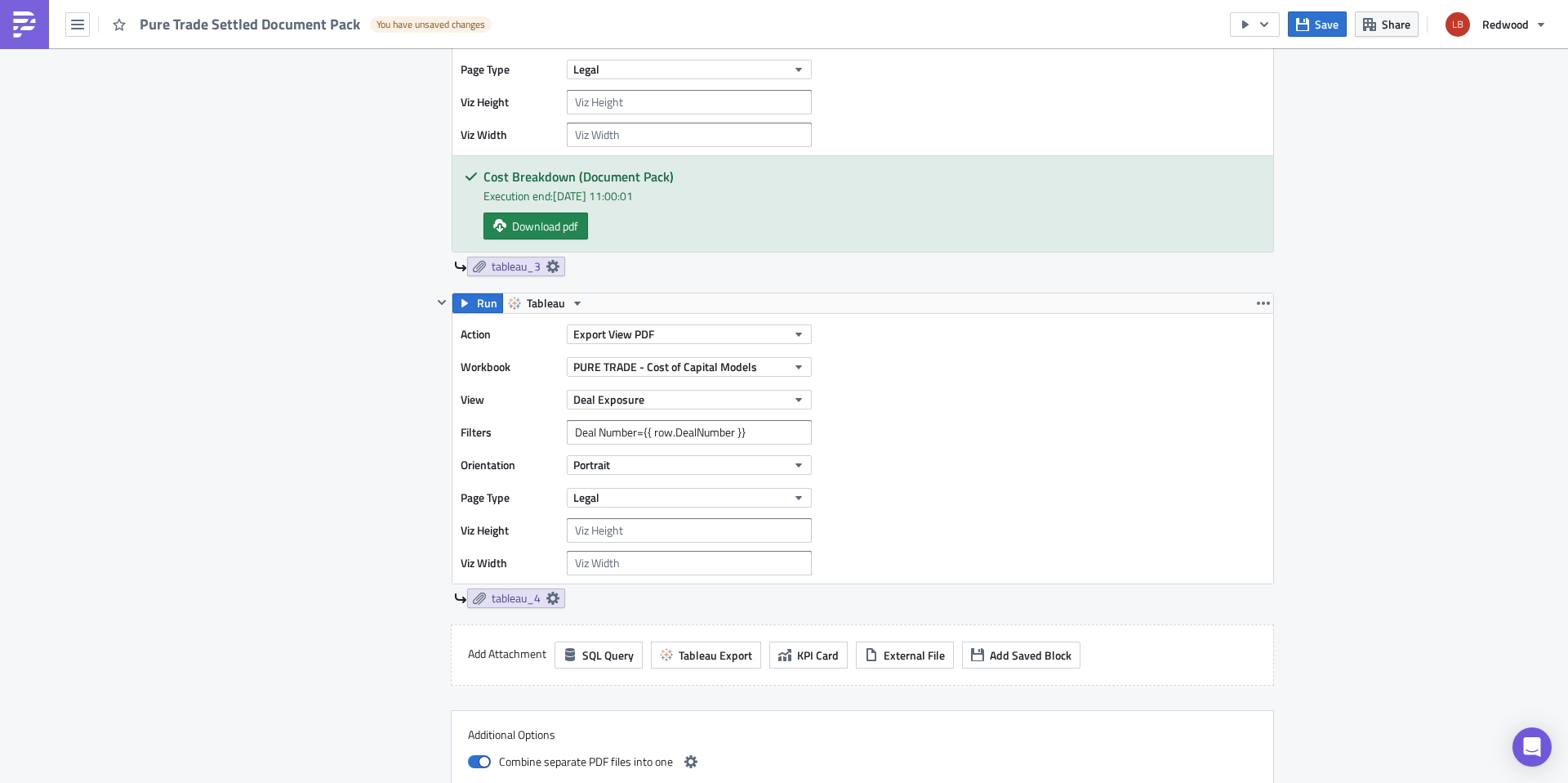
scroll to position [1226, 0]
click at [630, 515] on div "Action Export View PDF Workbook PURE TRADE - Cost of Capital Models View Deal E…" at bounding box center [641, 448] width 360 height 253
click at [628, 532] on input "number" at bounding box center [689, 529] width 245 height 24
type input "1000"
click at [660, 562] on input "number" at bounding box center [689, 562] width 245 height 24
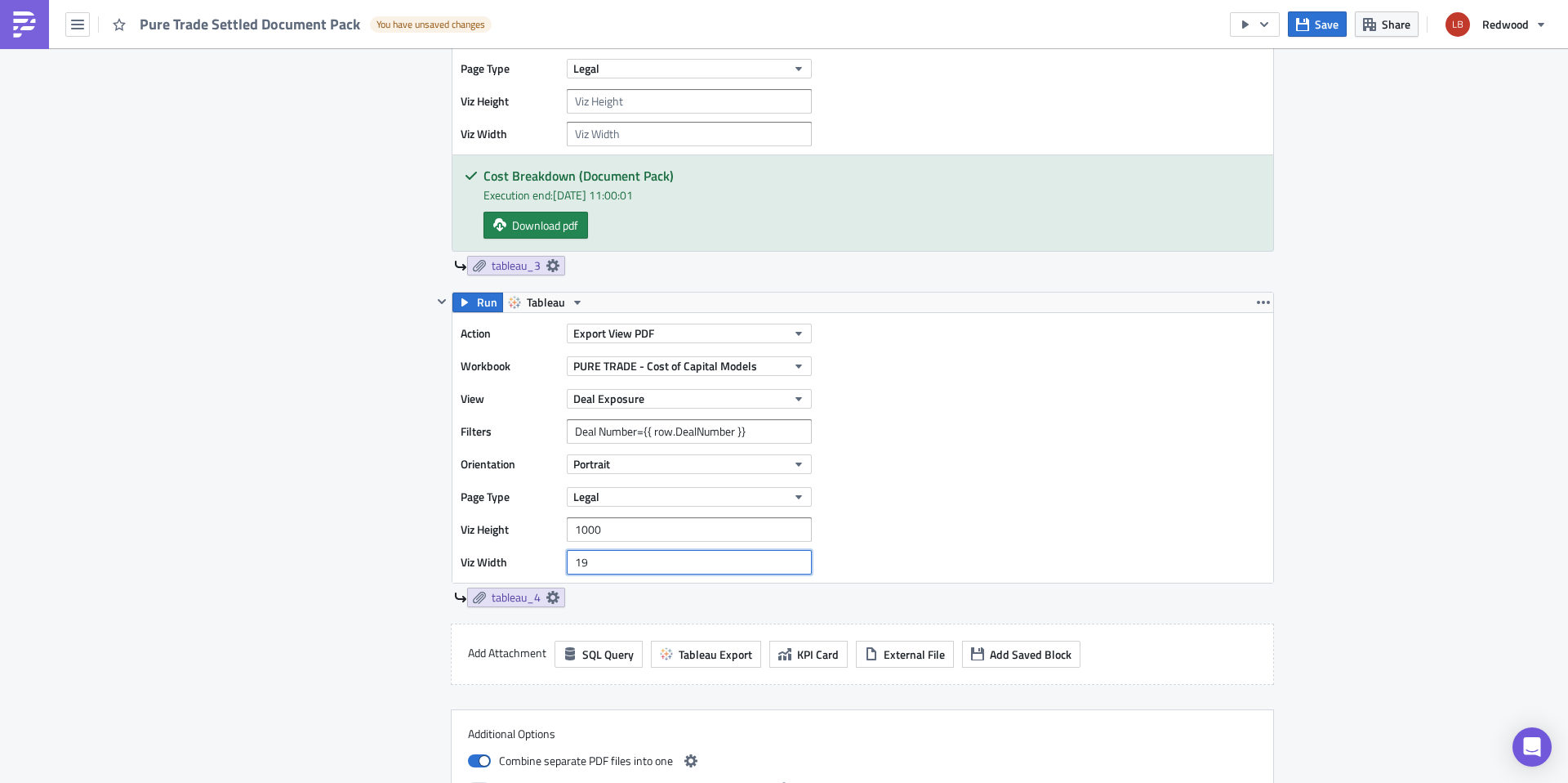
type input "1"
type input "1000"
click at [651, 542] on input "1000" at bounding box center [689, 529] width 245 height 24
type input "1"
type input "1900"
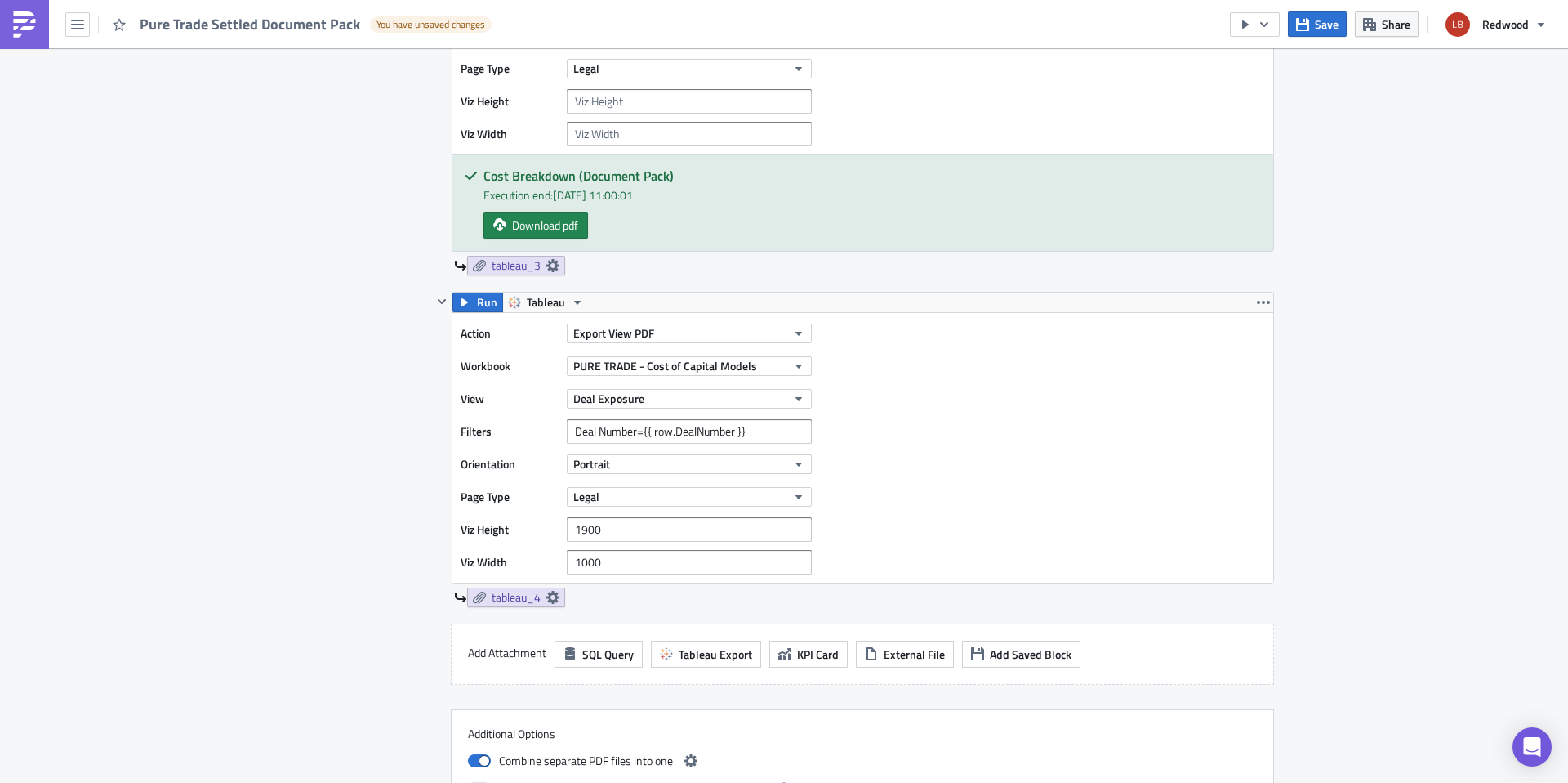
click at [944, 532] on div "Action Export View PDF Workbook PURE TRADE - Cost of Capital Models View Deal E…" at bounding box center [863, 448] width 821 height 270
click at [690, 482] on div "Action Export View PDF Workbook PURE TRADE - Cost of Capital Models View Deal E…" at bounding box center [641, 448] width 360 height 253
click at [686, 494] on button "Legal" at bounding box center [689, 497] width 245 height 20
click at [664, 575] on div "A4" at bounding box center [638, 572] width 136 height 17
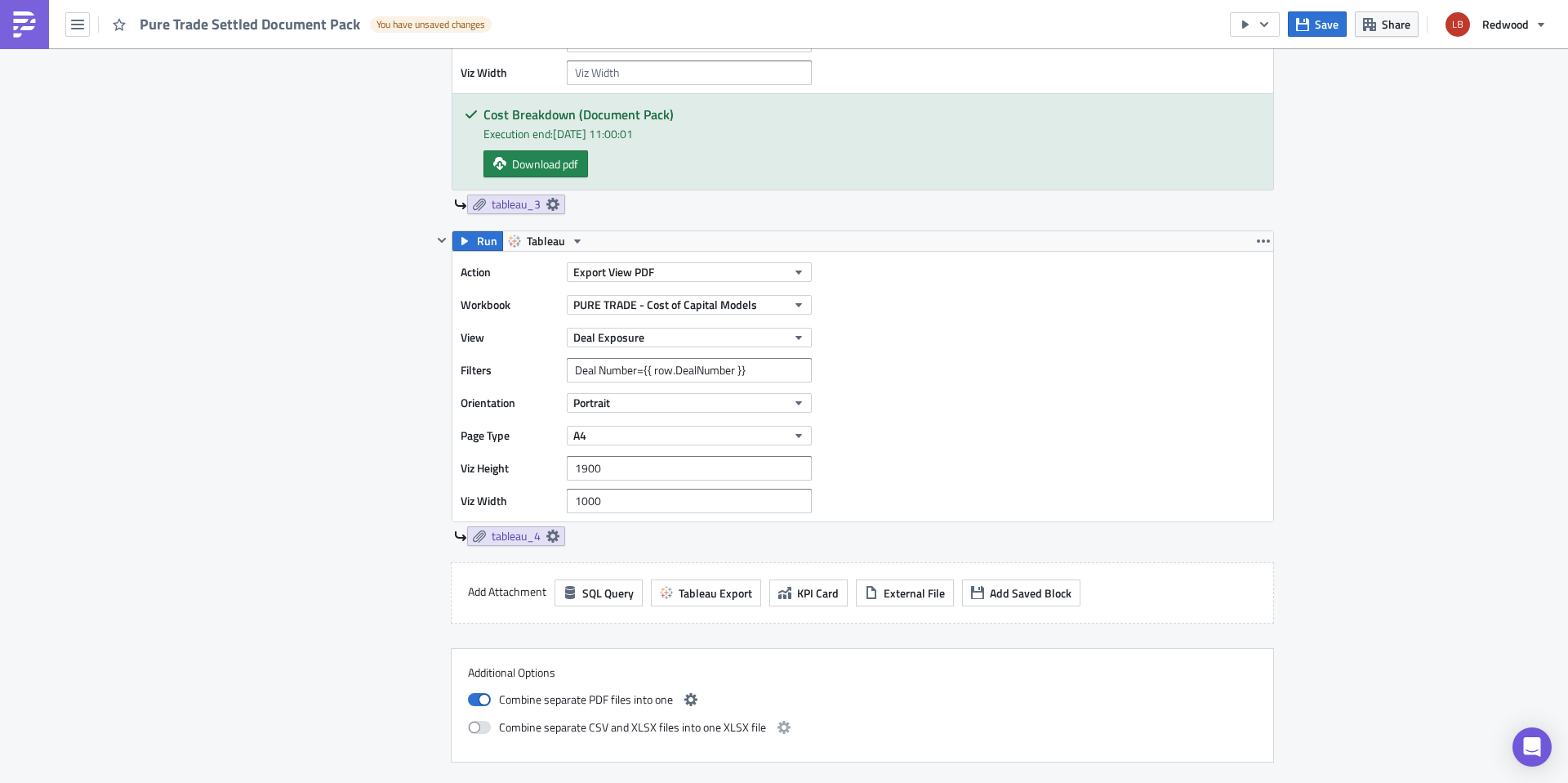
scroll to position [1294, 0]
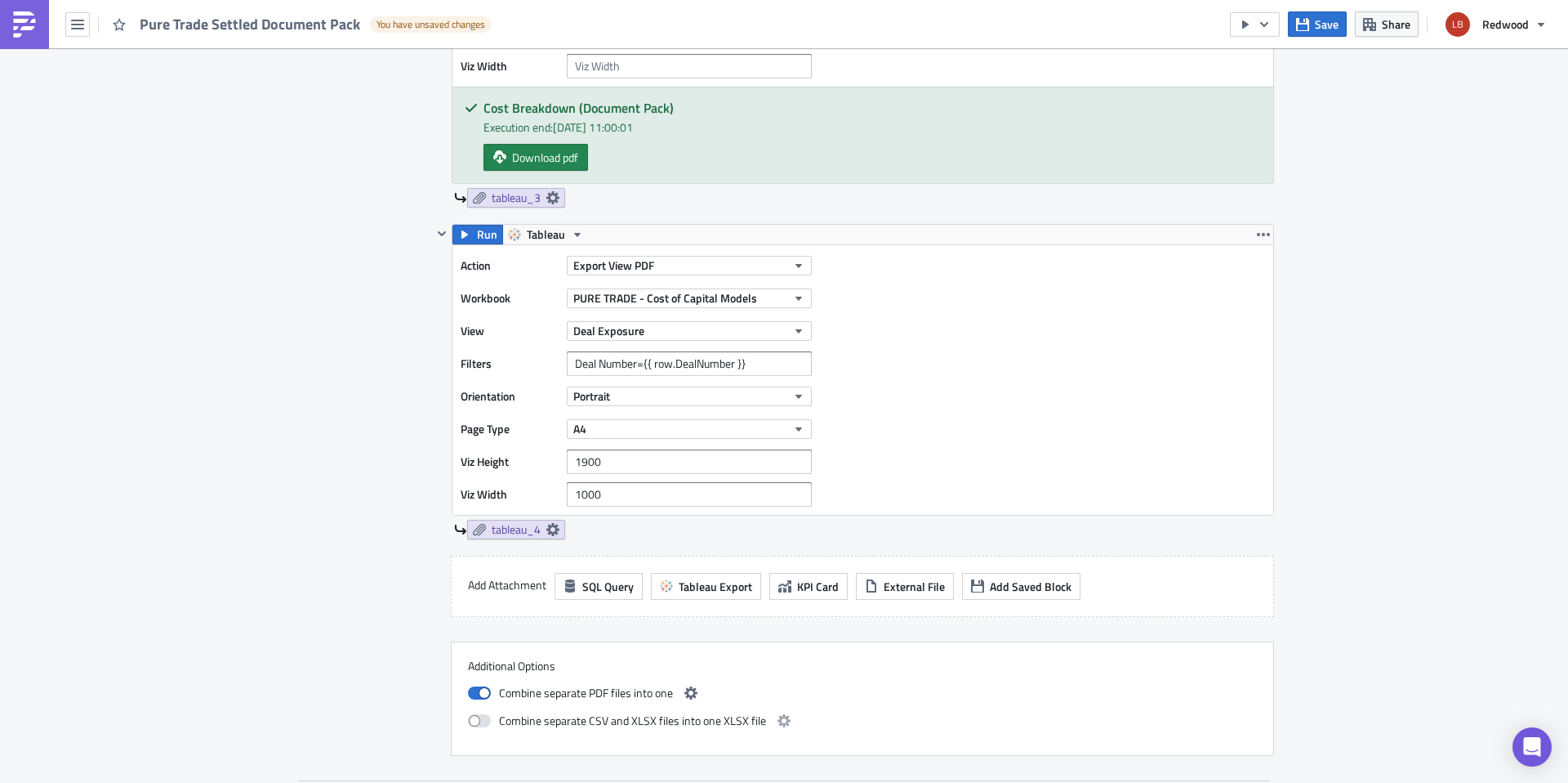
click at [932, 466] on div "Action Export View PDF Workbook PURE TRADE - Cost of Capital Models View Deal E…" at bounding box center [863, 380] width 821 height 270
click at [715, 430] on button "A4" at bounding box center [689, 429] width 245 height 20
click at [651, 456] on div "Legal" at bounding box center [638, 455] width 136 height 17
click at [937, 402] on div "Action Export View PDF Workbook PURE TRADE - Cost of Capital Models View Deal E…" at bounding box center [863, 380] width 821 height 270
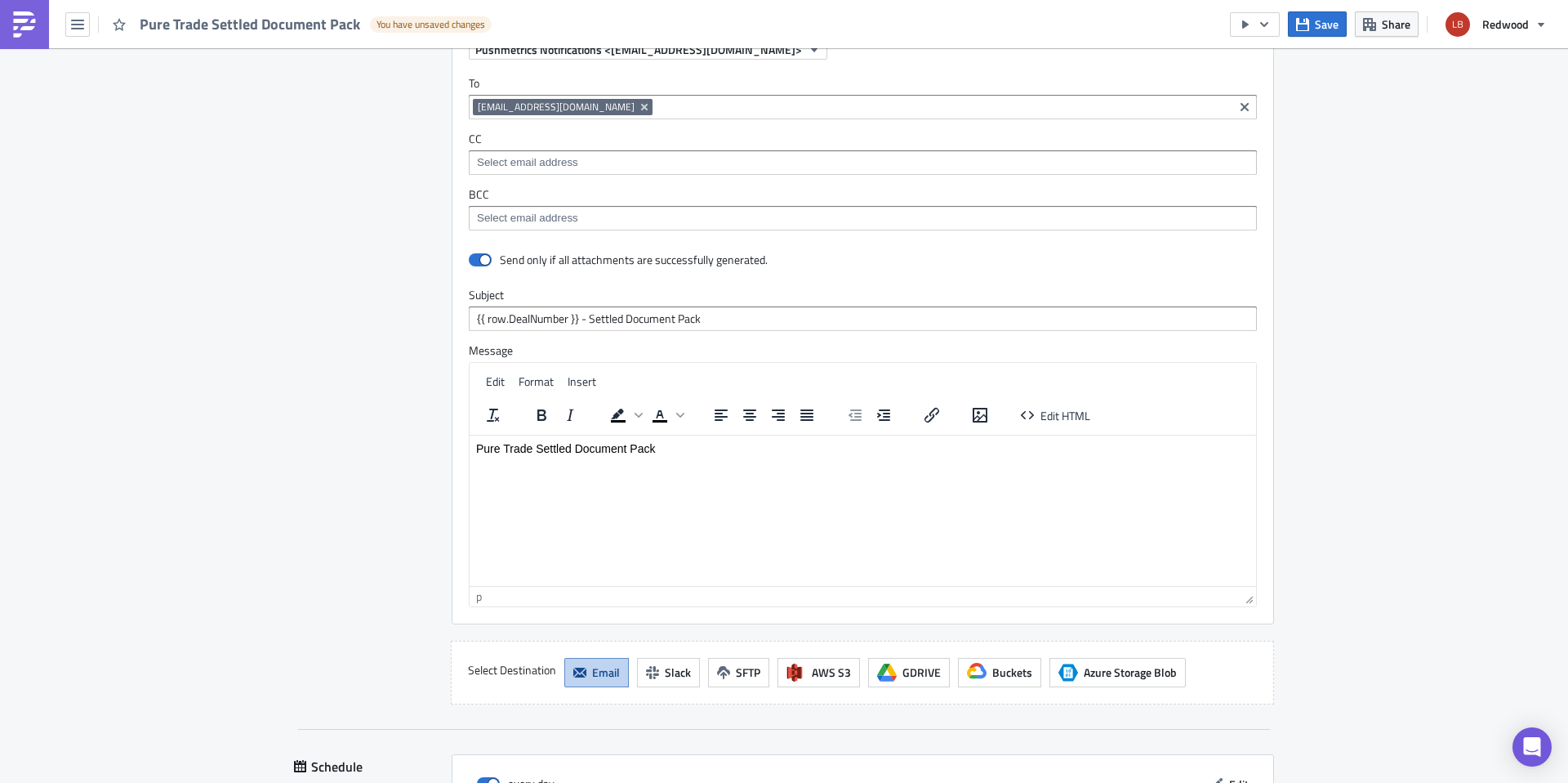
scroll to position [2337, 0]
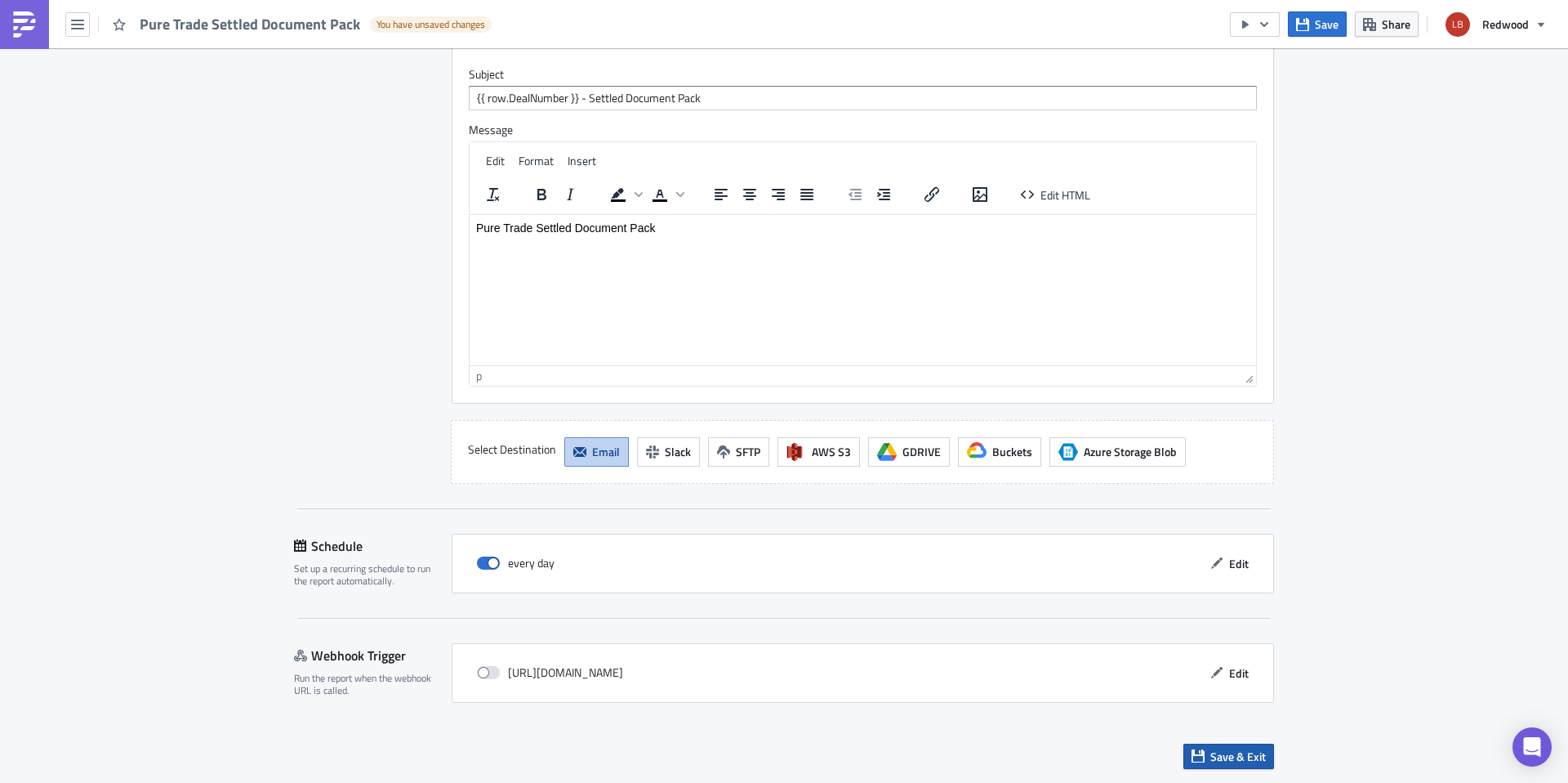
click at [1210, 762] on span "Save & Exit" at bounding box center [1238, 757] width 56 height 18
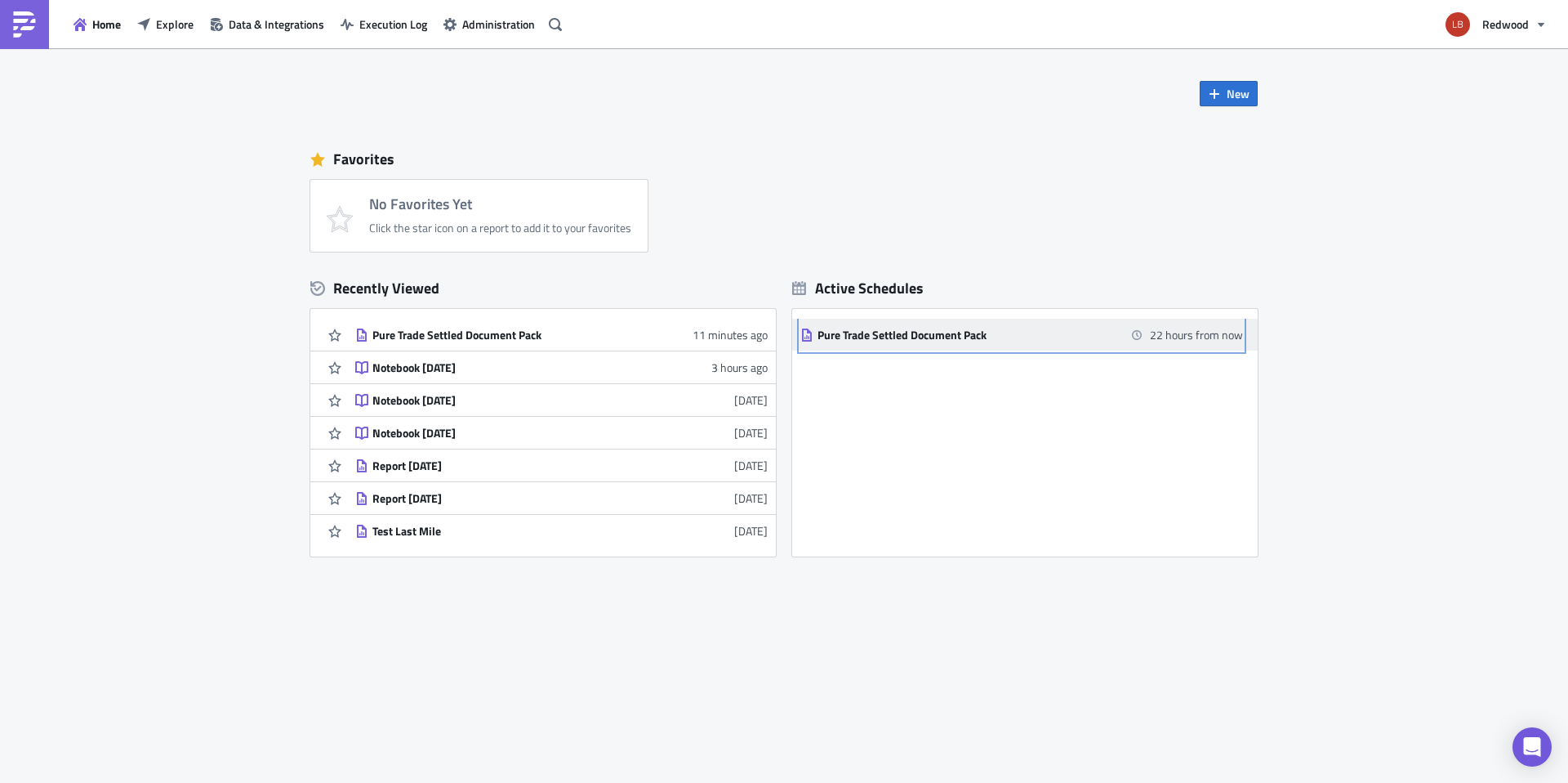
click at [975, 340] on div "Pure Trade Settled Document Pack" at bounding box center [960, 334] width 286 height 15
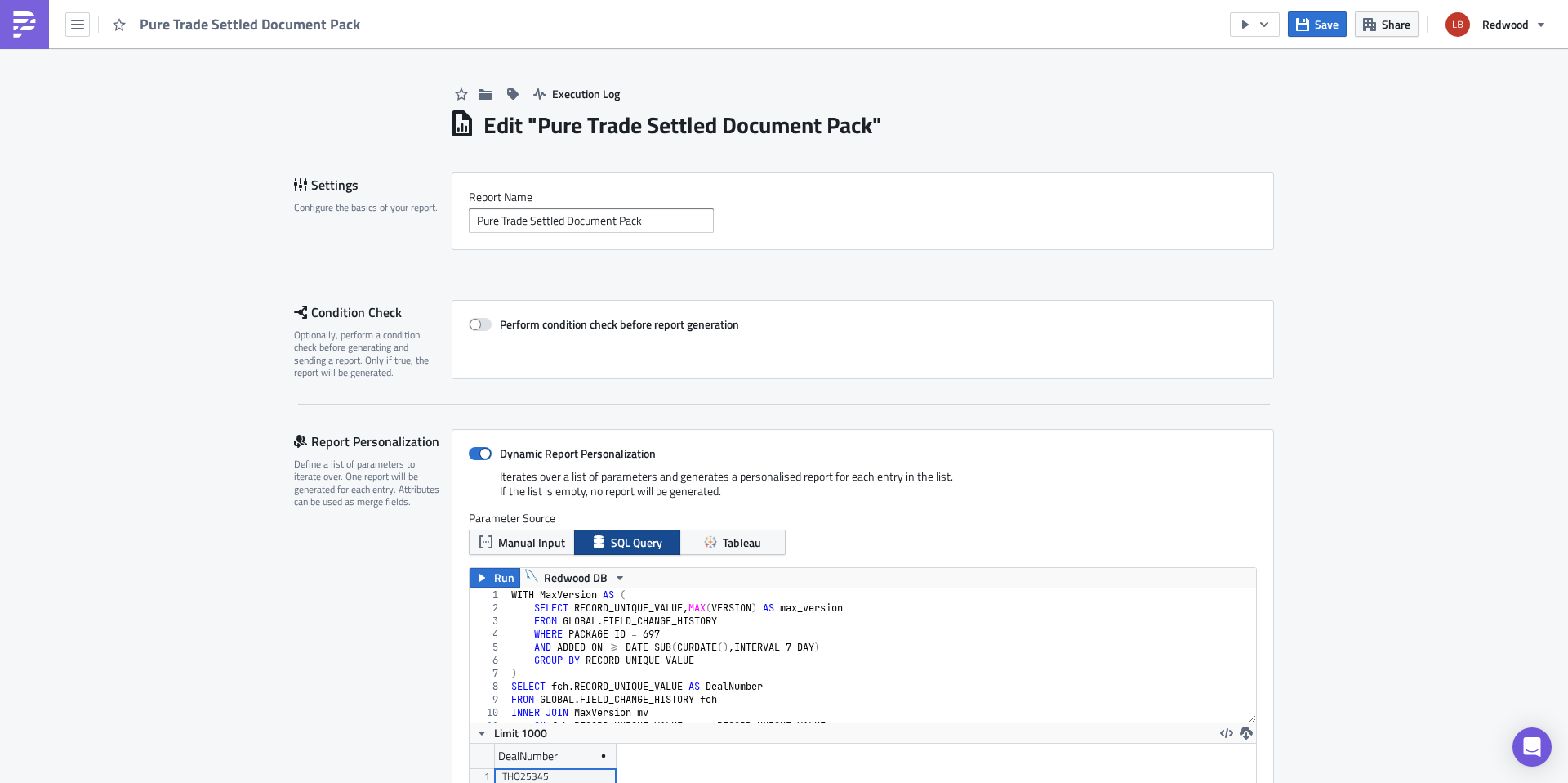
scroll to position [187, 786]
click at [1274, 24] on button "button" at bounding box center [1254, 24] width 50 height 24
click at [1269, 84] on div "Run Report" at bounding box center [1305, 90] width 127 height 17
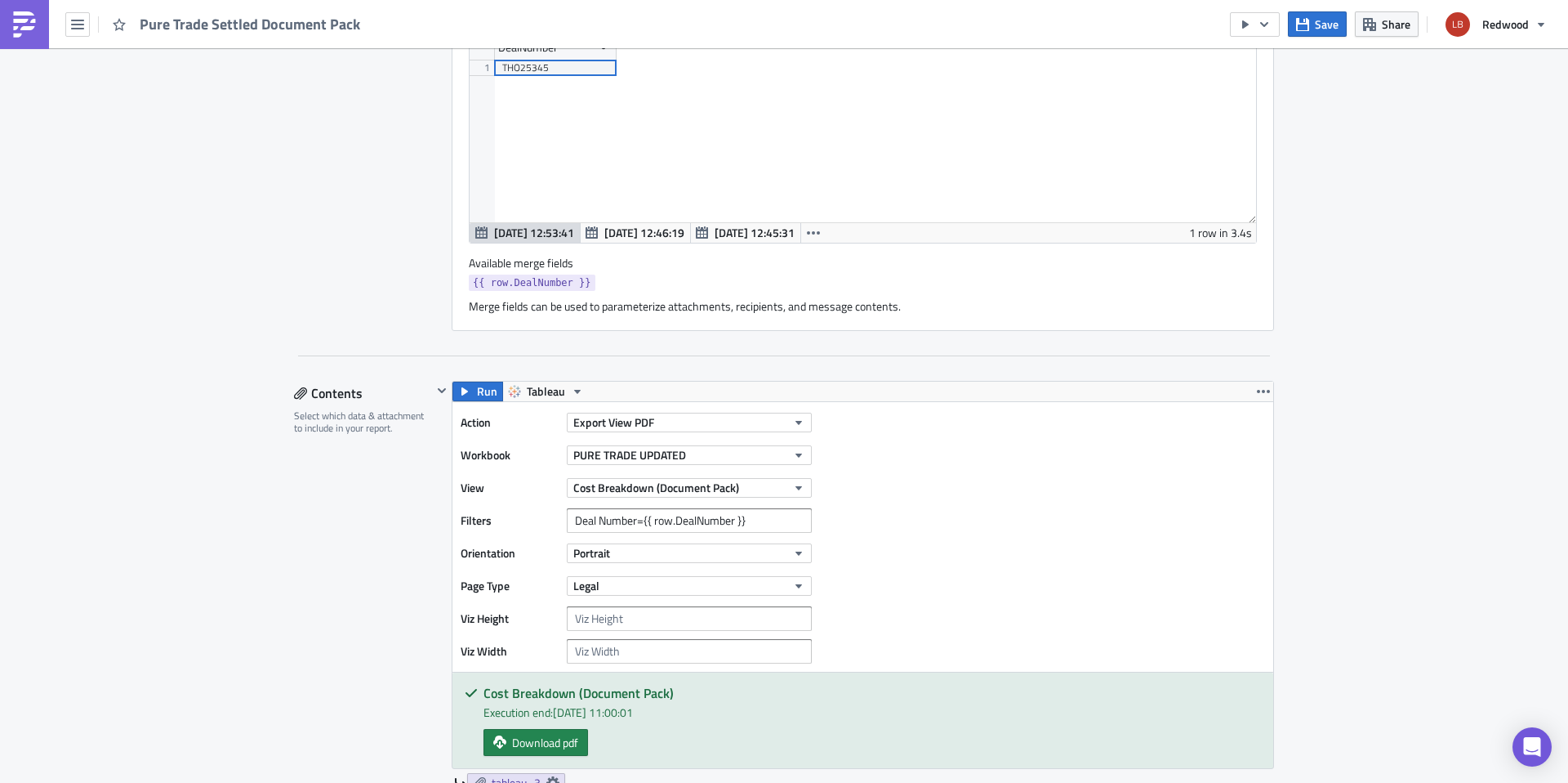
scroll to position [797, 0]
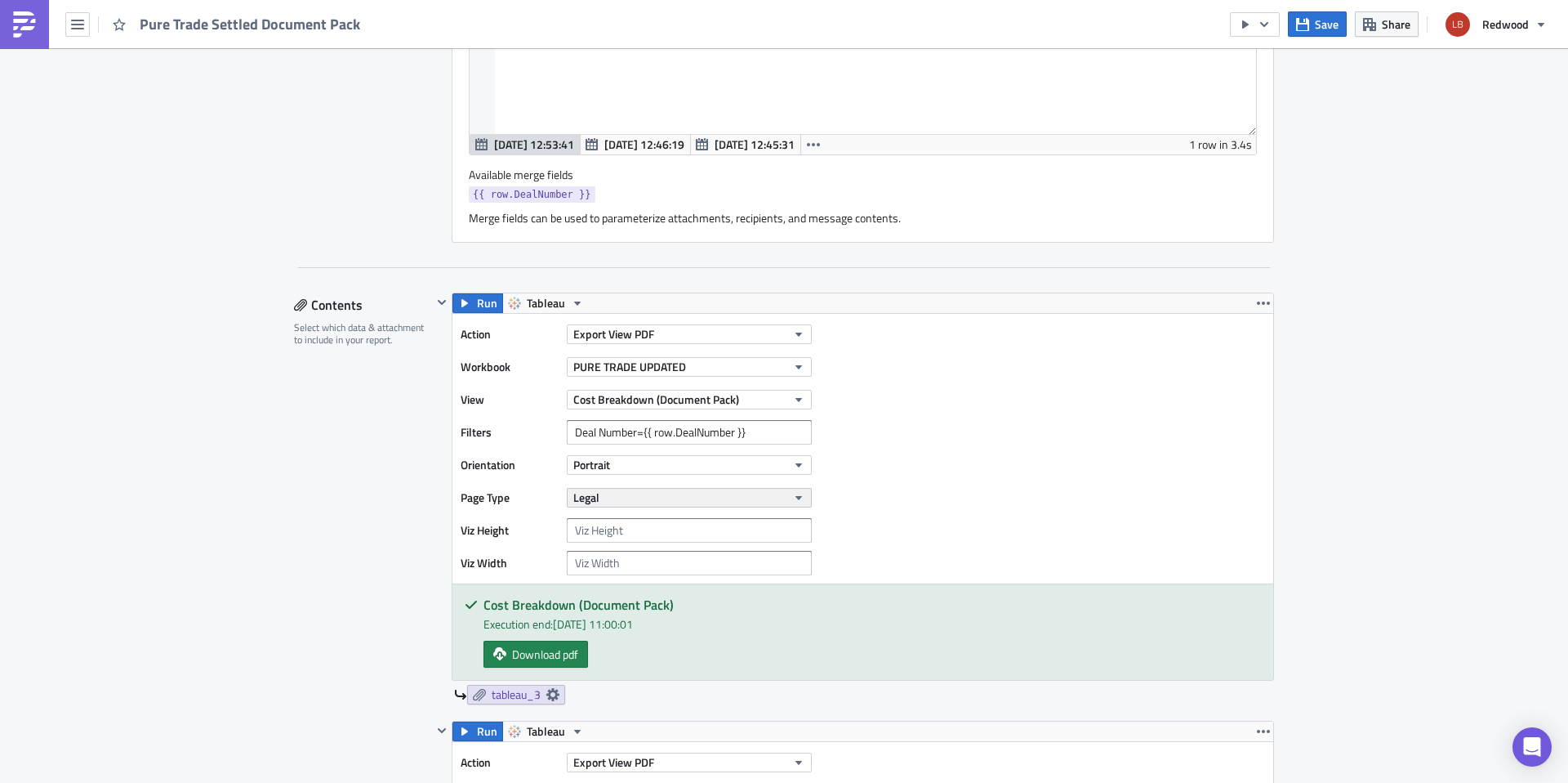
click at [653, 497] on button "Legal" at bounding box center [689, 498] width 245 height 20
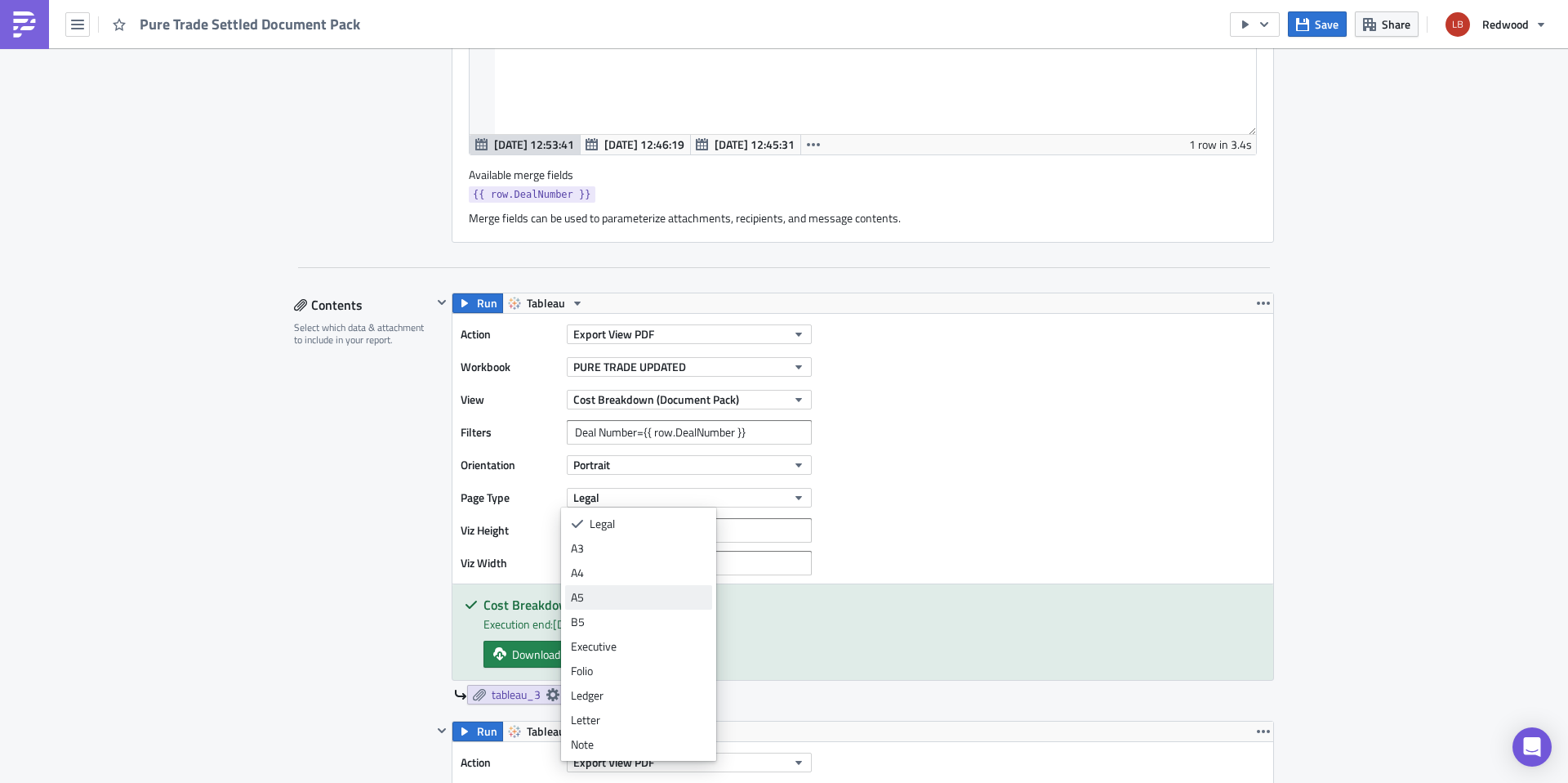
scroll to position [49, 0]
click at [514, 516] on div "Action Export View PDF Workbook PURE TRADE UPDATED View Cost Breakdown (Documen…" at bounding box center [641, 448] width 360 height 253
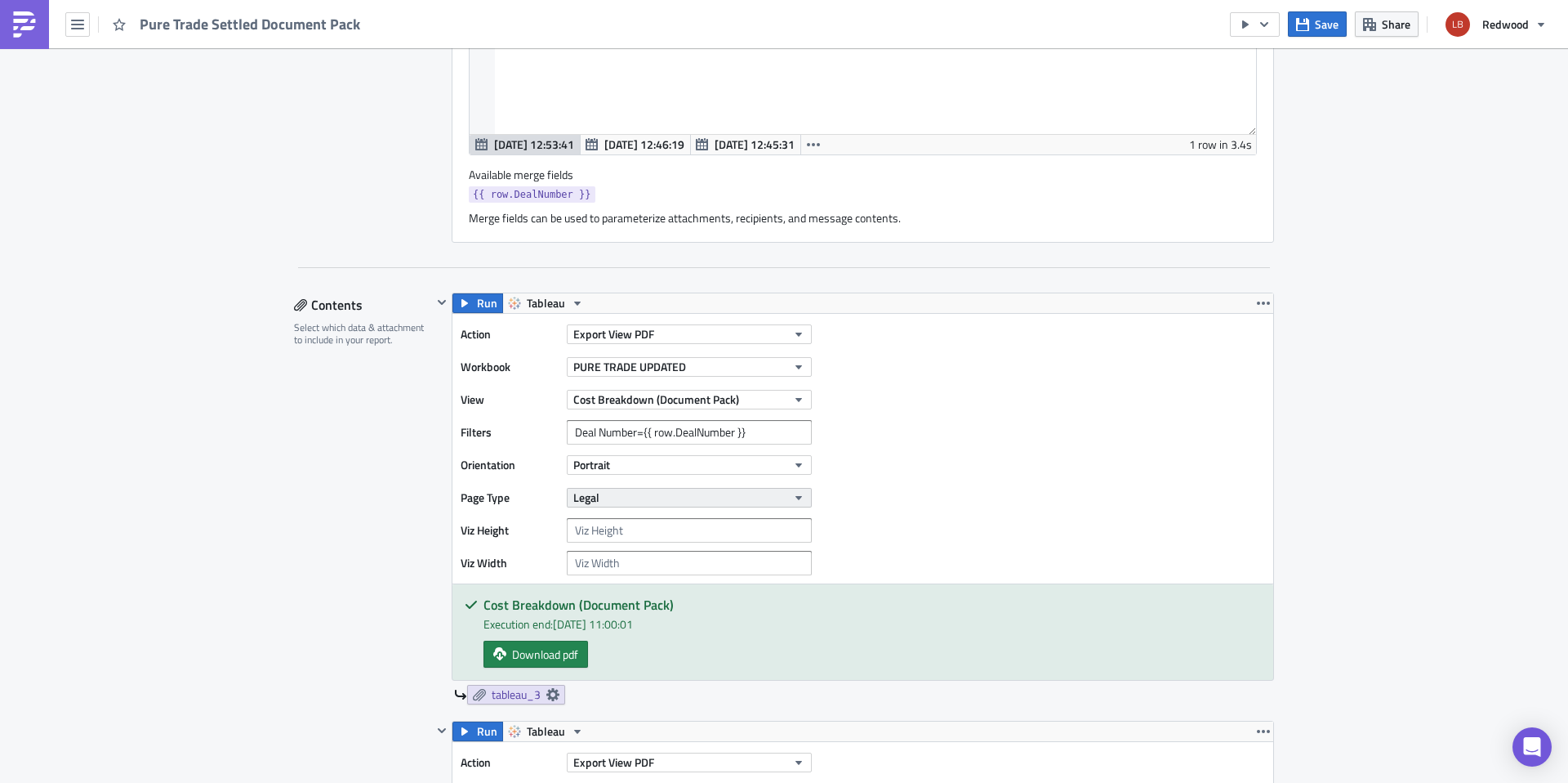
click at [621, 503] on button "Legal" at bounding box center [689, 498] width 245 height 20
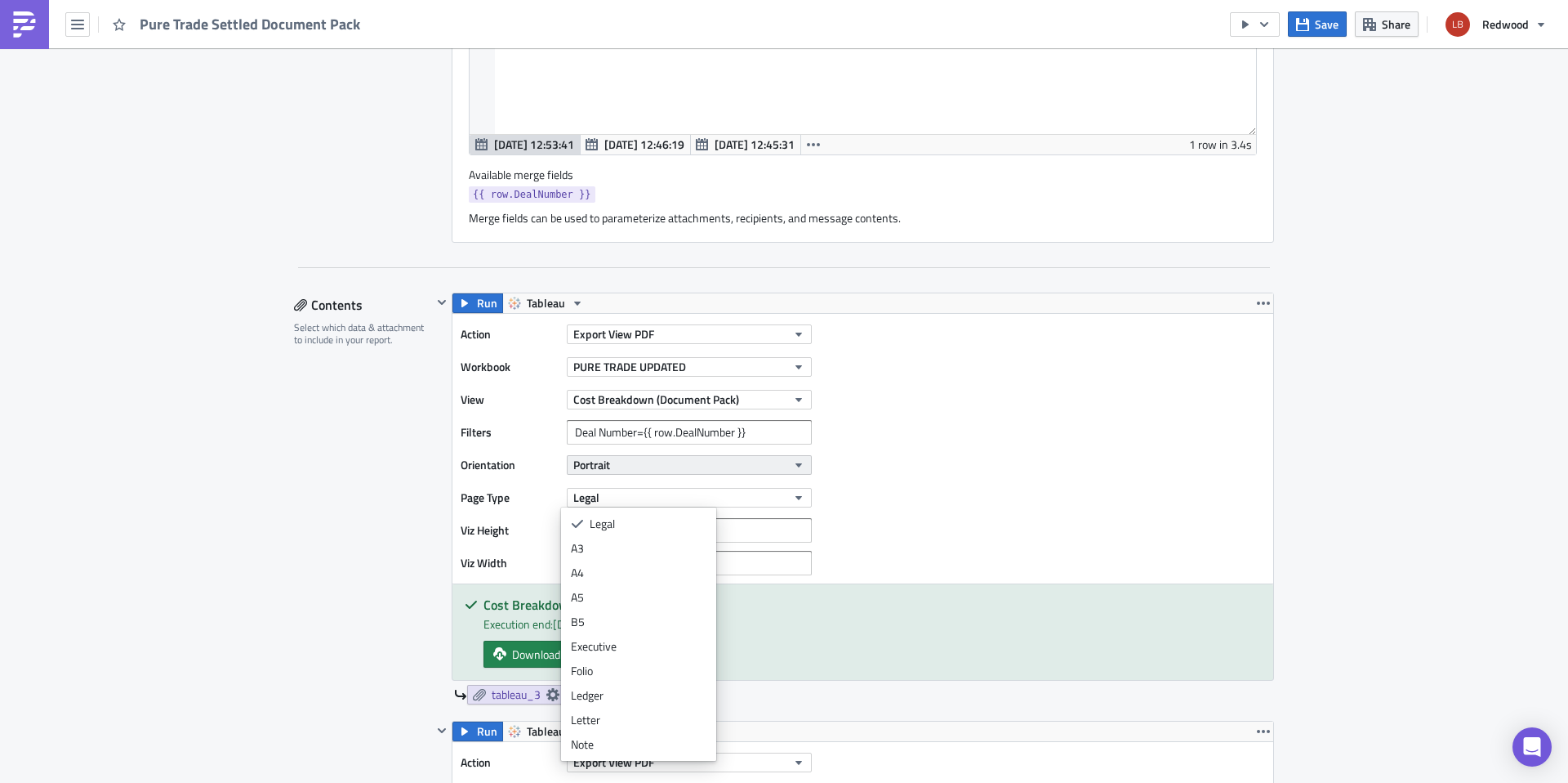
click at [649, 461] on button "Portrait" at bounding box center [689, 465] width 245 height 20
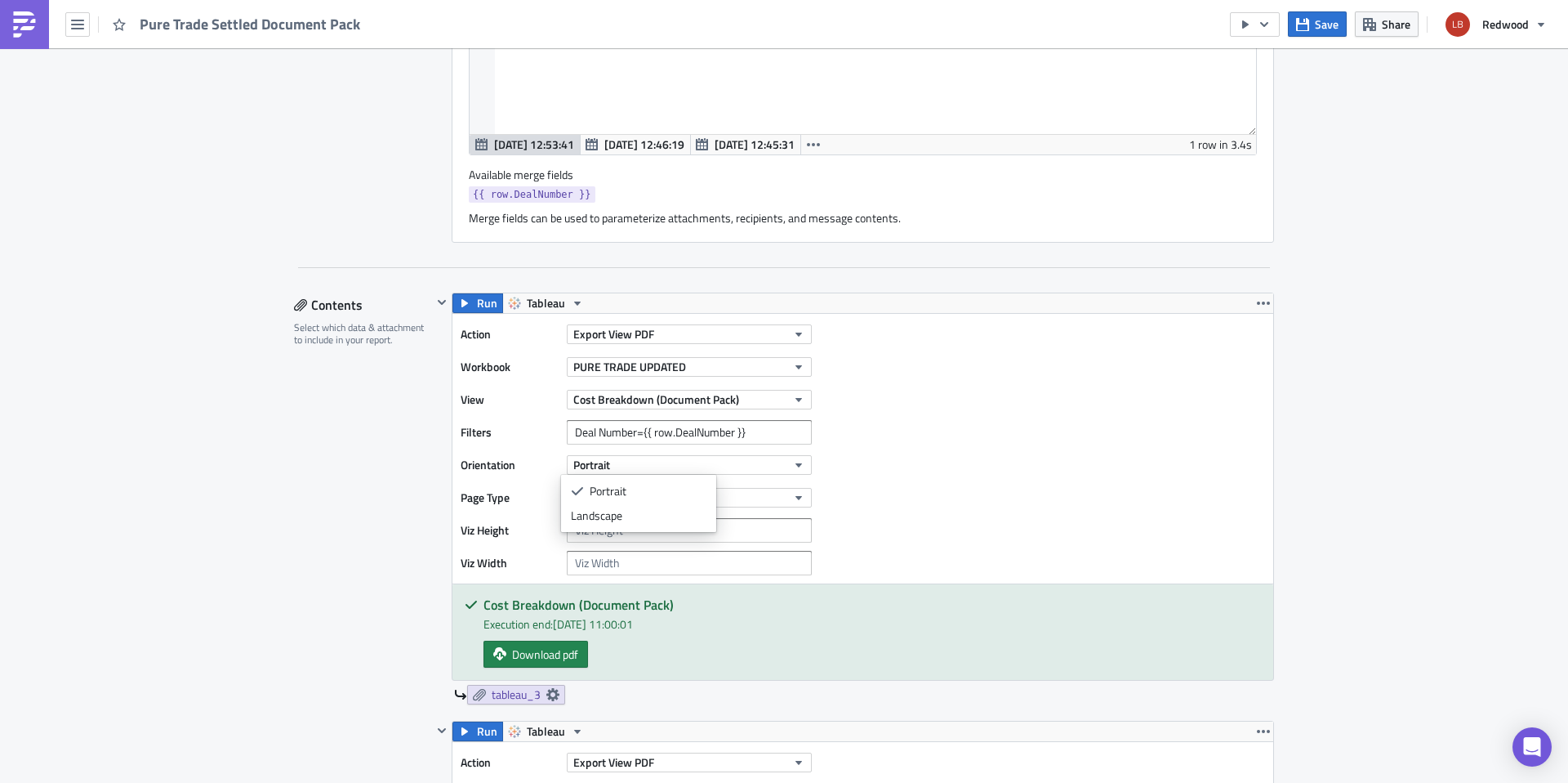
click at [955, 473] on div "Action Export View PDF Workbook PURE TRADE UPDATED View Cost Breakdown (Documen…" at bounding box center [863, 449] width 821 height 270
click at [626, 530] on input "number" at bounding box center [689, 530] width 245 height 24
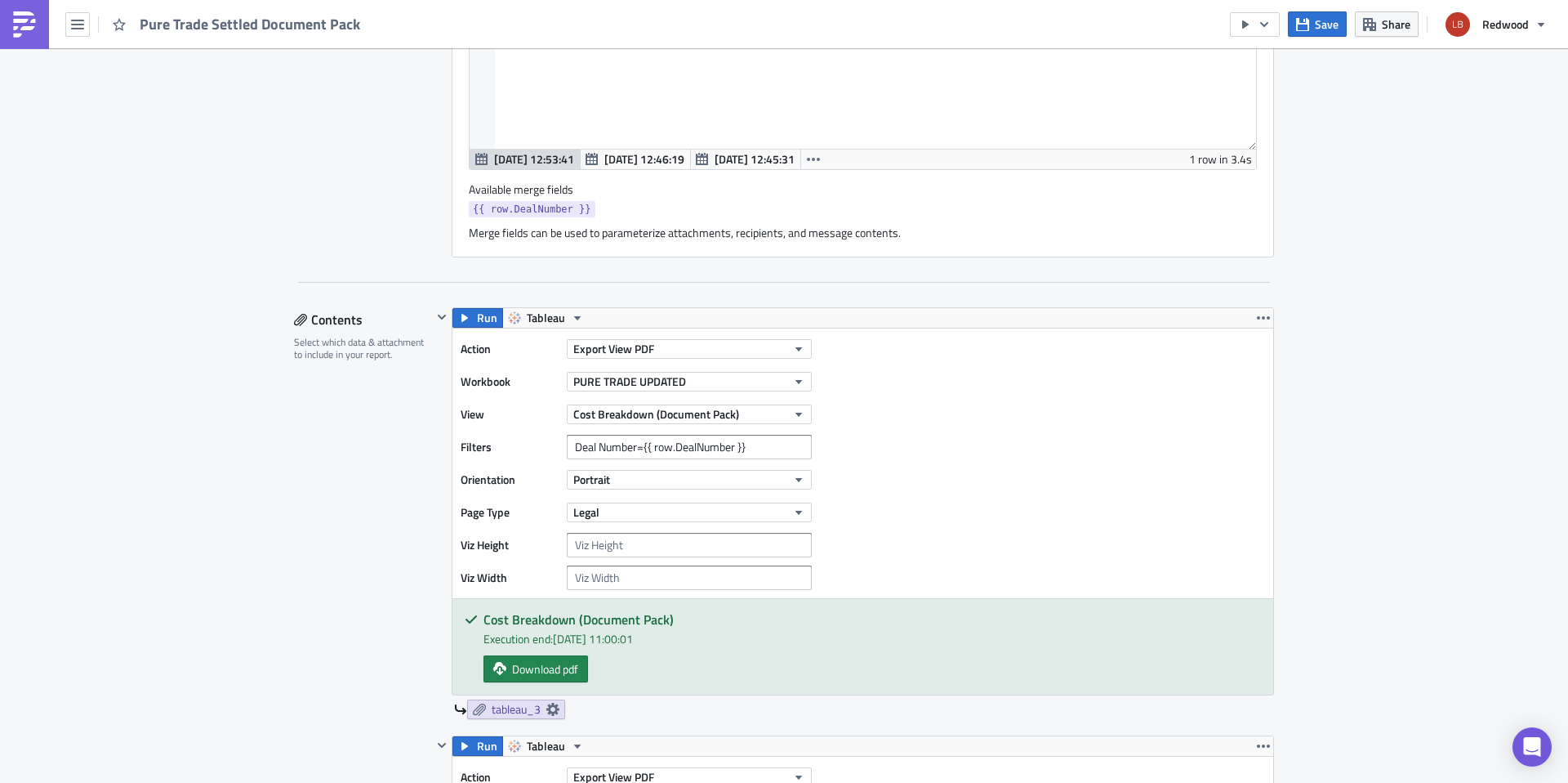
click at [964, 514] on div "Action Export View PDF Workbook PURE TRADE UPDATED View Cost Breakdown (Documen…" at bounding box center [863, 463] width 821 height 270
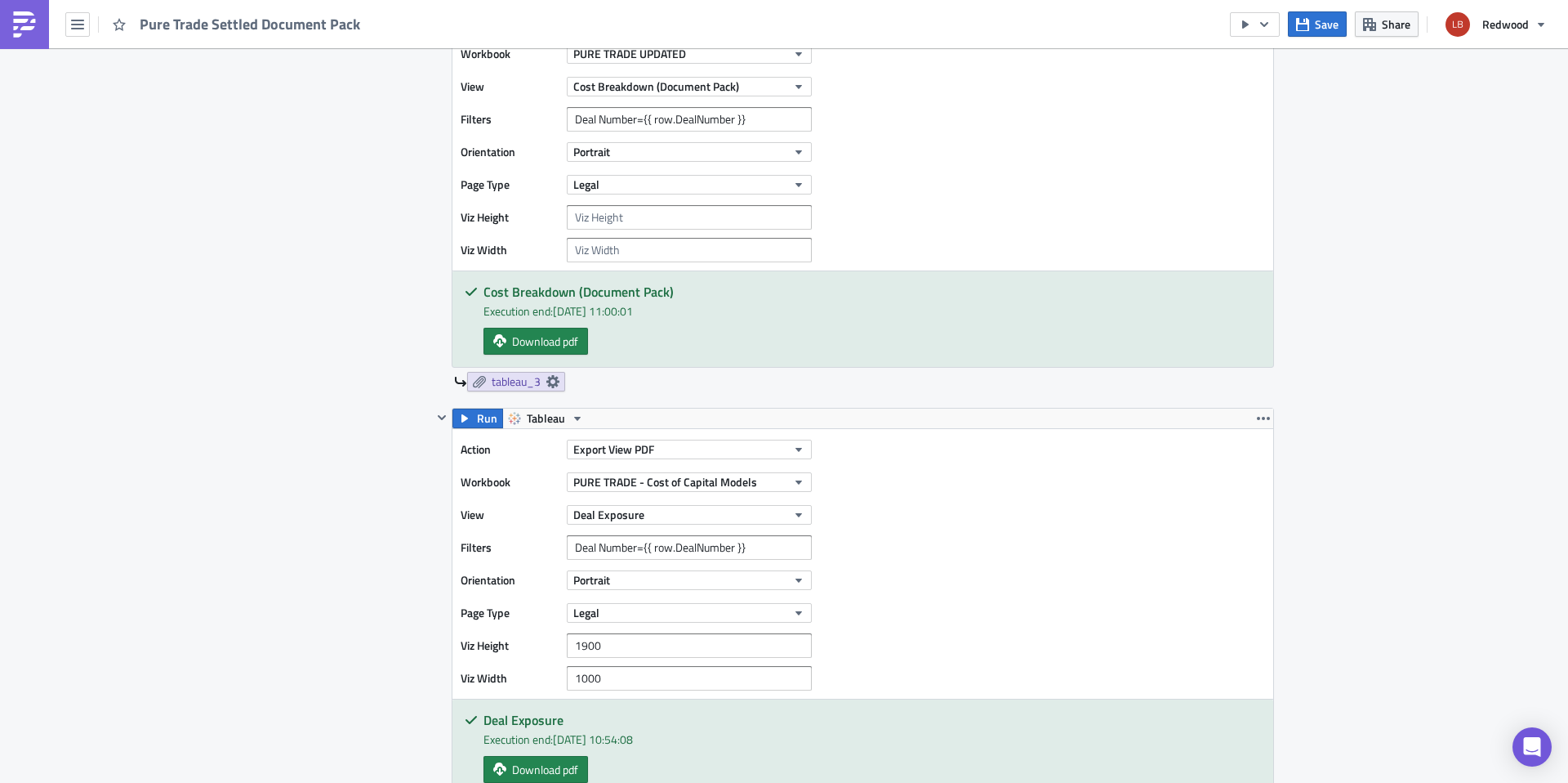
scroll to position [1180, 0]
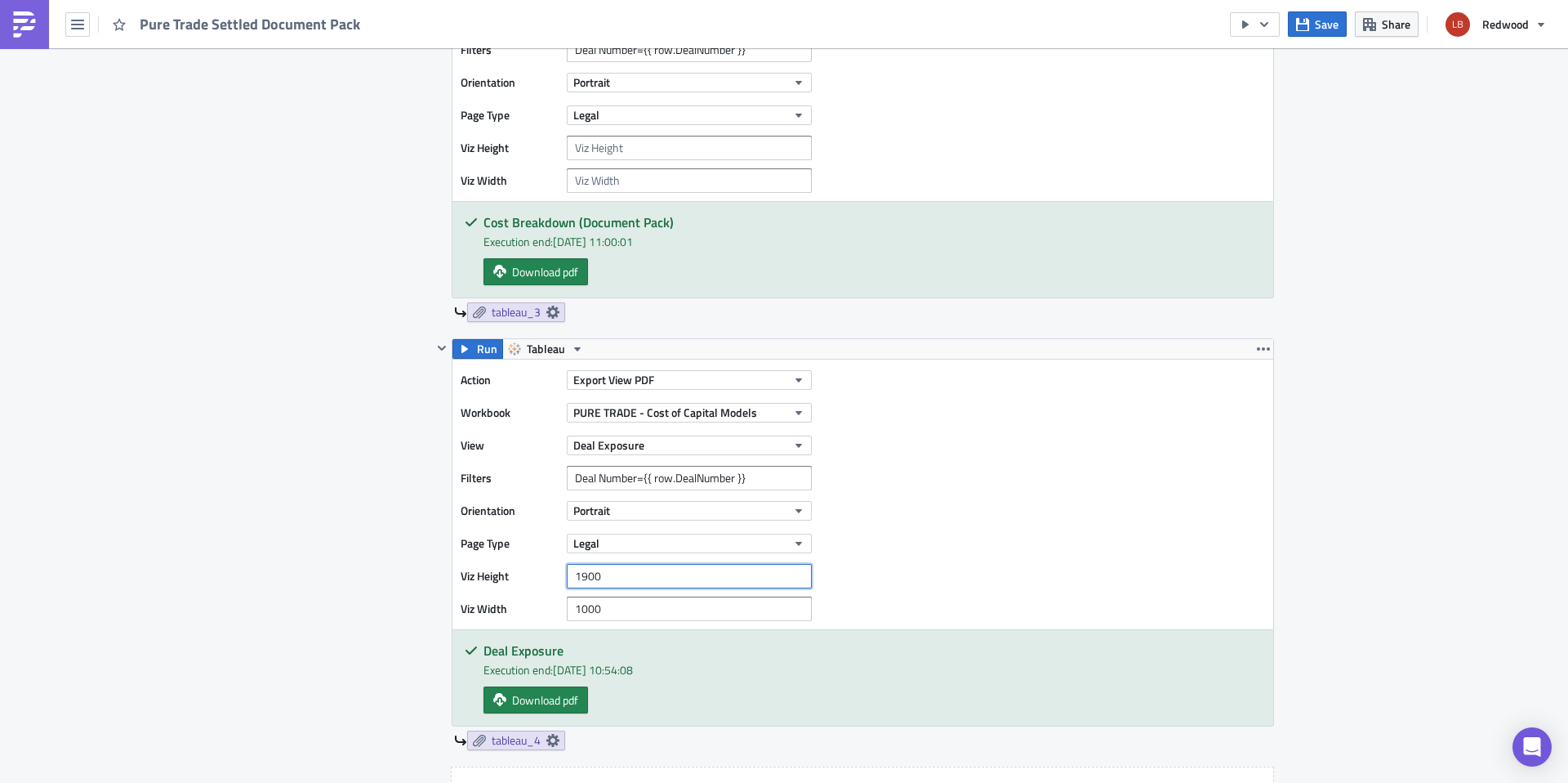
drag, startPoint x: 646, startPoint y: 575, endPoint x: 519, endPoint y: 572, distance: 127.0
click at [519, 572] on div "Viz Height 1900" at bounding box center [641, 576] width 360 height 24
click at [622, 155] on input "number" at bounding box center [689, 148] width 245 height 24
paste input "1900"
type input "1900"
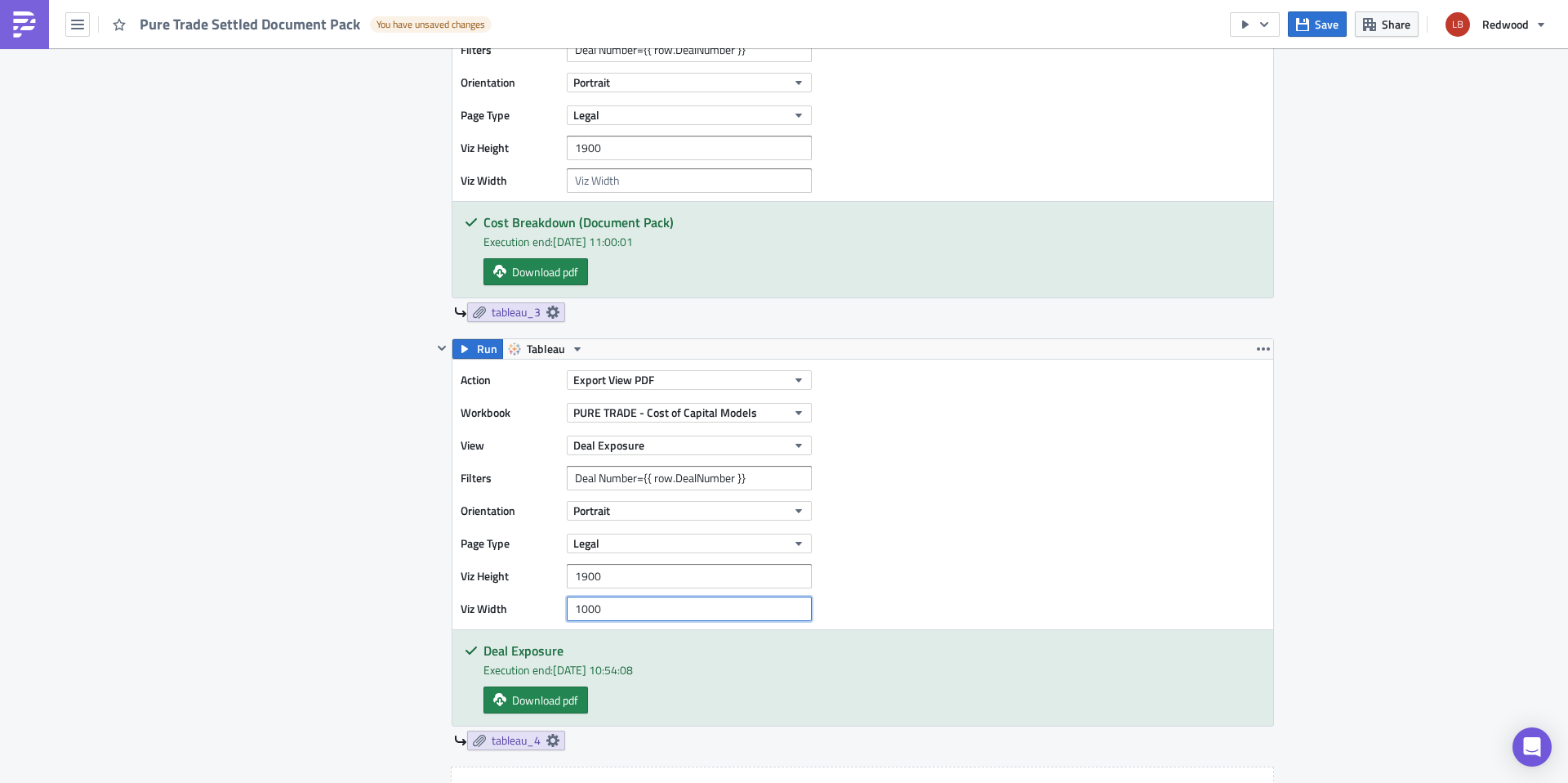
drag, startPoint x: 575, startPoint y: 611, endPoint x: 505, endPoint y: 612, distance: 70.0
click at [505, 612] on div "Viz Width 1000" at bounding box center [641, 608] width 360 height 24
click at [609, 182] on input "number" at bounding box center [689, 180] width 245 height 24
paste input "1000"
type input "1000"
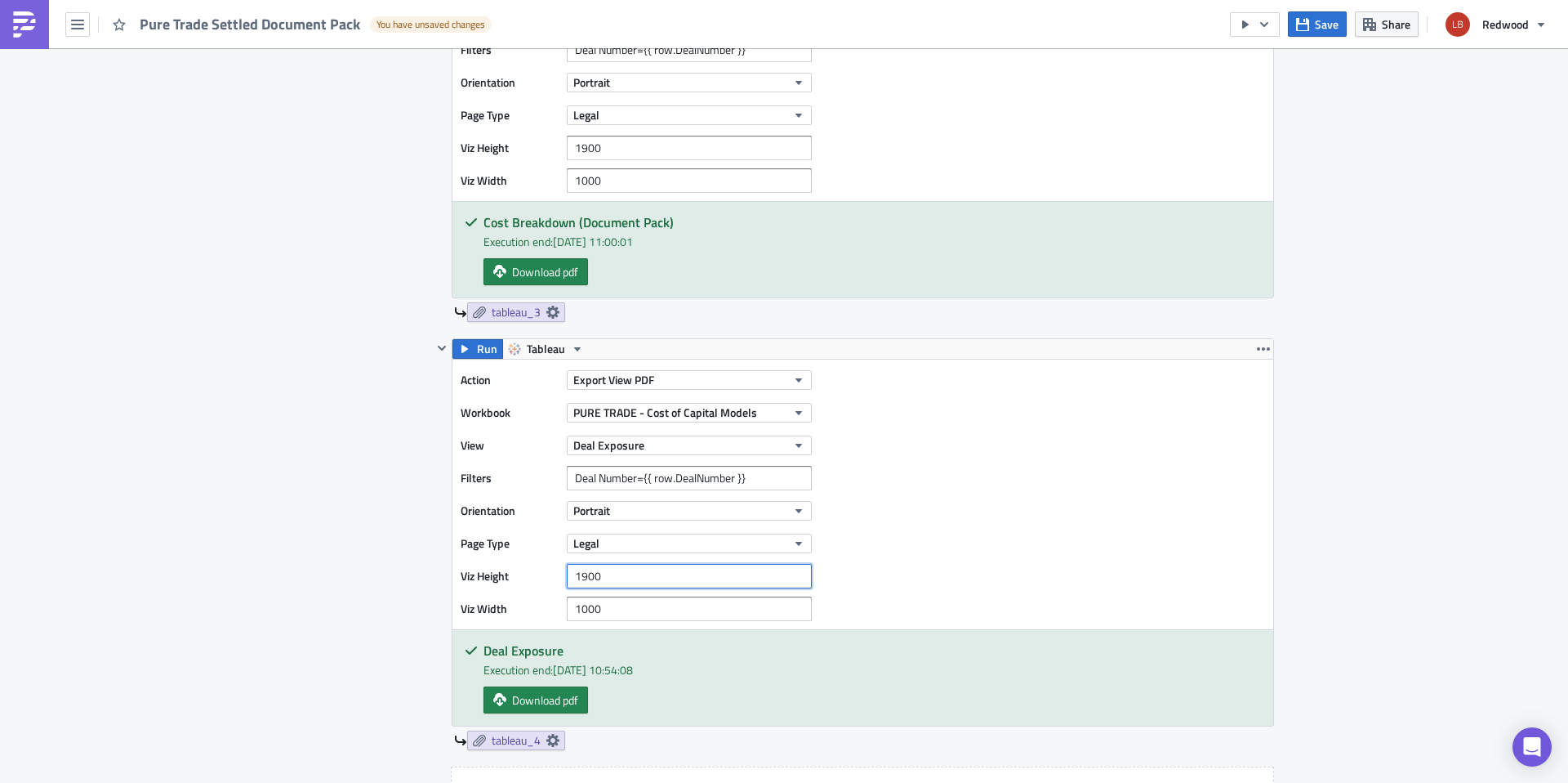
click at [622, 580] on input "1900" at bounding box center [689, 576] width 245 height 24
type input "1"
drag, startPoint x: 602, startPoint y: 614, endPoint x: 563, endPoint y: 614, distance: 39.0
click at [567, 614] on input "1000" at bounding box center [689, 608] width 245 height 24
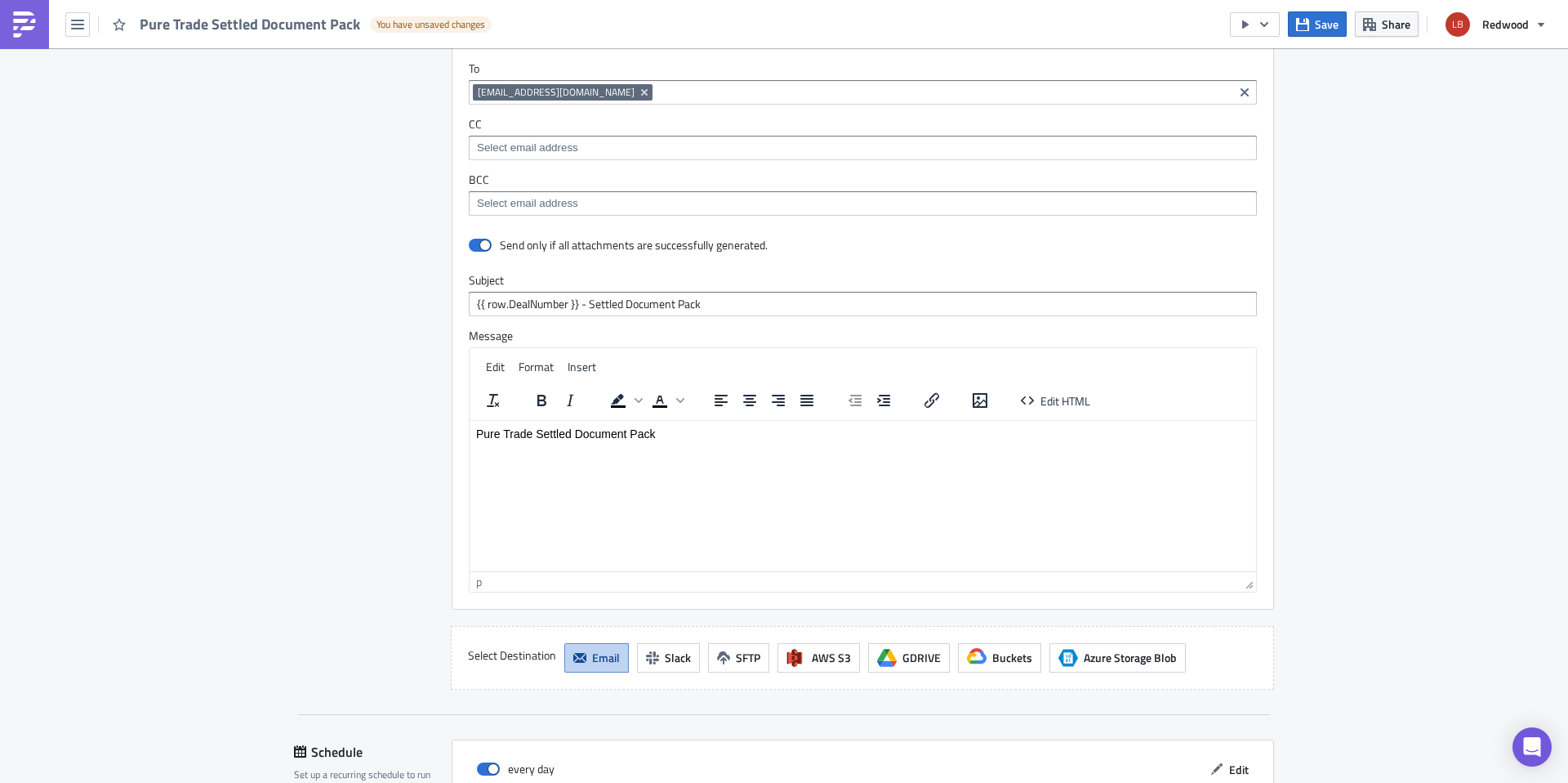
scroll to position [2314, 0]
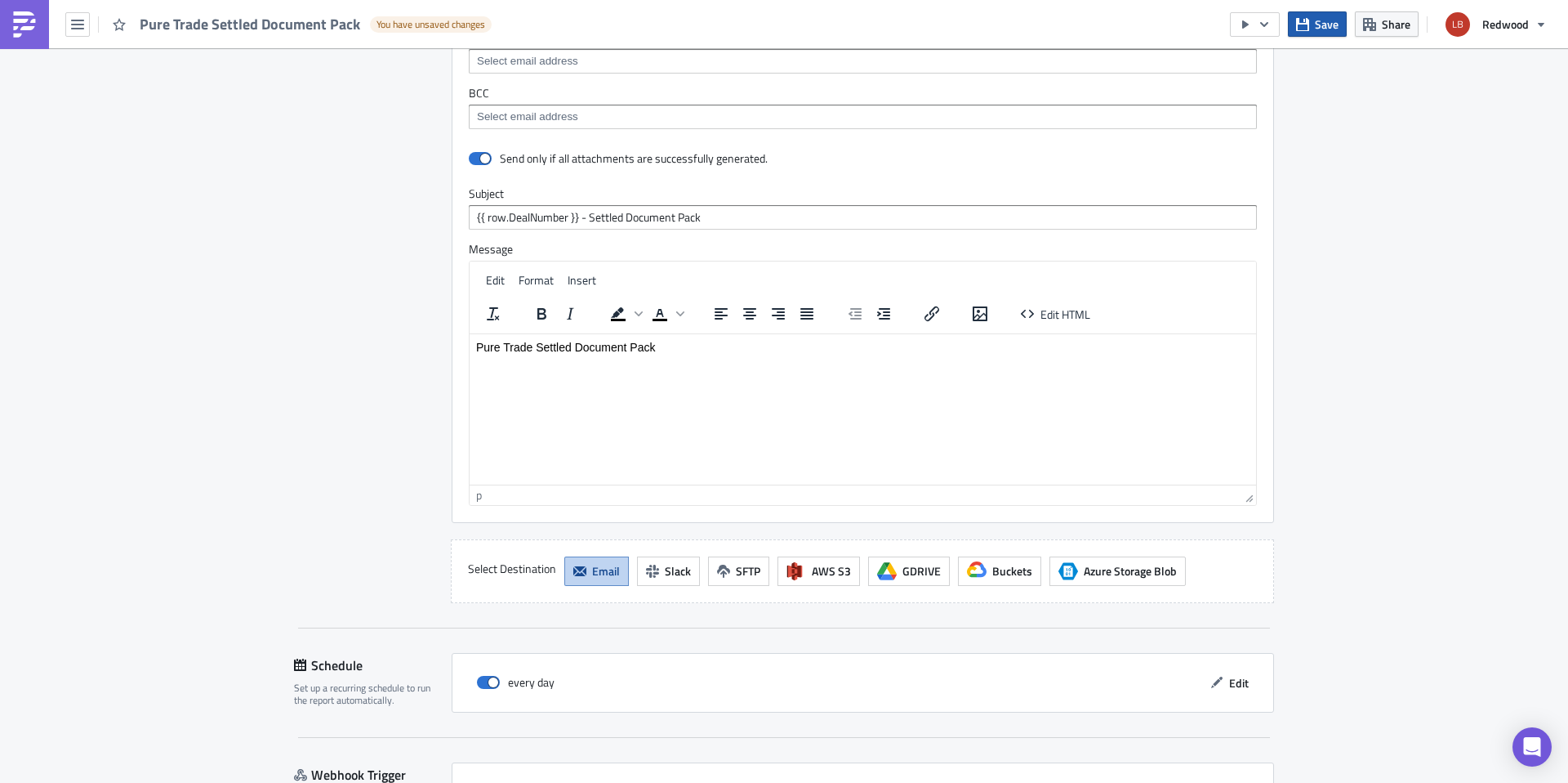
click at [1317, 32] on span "Save" at bounding box center [1327, 24] width 23 height 18
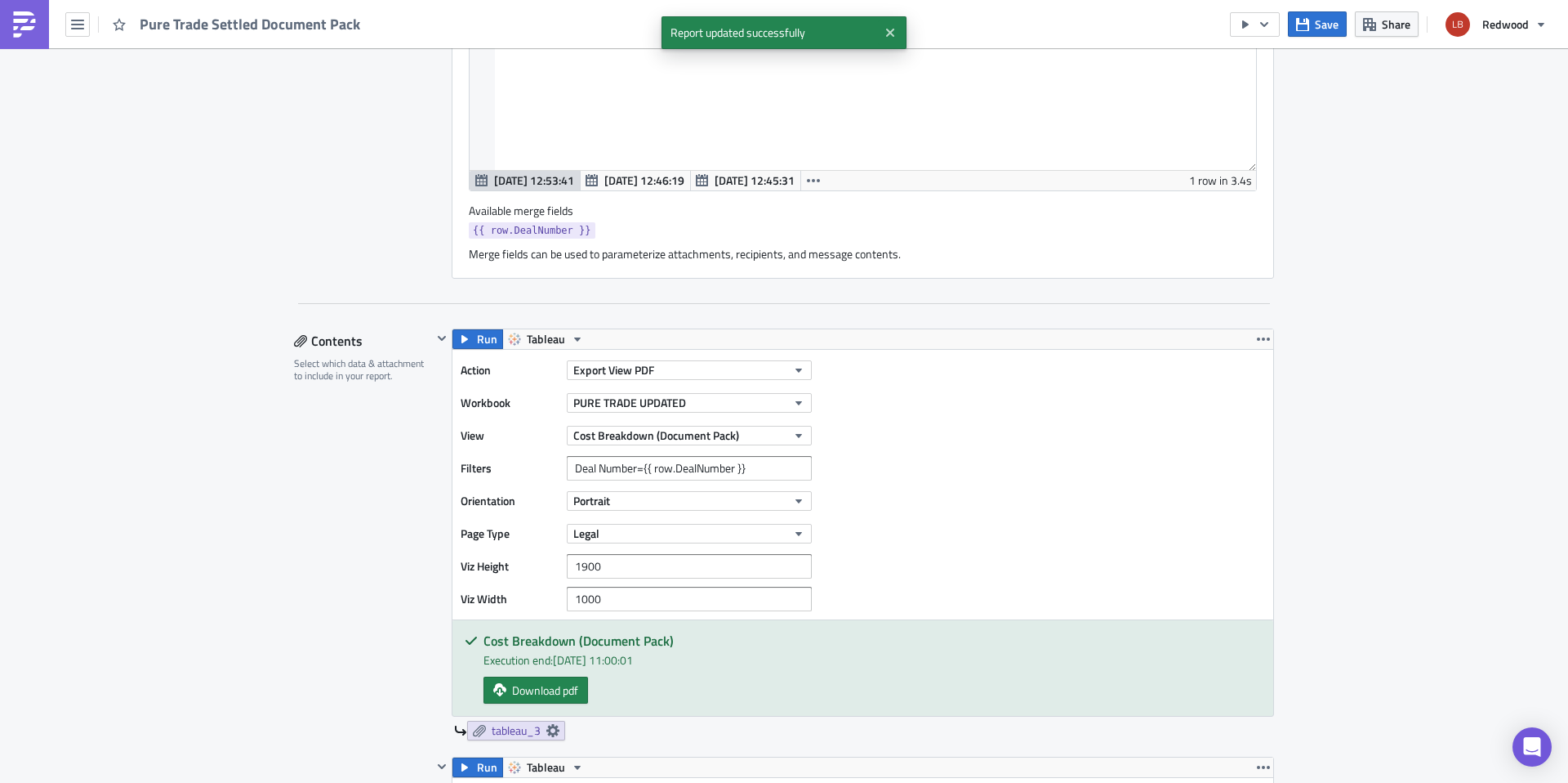
scroll to position [1120, 0]
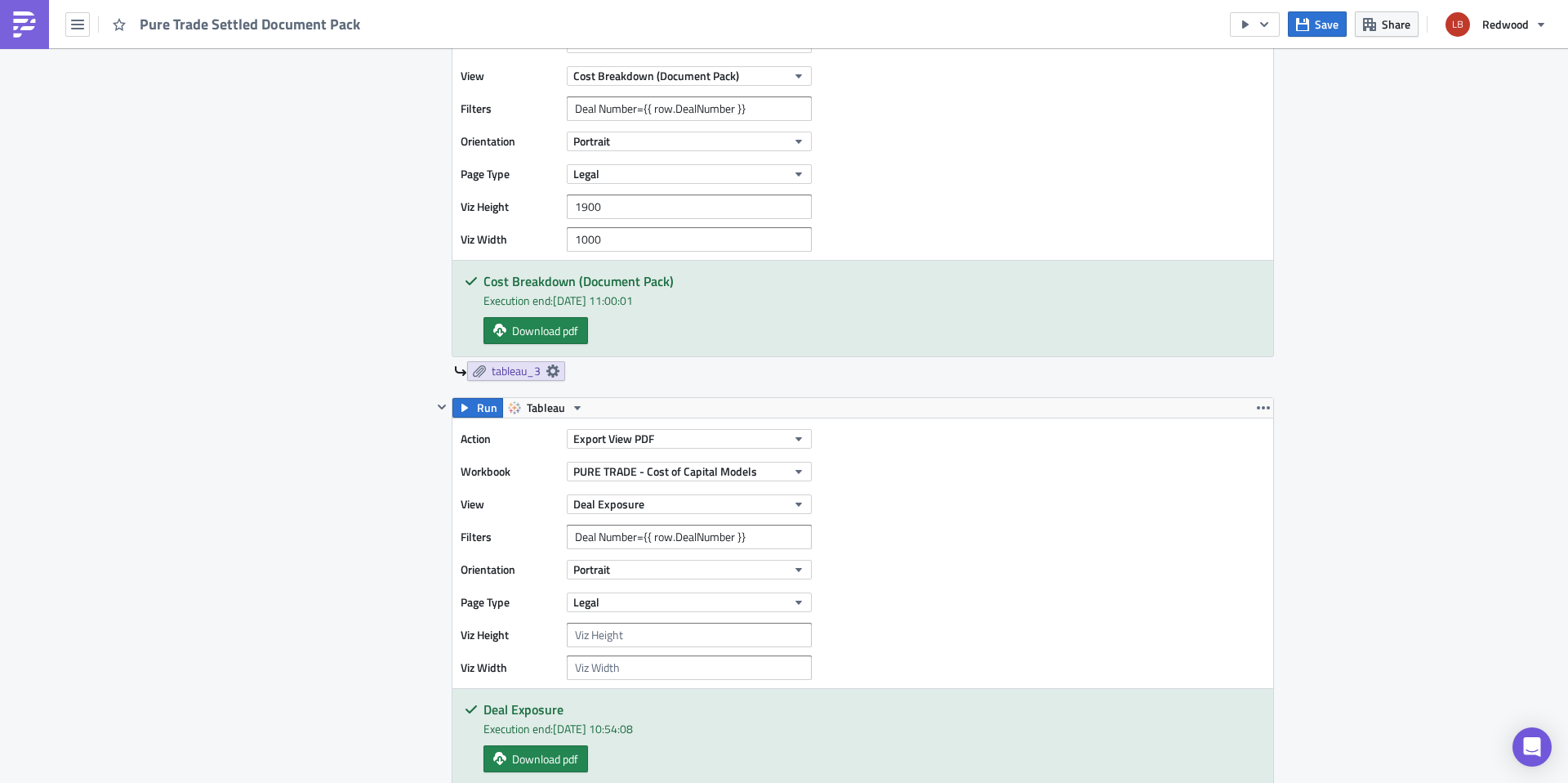
click at [1393, 326] on div "Execution Log Edit " Pure Trade Settled Document Pack " Settings Configure the …" at bounding box center [784, 512] width 1568 height 3170
click at [1269, 27] on icon "button" at bounding box center [1264, 23] width 13 height 13
click at [1265, 94] on div "Run Report" at bounding box center [1305, 90] width 127 height 17
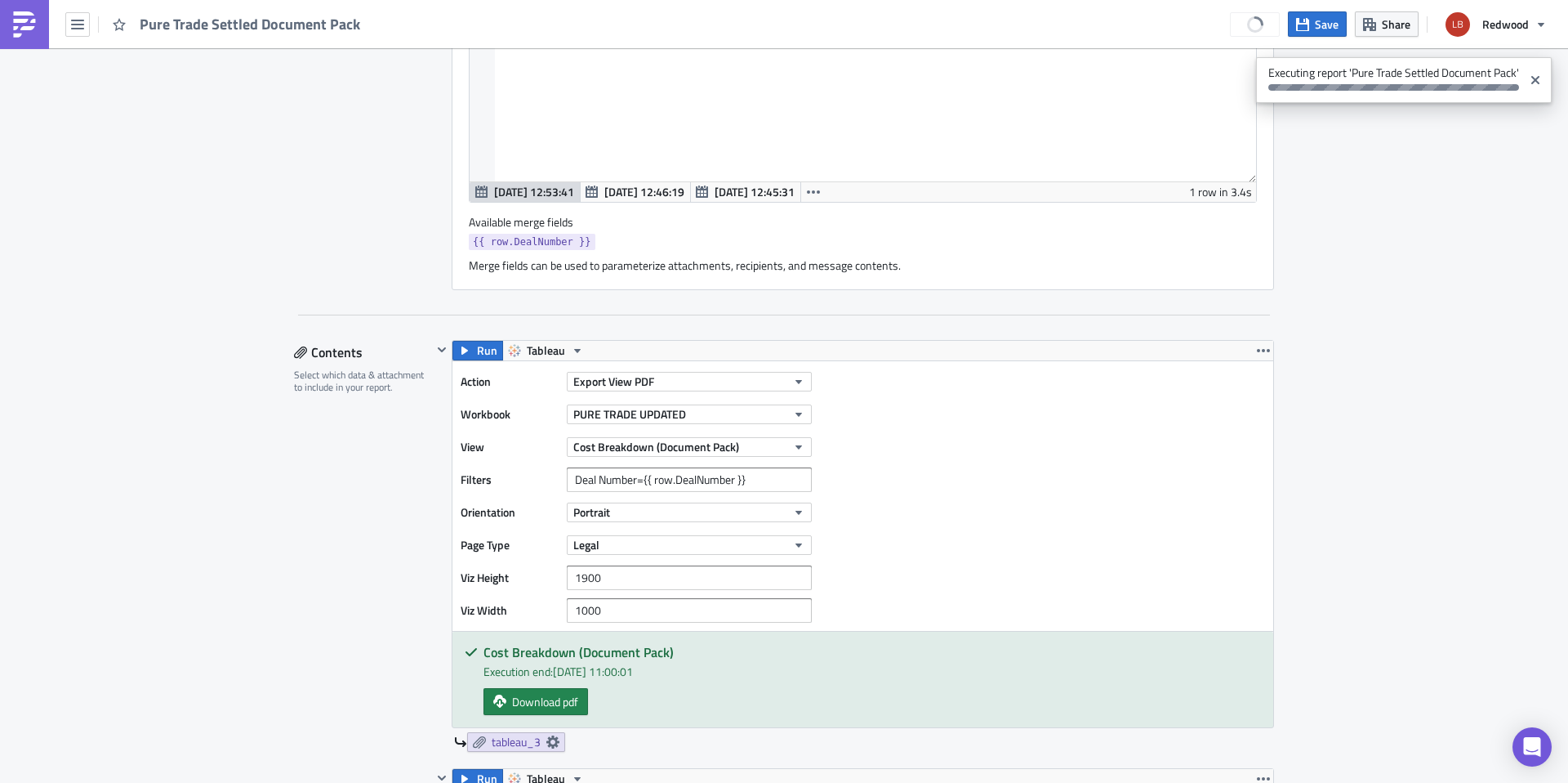
scroll to position [753, 0]
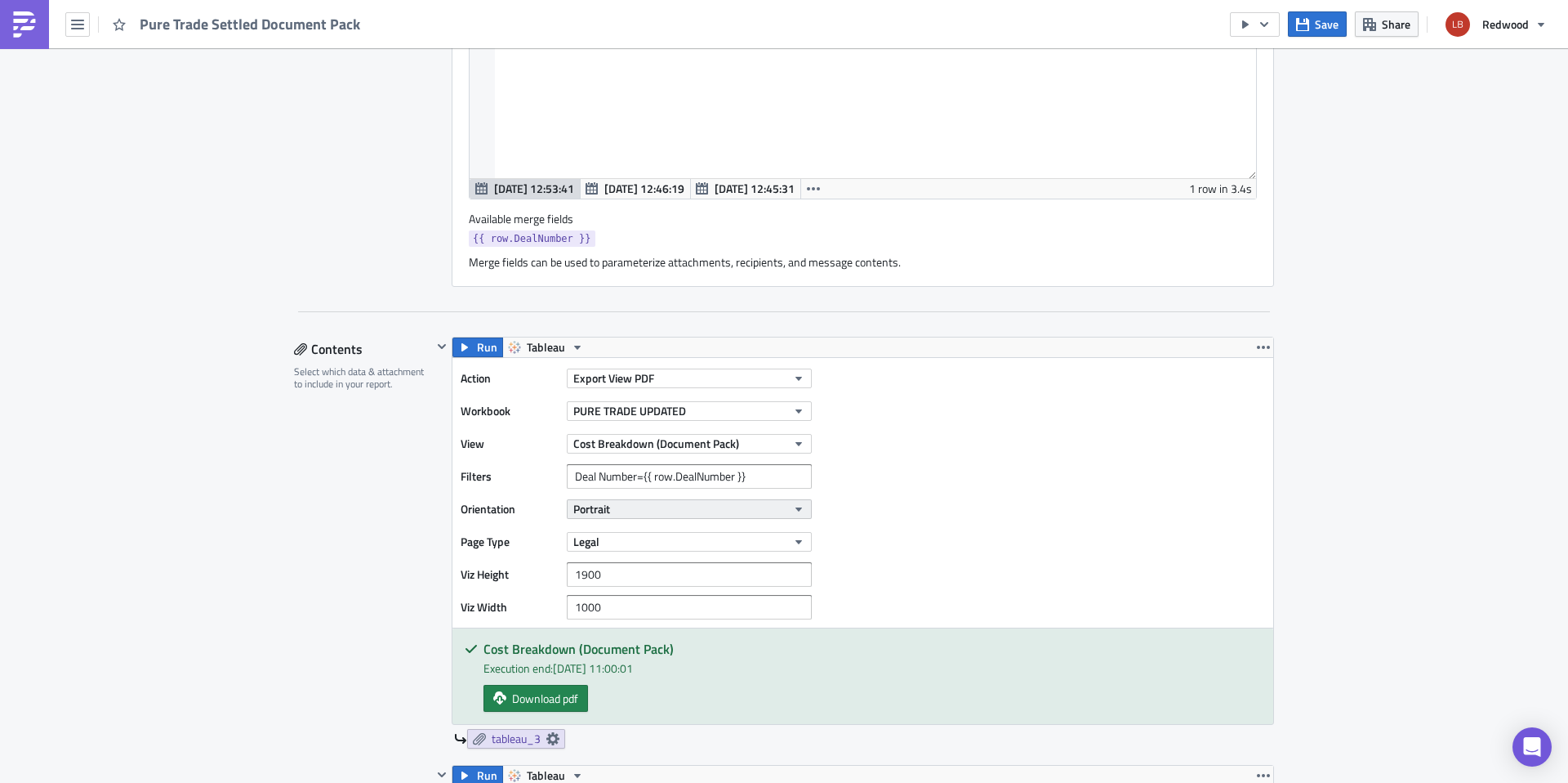
click at [681, 516] on button "Portrait" at bounding box center [689, 509] width 245 height 20
click at [681, 515] on button "Portrait" at bounding box center [689, 509] width 245 height 20
click at [663, 542] on button "Legal" at bounding box center [689, 542] width 245 height 20
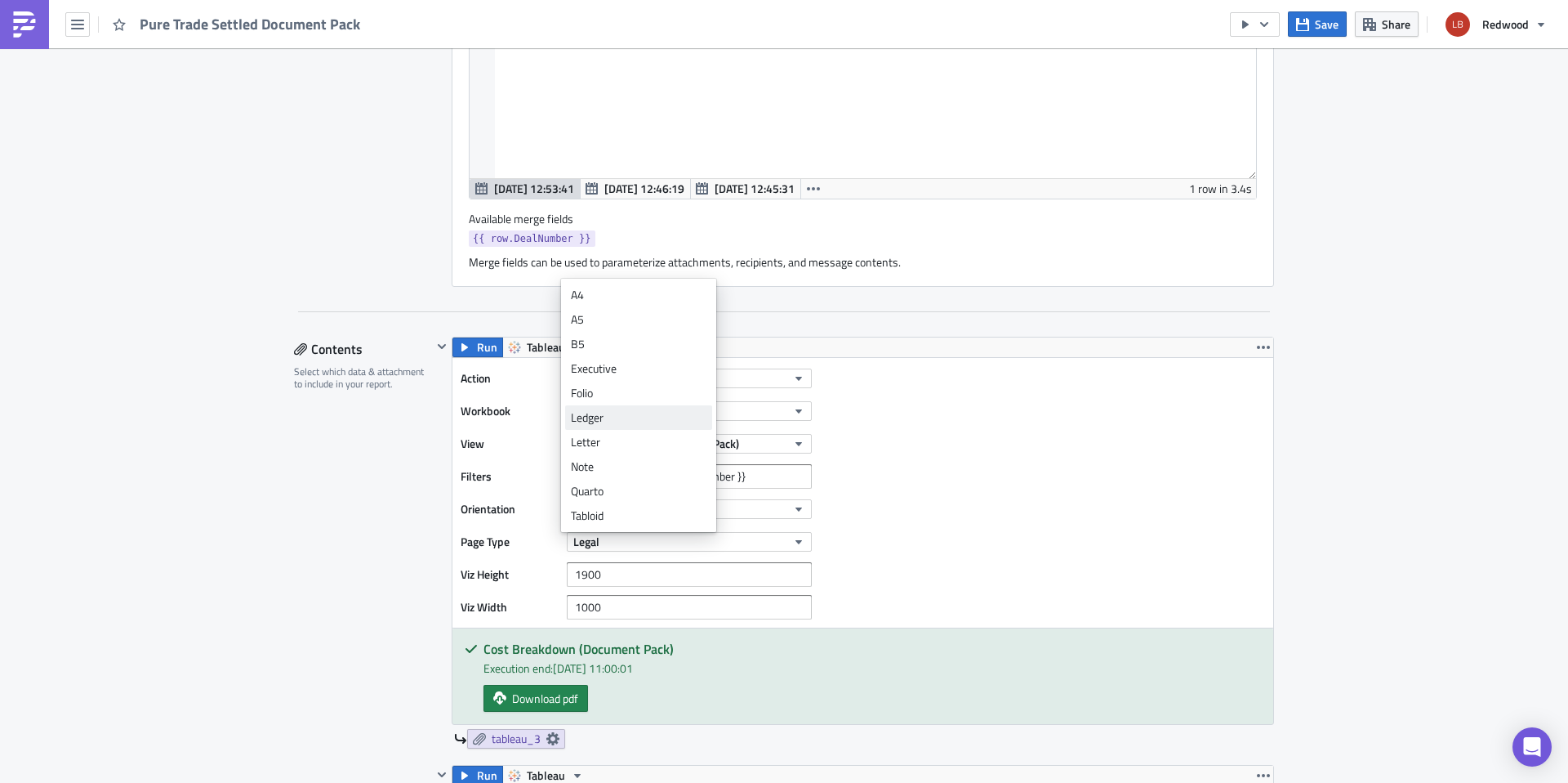
scroll to position [0, 0]
click at [638, 321] on div "A3" at bounding box center [638, 320] width 136 height 17
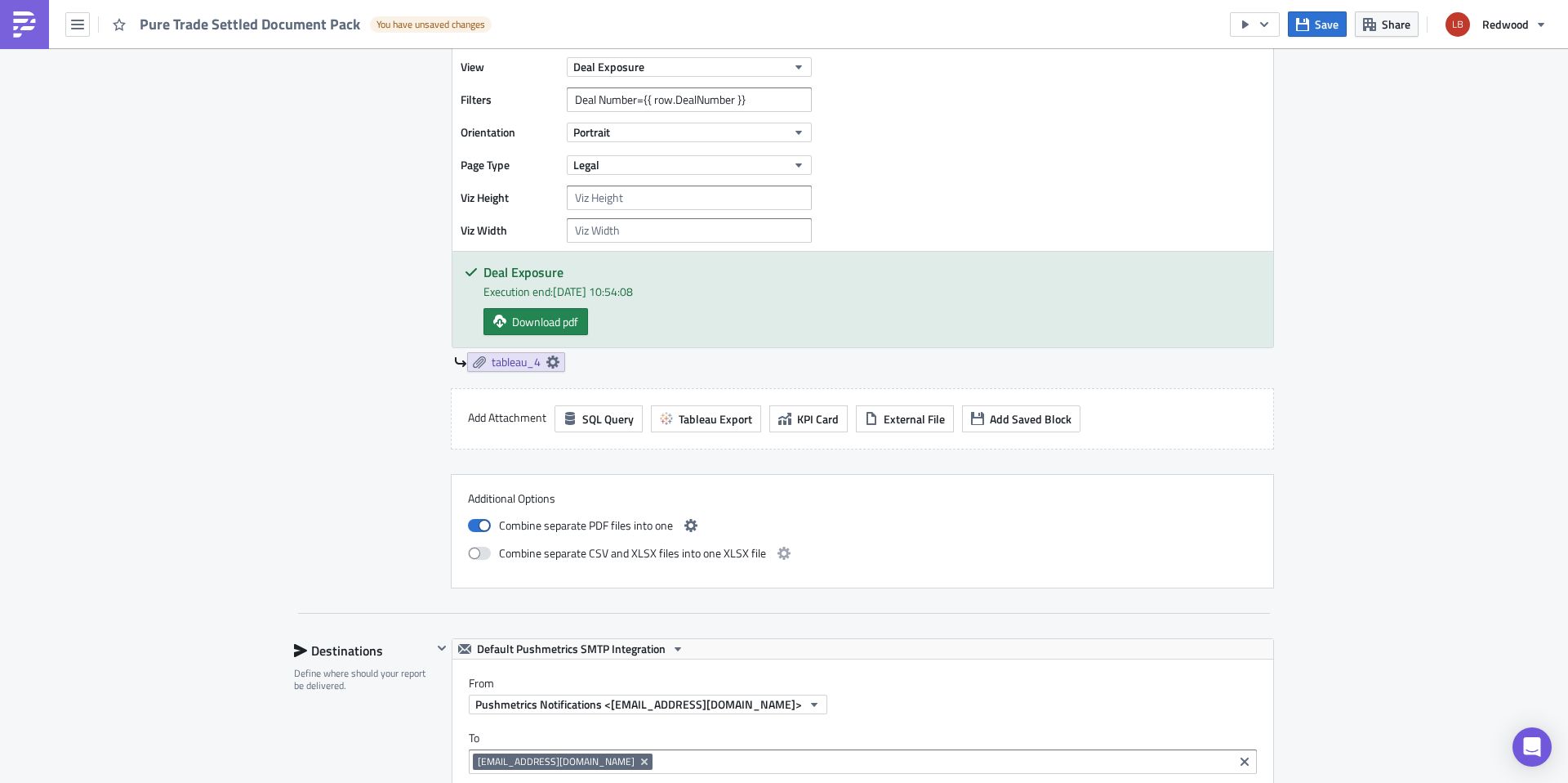
scroll to position [1416, 0]
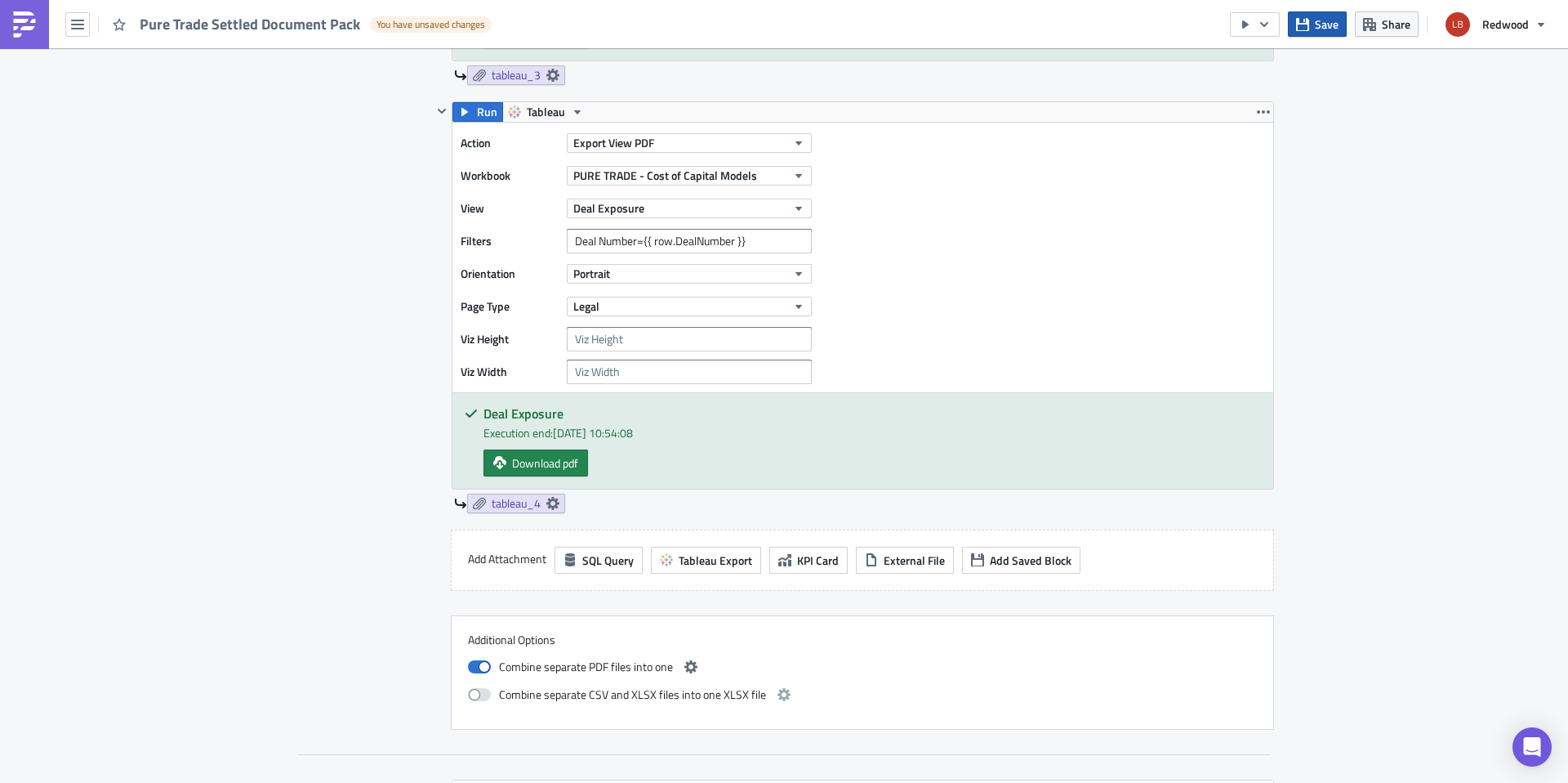
click at [1309, 23] on icon "button" at bounding box center [1302, 23] width 13 height 13
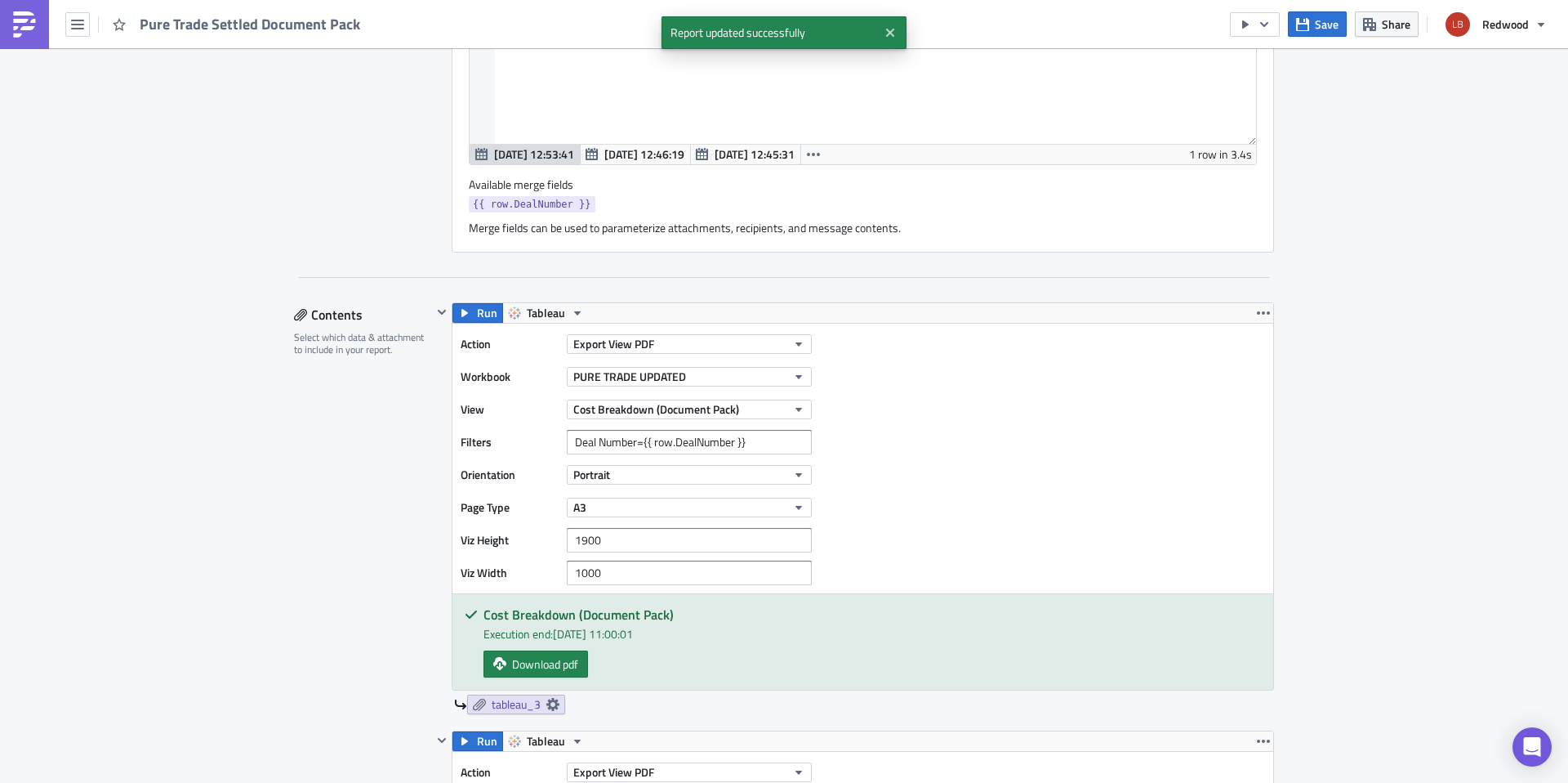
scroll to position [770, 0]
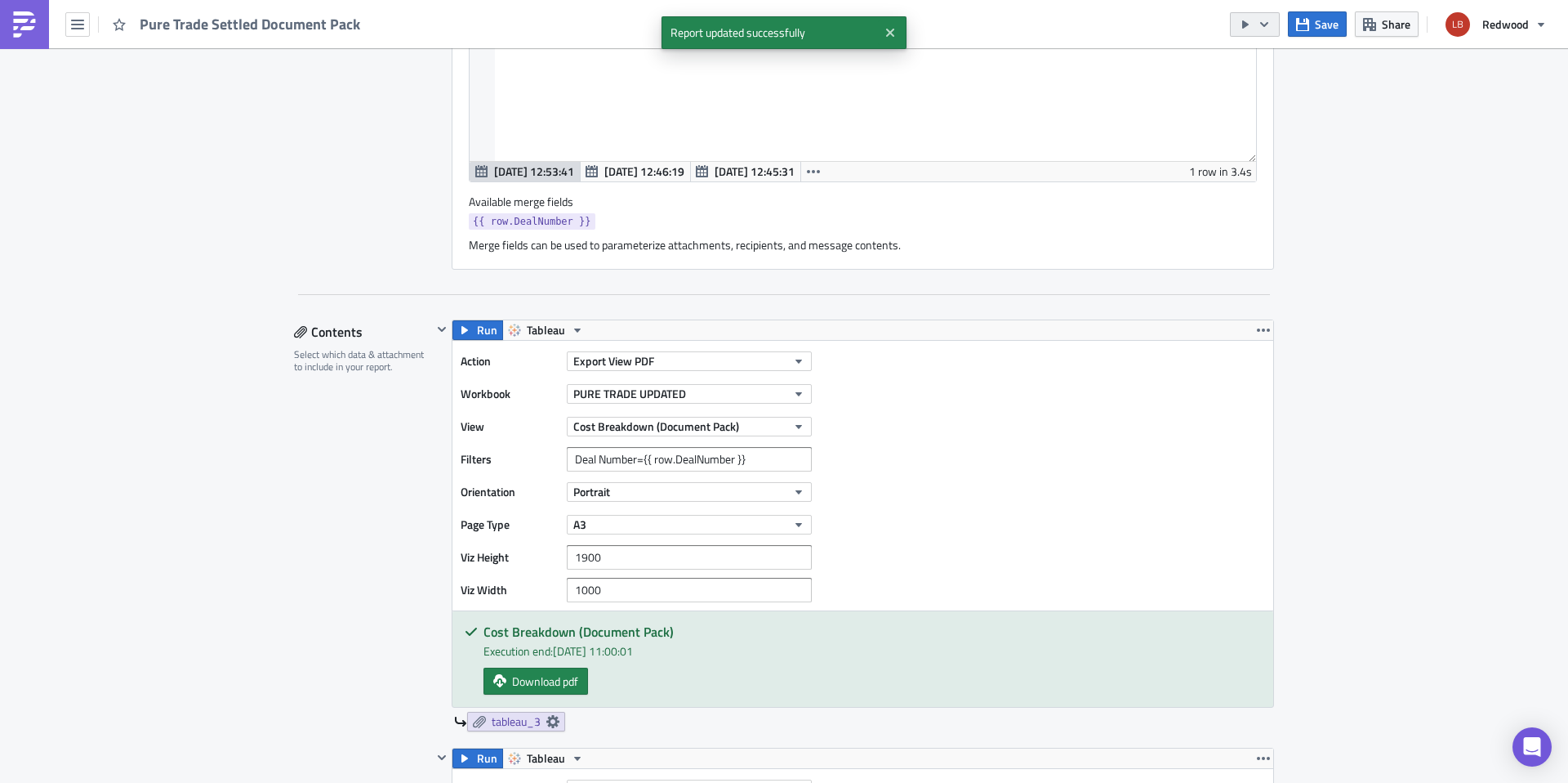
click at [1267, 22] on icon "button" at bounding box center [1264, 23] width 13 height 13
click at [1297, 88] on div "Run Report" at bounding box center [1305, 90] width 127 height 17
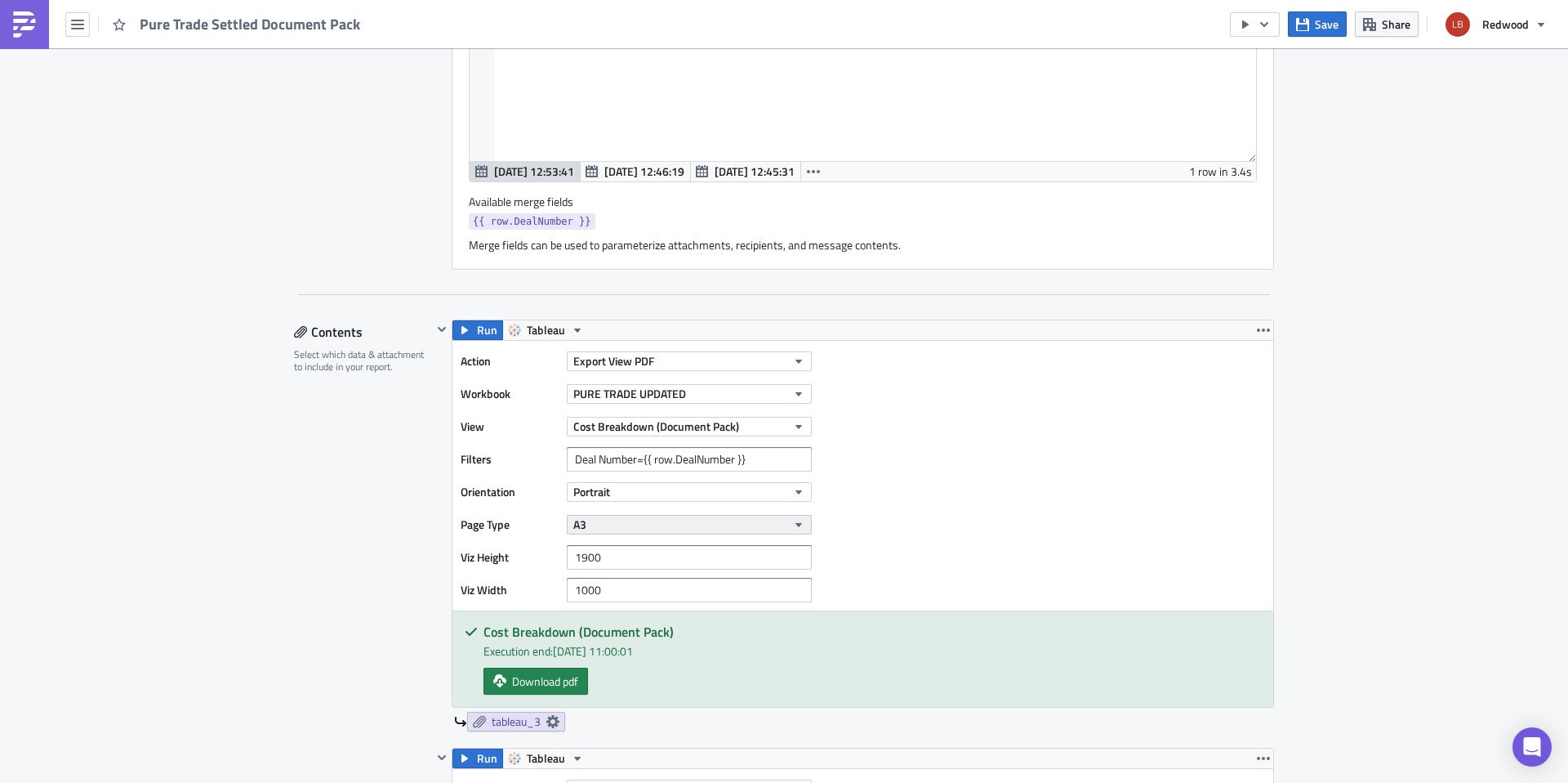
click at [655, 525] on button "A3" at bounding box center [689, 525] width 245 height 20
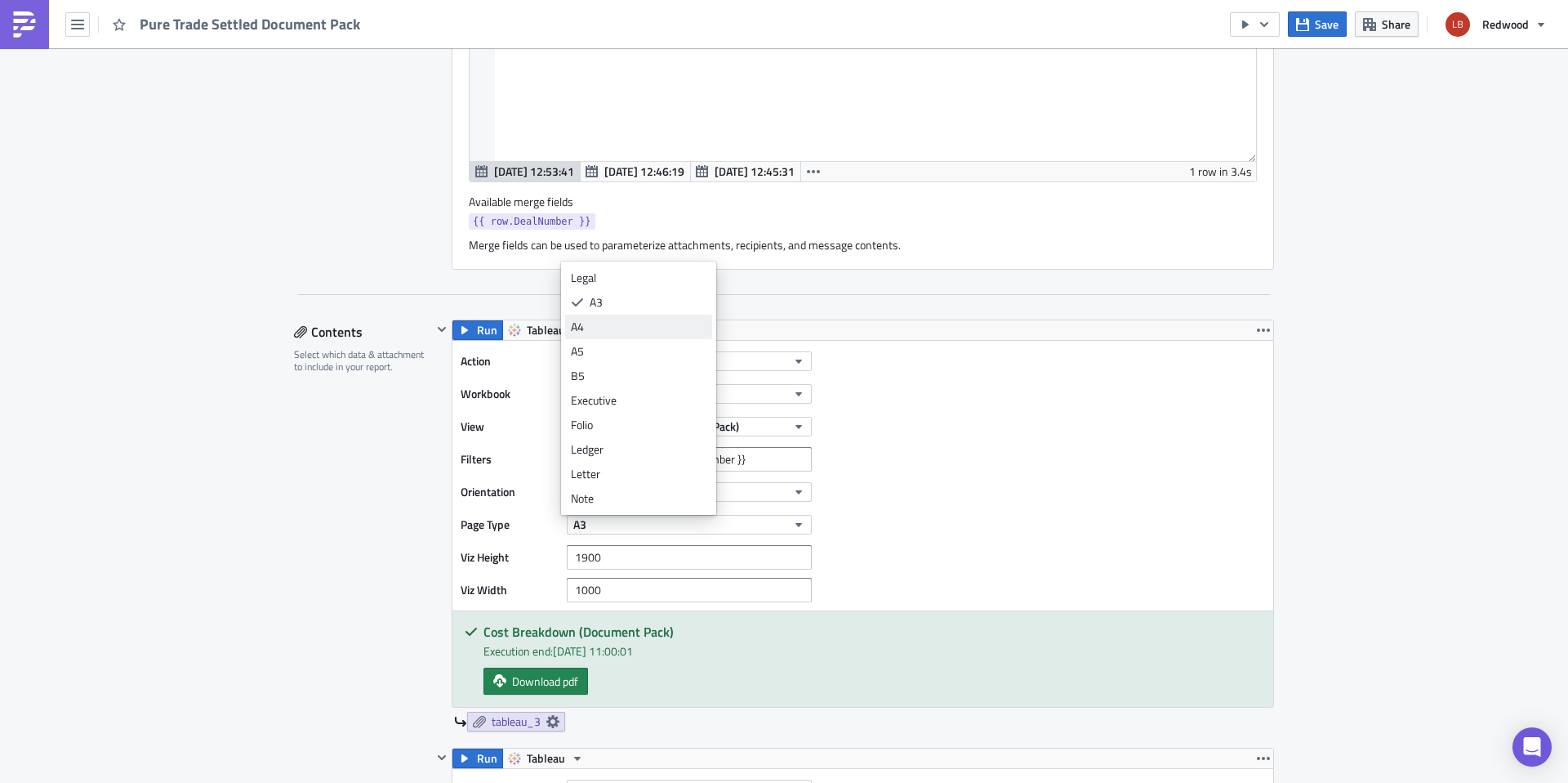
click at [614, 332] on div "A4" at bounding box center [638, 326] width 136 height 17
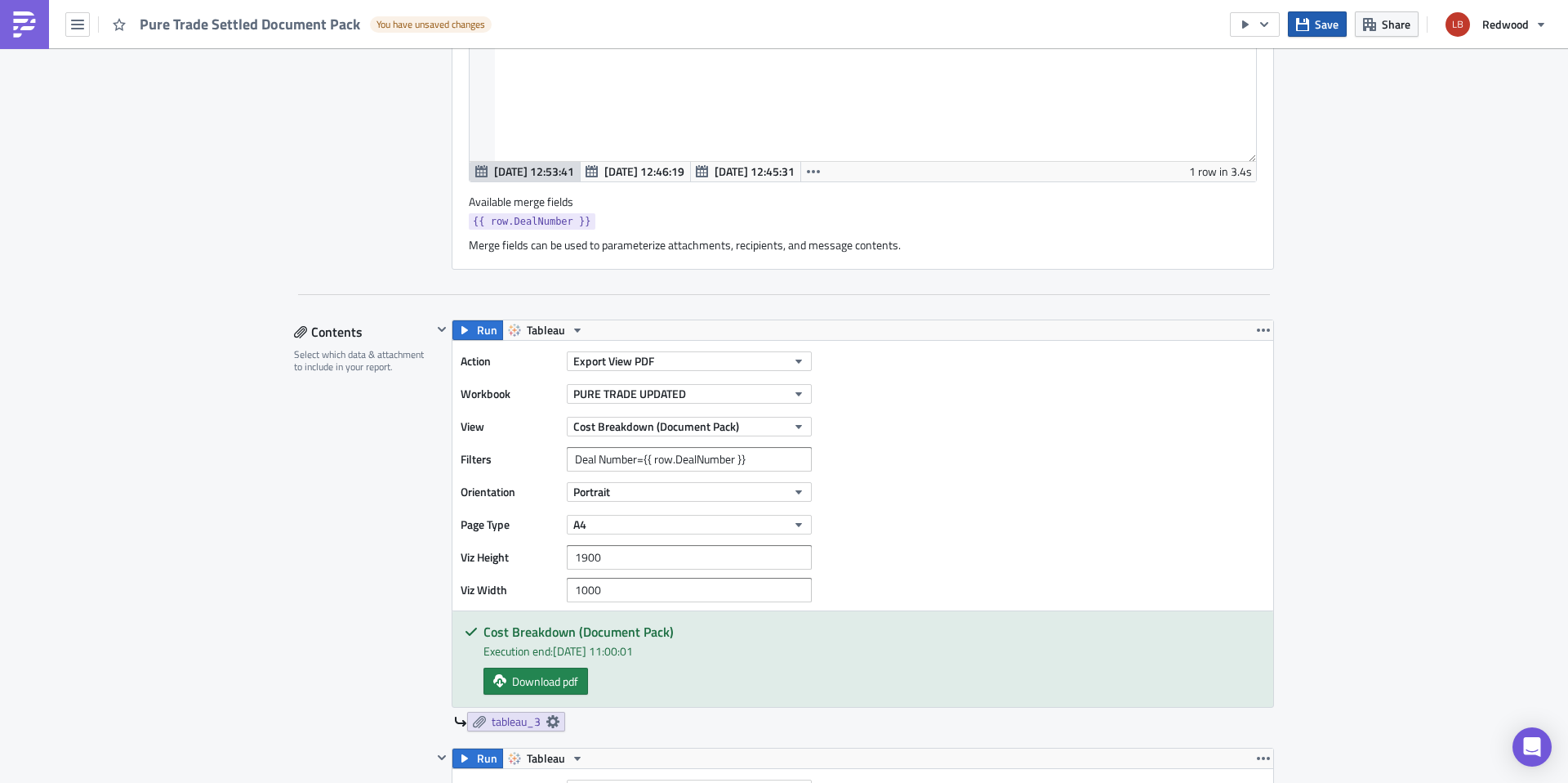
click at [1315, 23] on span "Save" at bounding box center [1327, 24] width 23 height 18
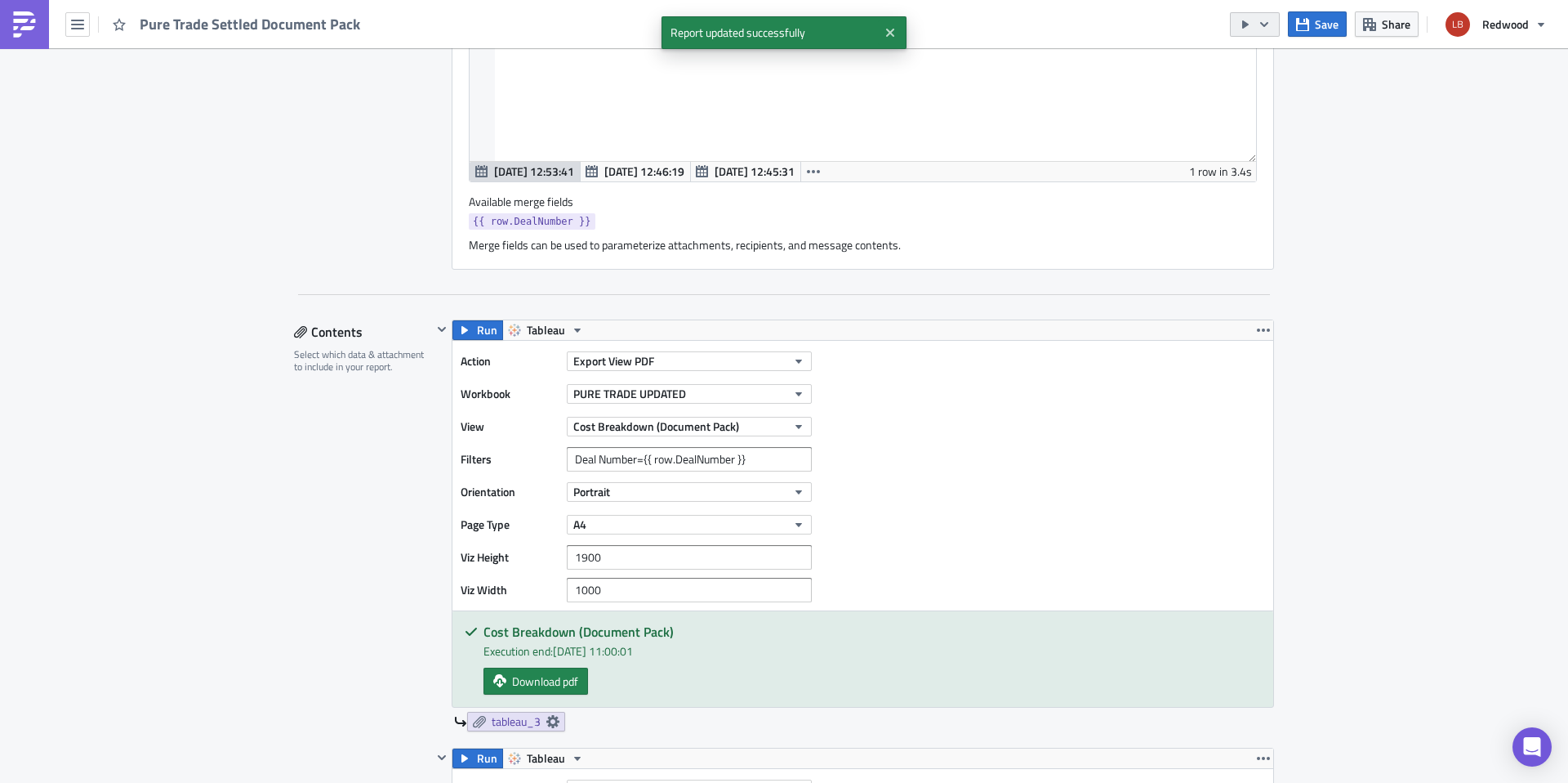
click at [1269, 29] on icon "button" at bounding box center [1264, 23] width 13 height 13
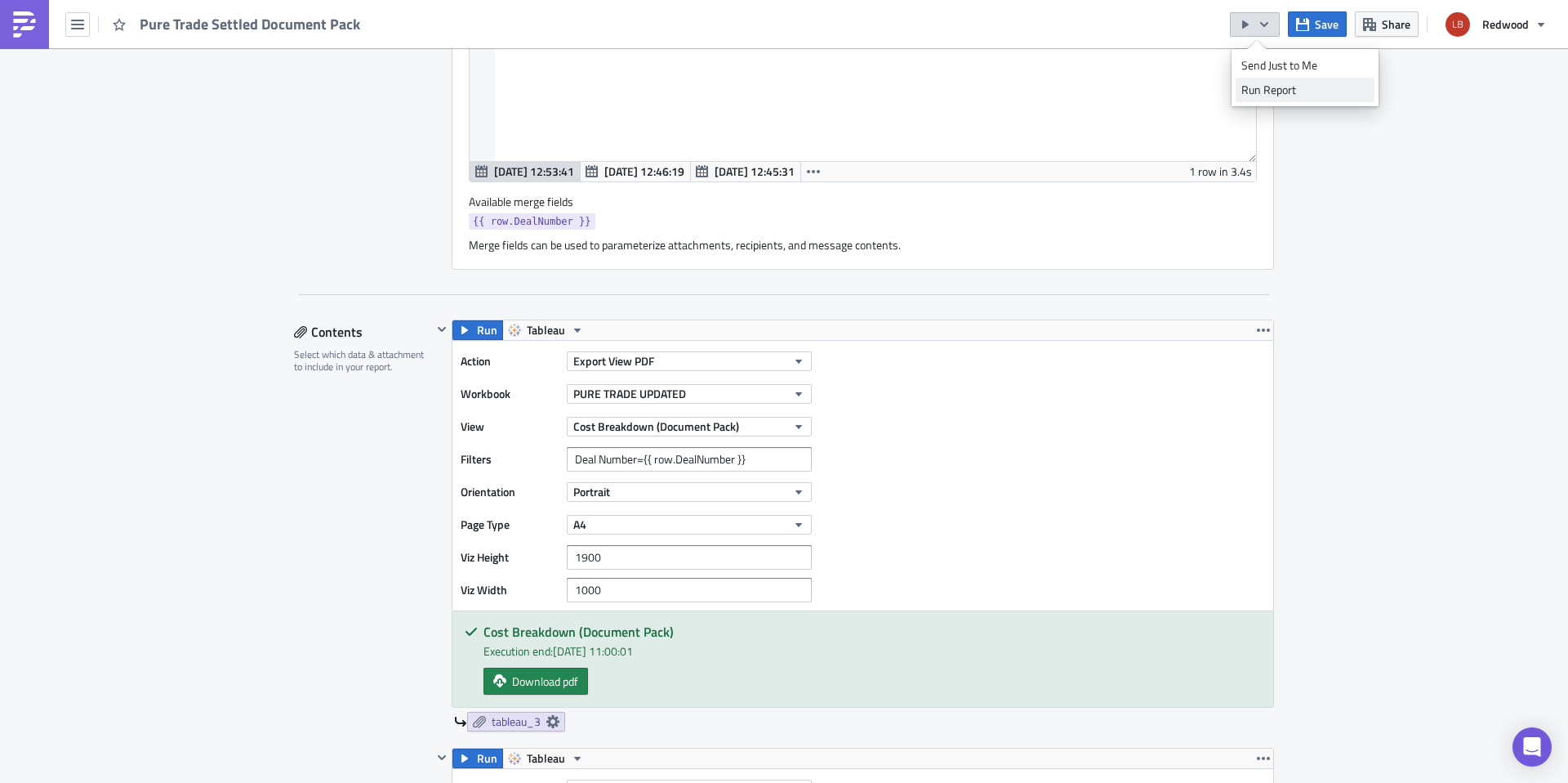
click at [1287, 91] on div "Run Report" at bounding box center [1305, 90] width 127 height 17
click at [631, 531] on button "A4" at bounding box center [689, 525] width 245 height 20
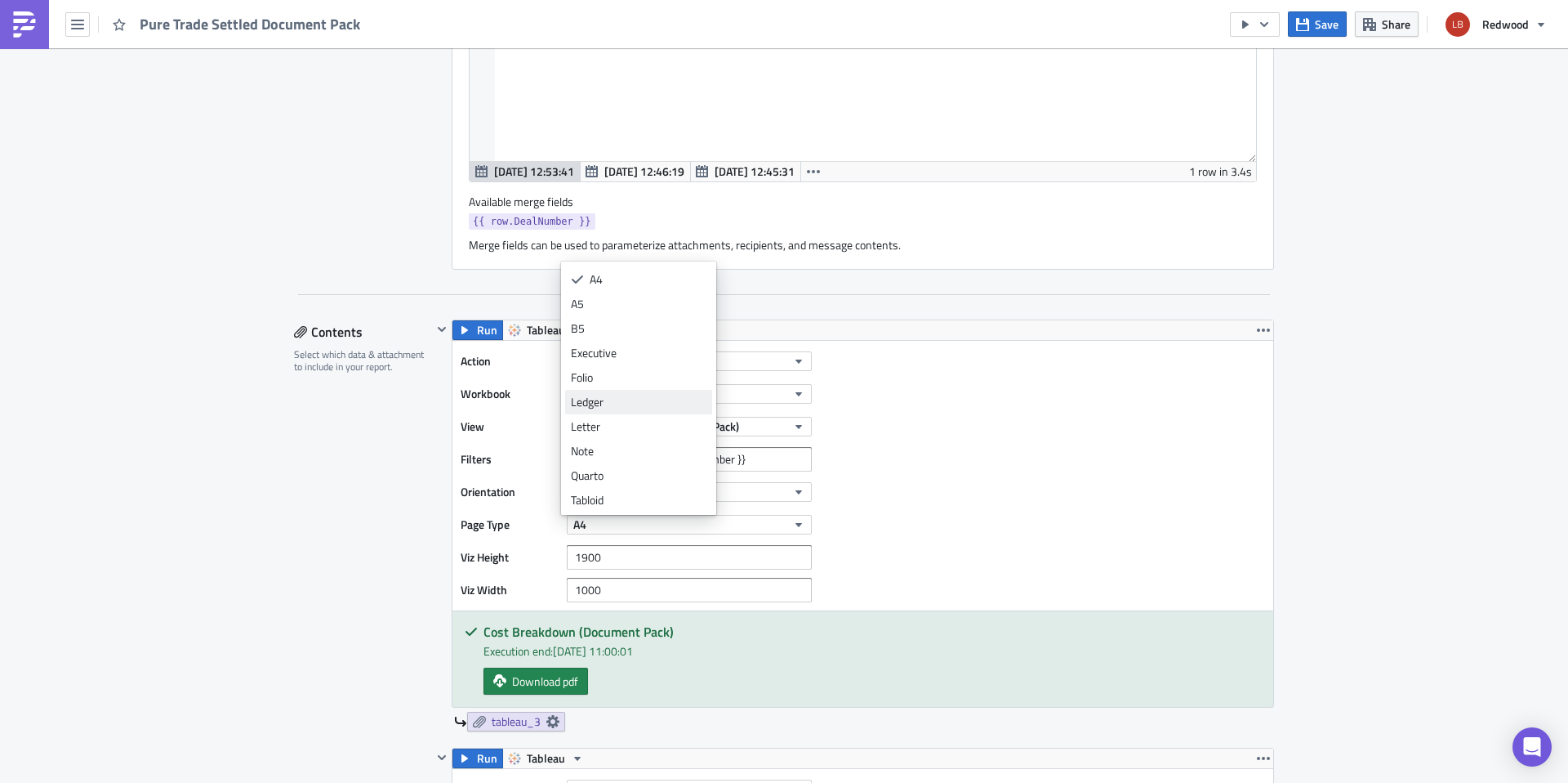
scroll to position [49, 0]
click at [618, 302] on div "A5" at bounding box center [638, 302] width 136 height 17
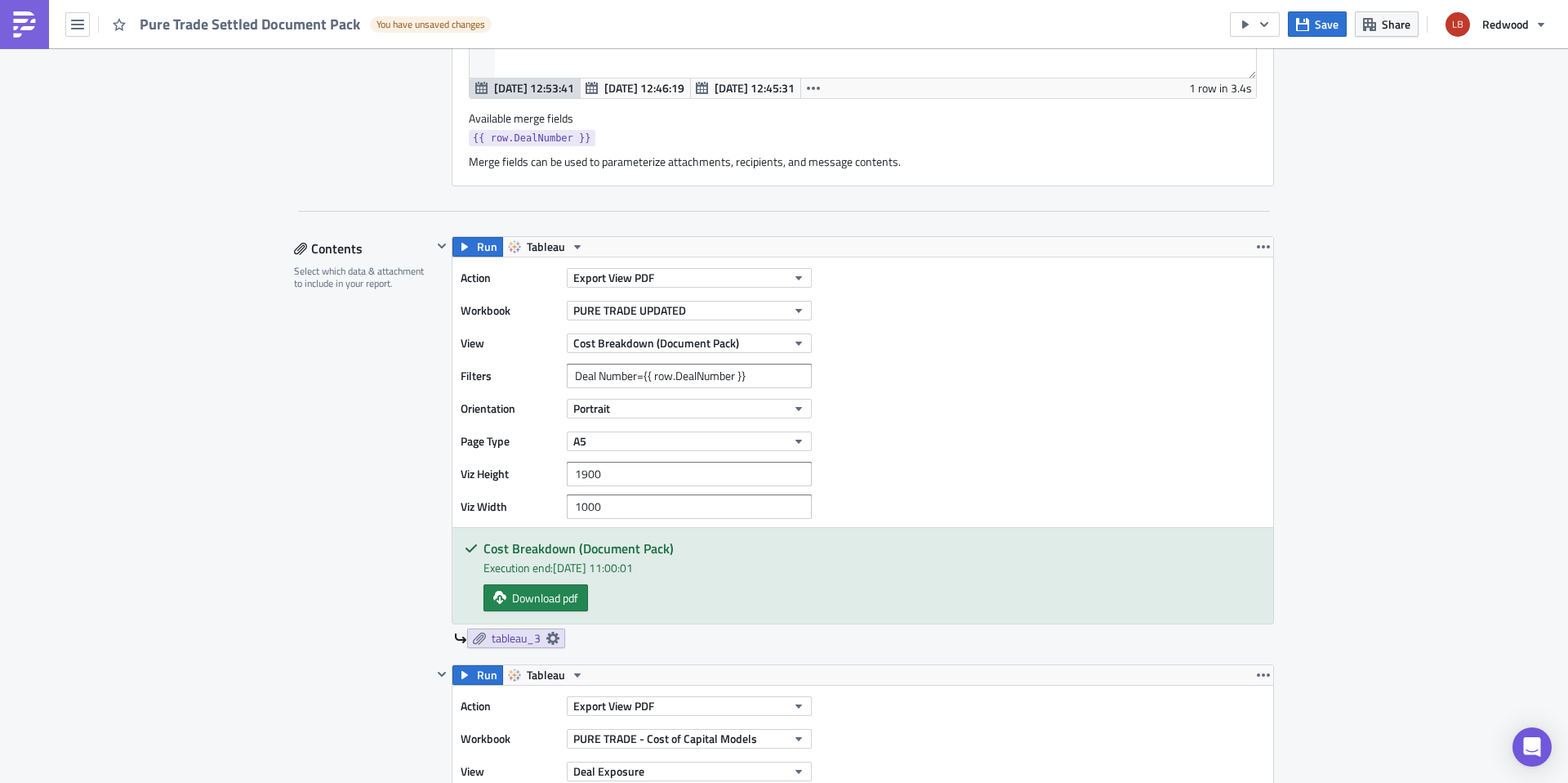
scroll to position [858, 0]
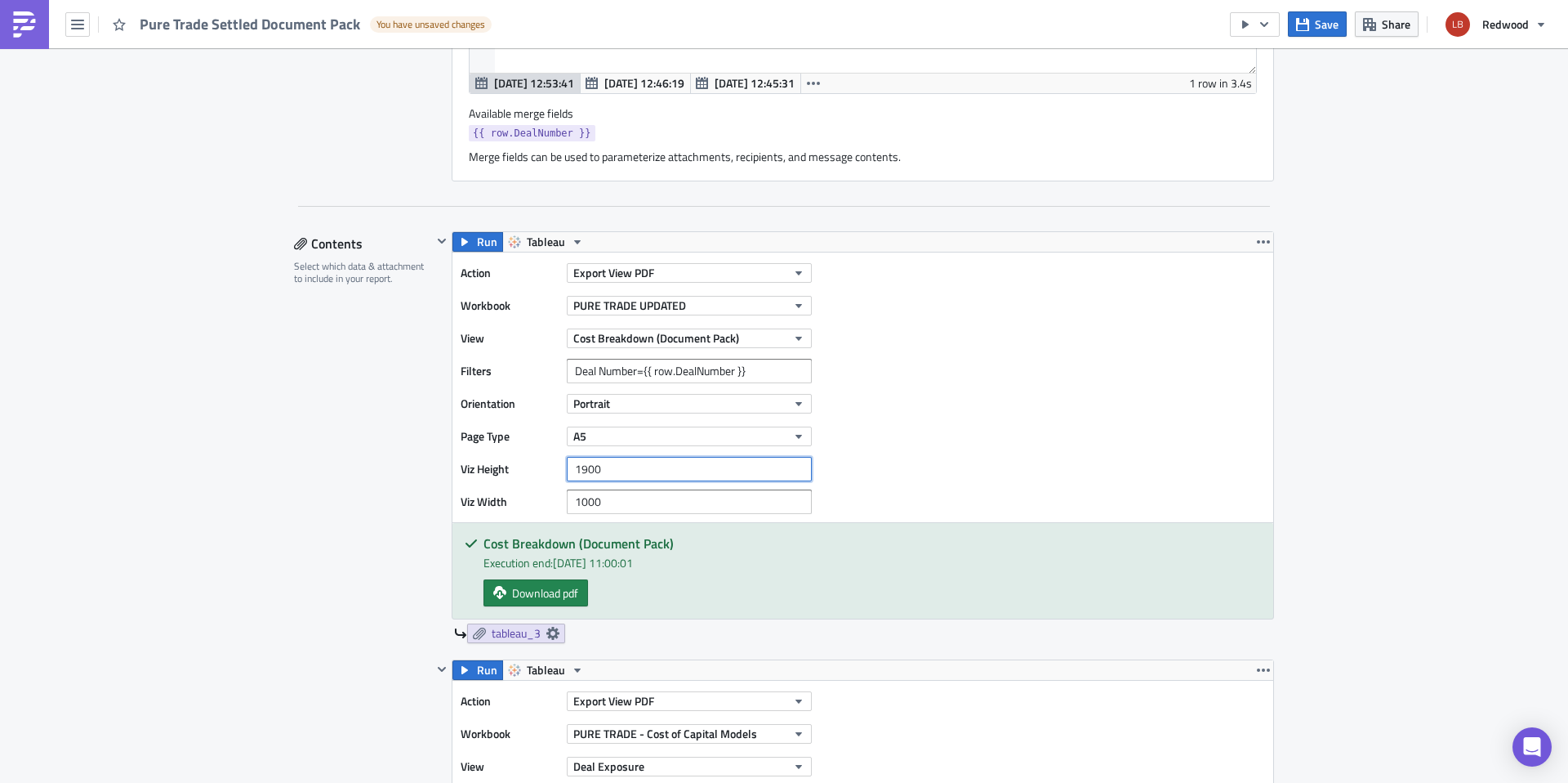
click at [629, 468] on input "1900" at bounding box center [689, 468] width 245 height 24
click at [973, 512] on div "Action Export View PDF Workbook PURE TRADE UPDATED View Cost Breakdown (Documen…" at bounding box center [863, 387] width 821 height 270
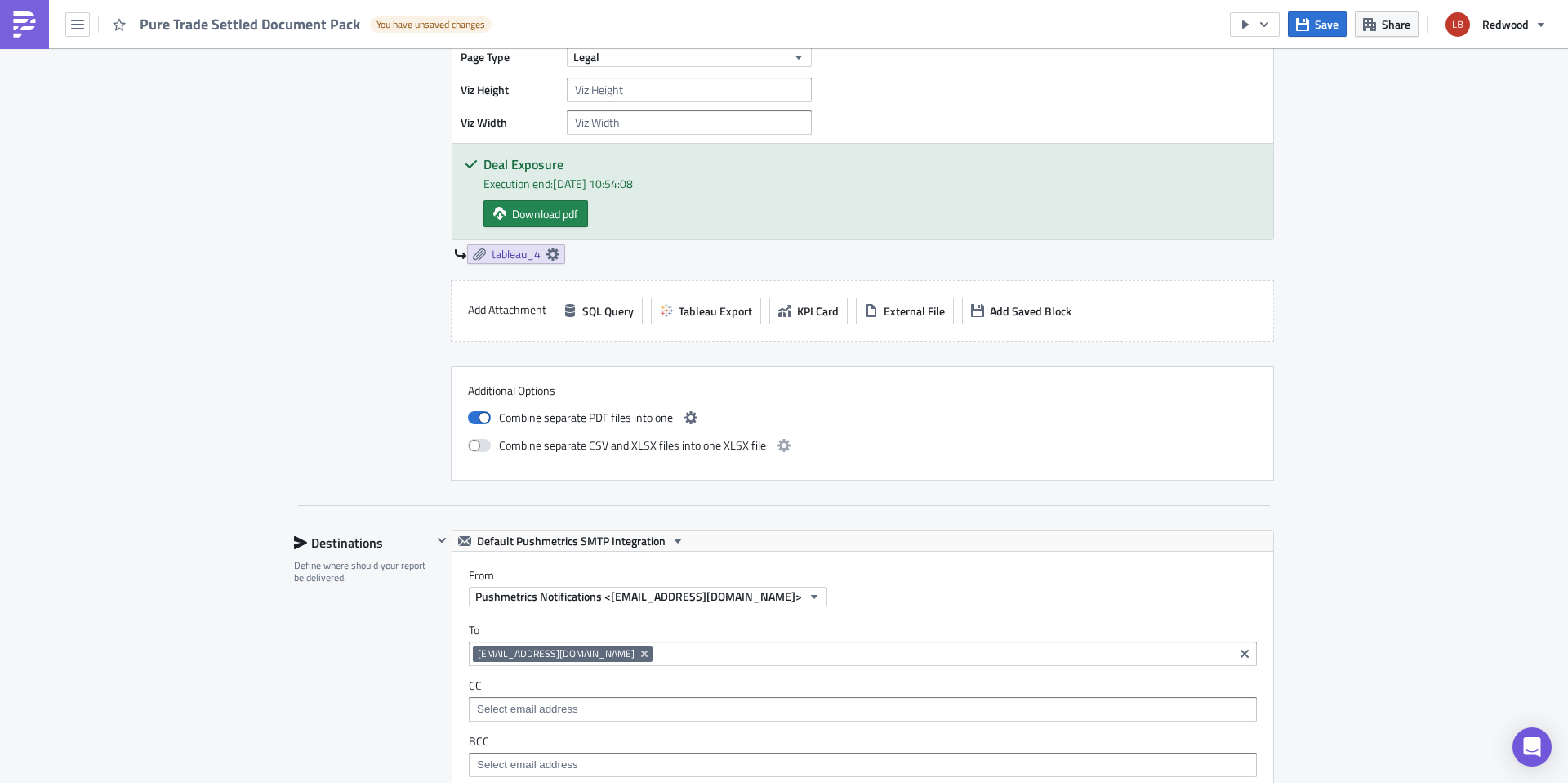
scroll to position [1607, 0]
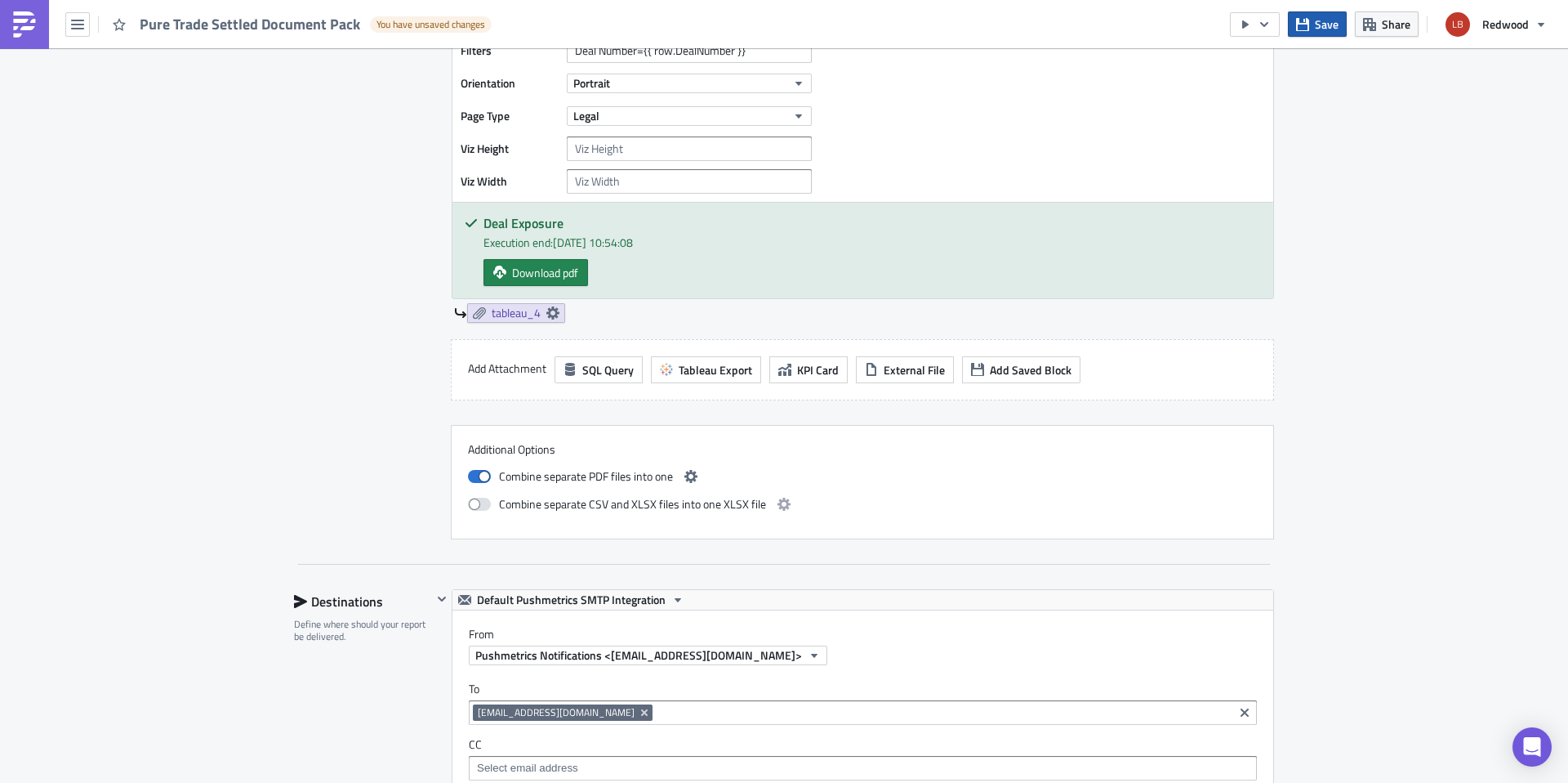
click at [1314, 32] on button "Save" at bounding box center [1318, 24] width 59 height 25
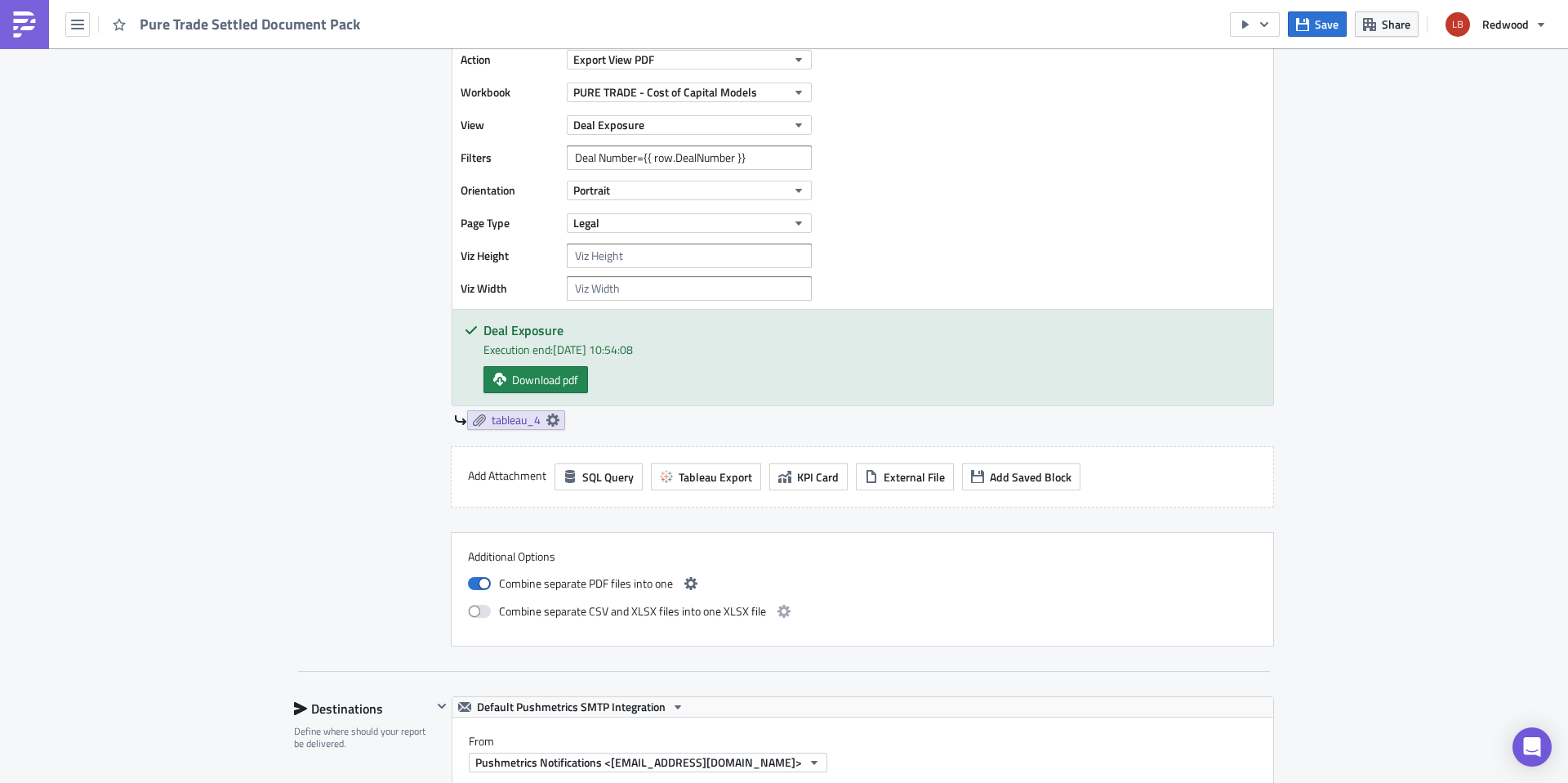
scroll to position [1501, 0]
click at [685, 580] on icon "button" at bounding box center [691, 582] width 13 height 13
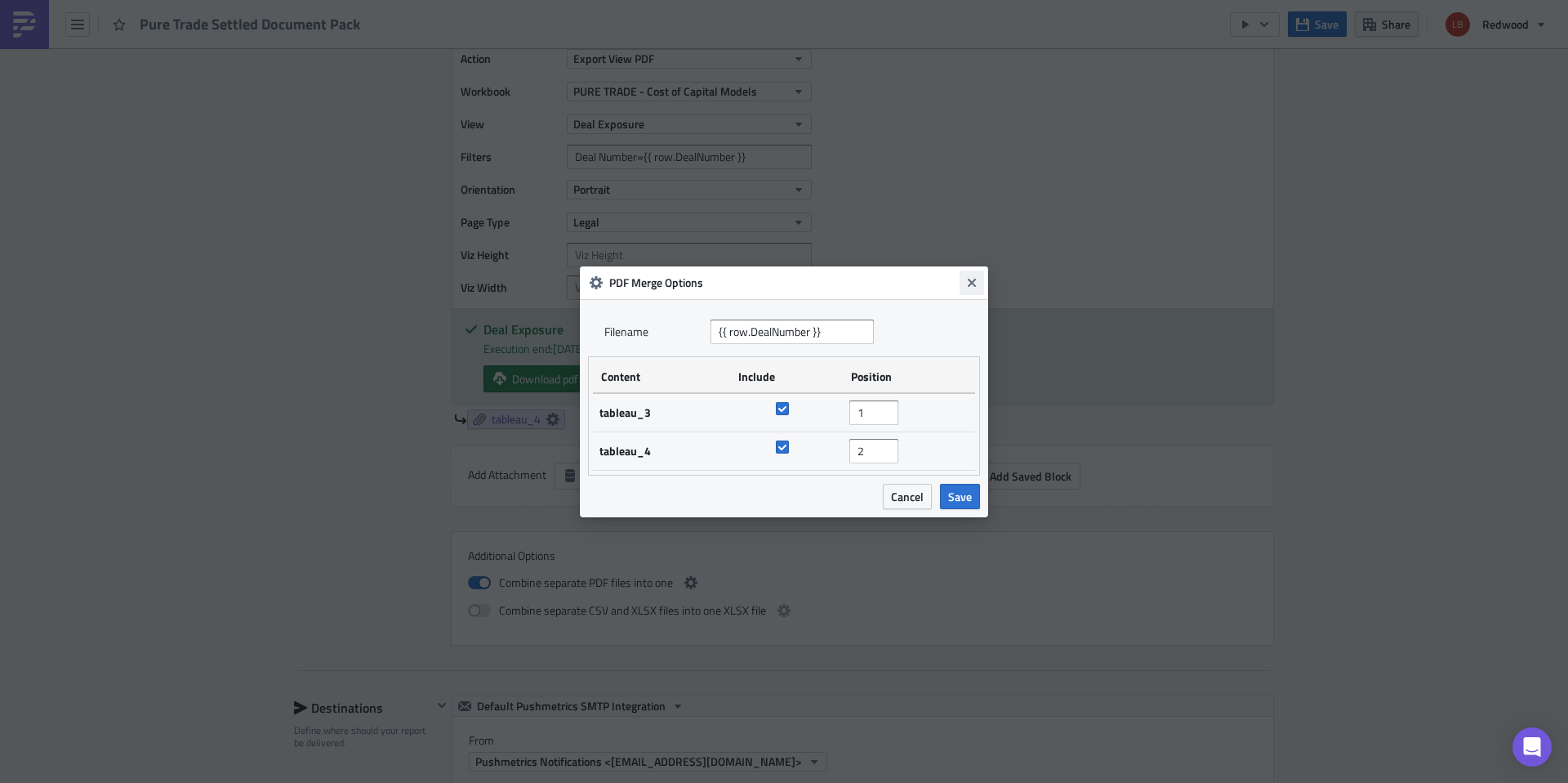
click at [970, 282] on icon "Close" at bounding box center [972, 282] width 8 height 8
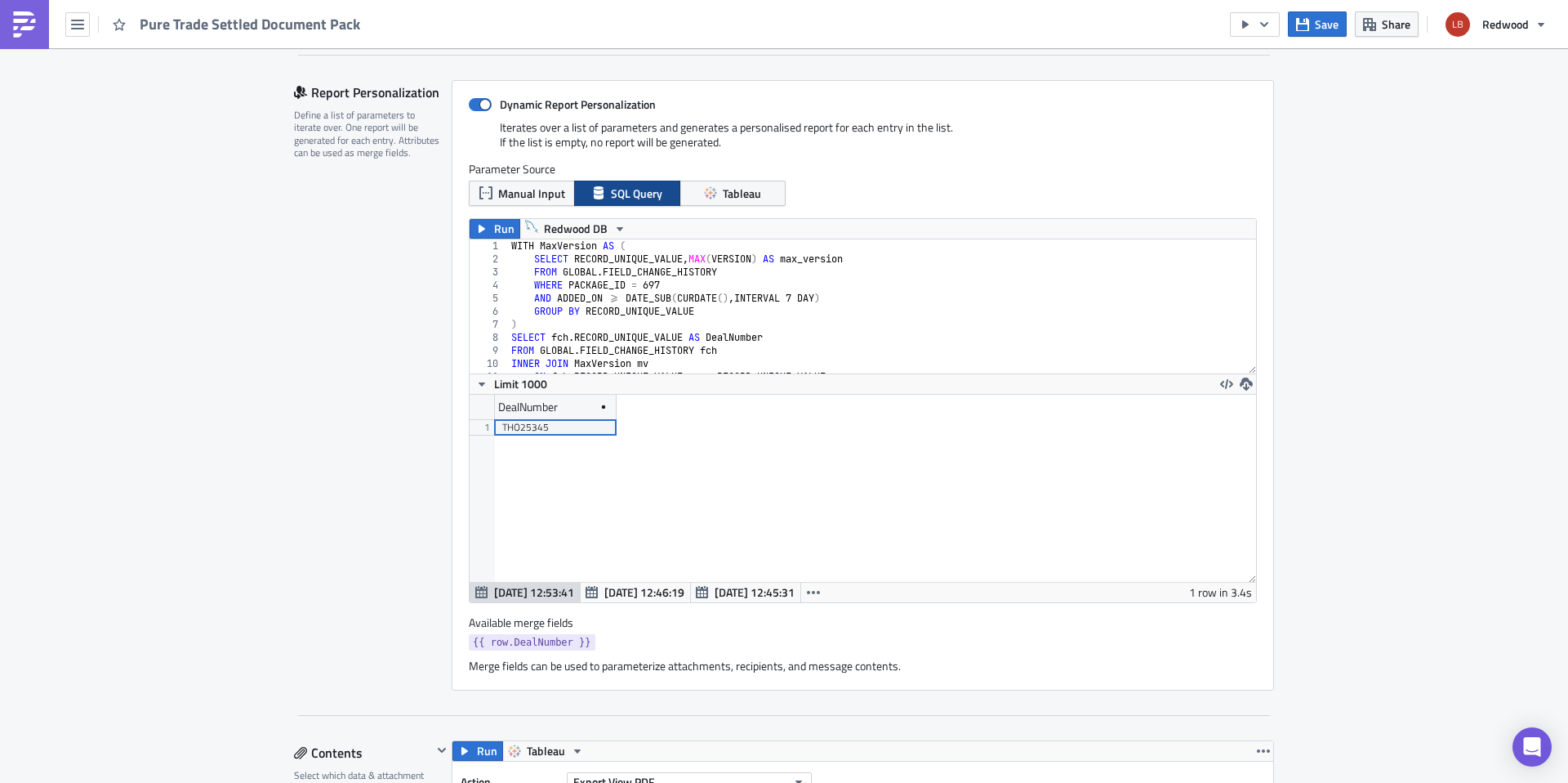
scroll to position [306, 0]
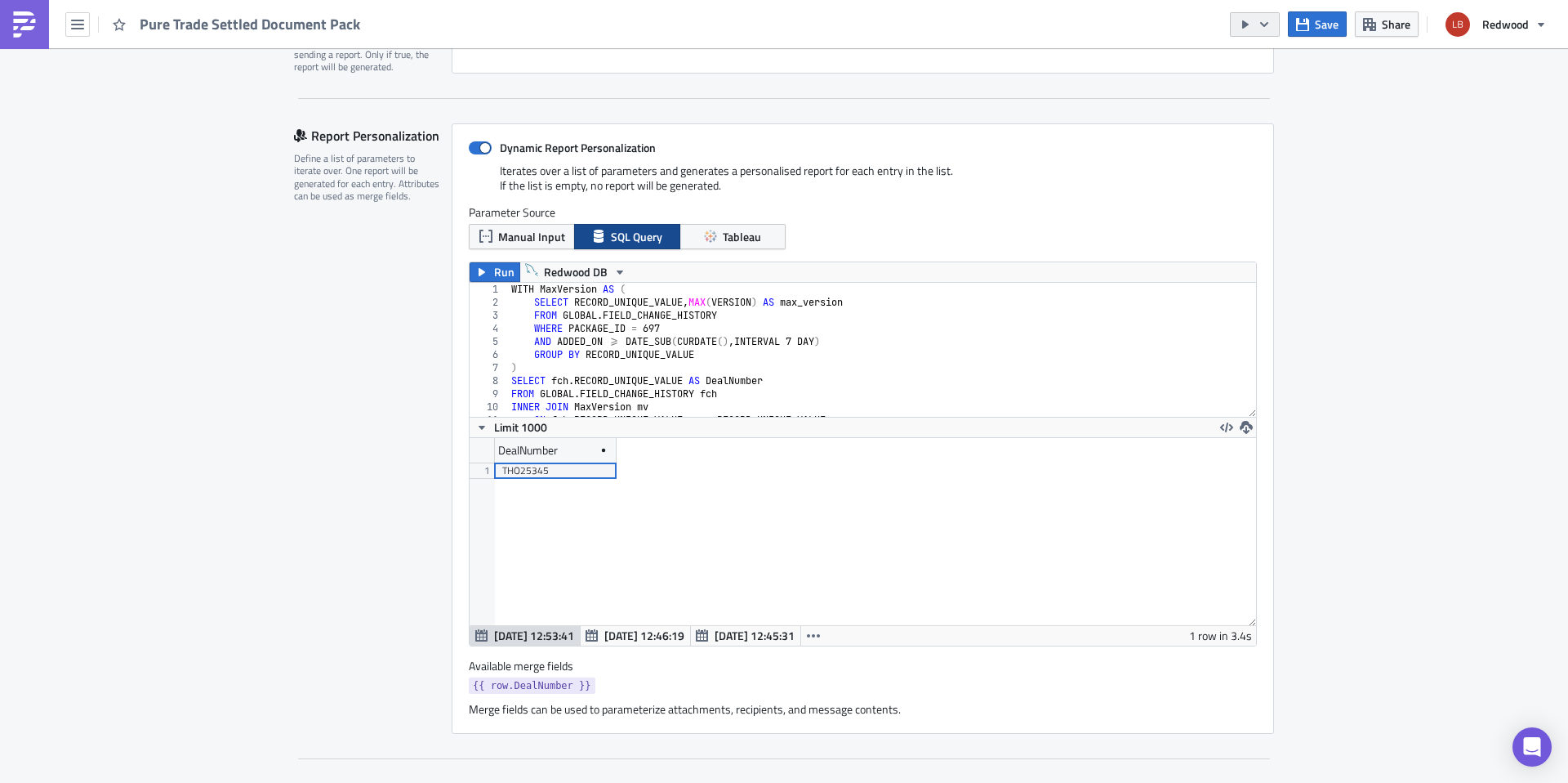
click at [1264, 26] on icon "button" at bounding box center [1264, 23] width 13 height 13
click at [1261, 94] on div "Run Report" at bounding box center [1305, 90] width 127 height 17
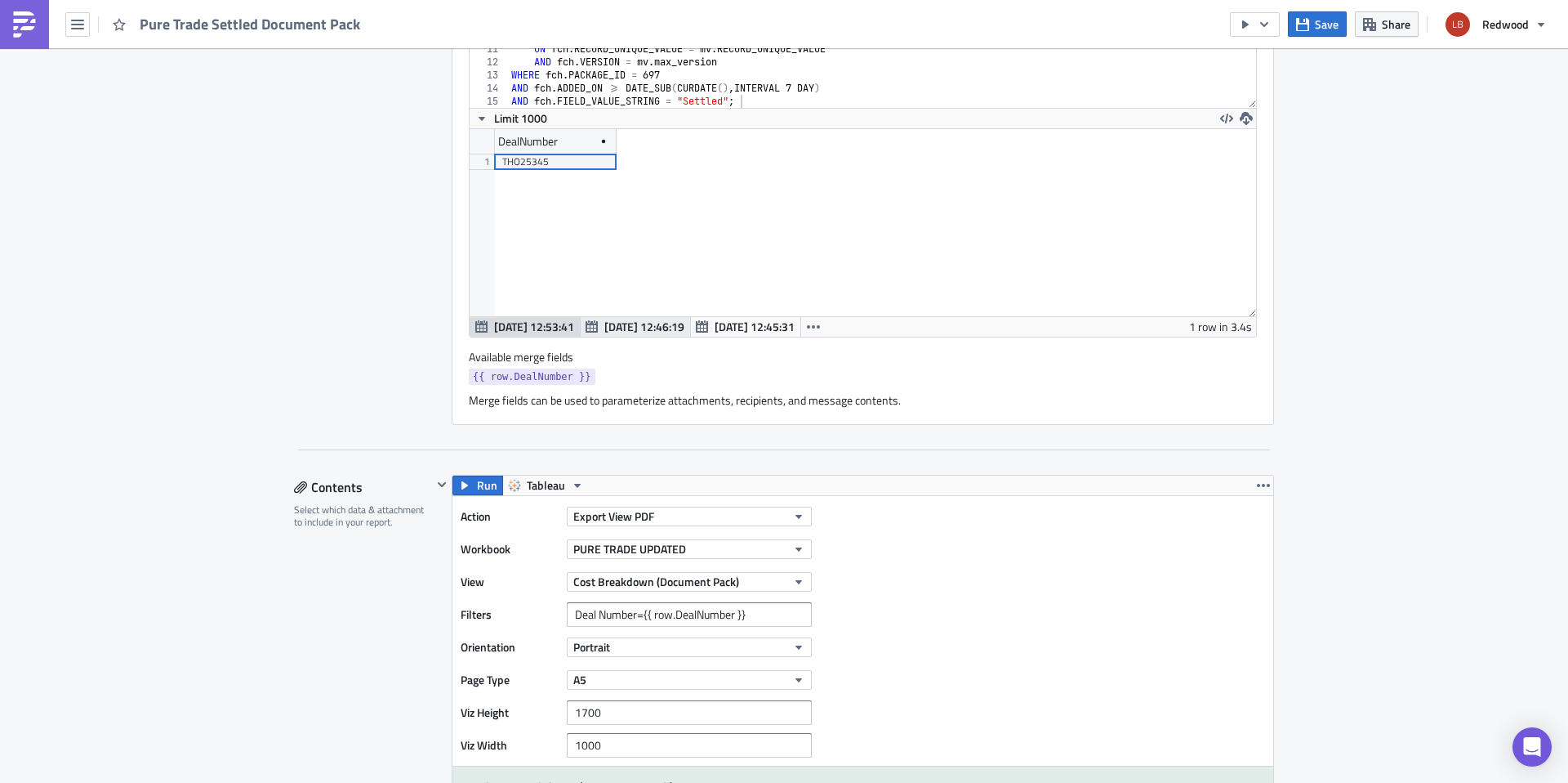
scroll to position [928, 0]
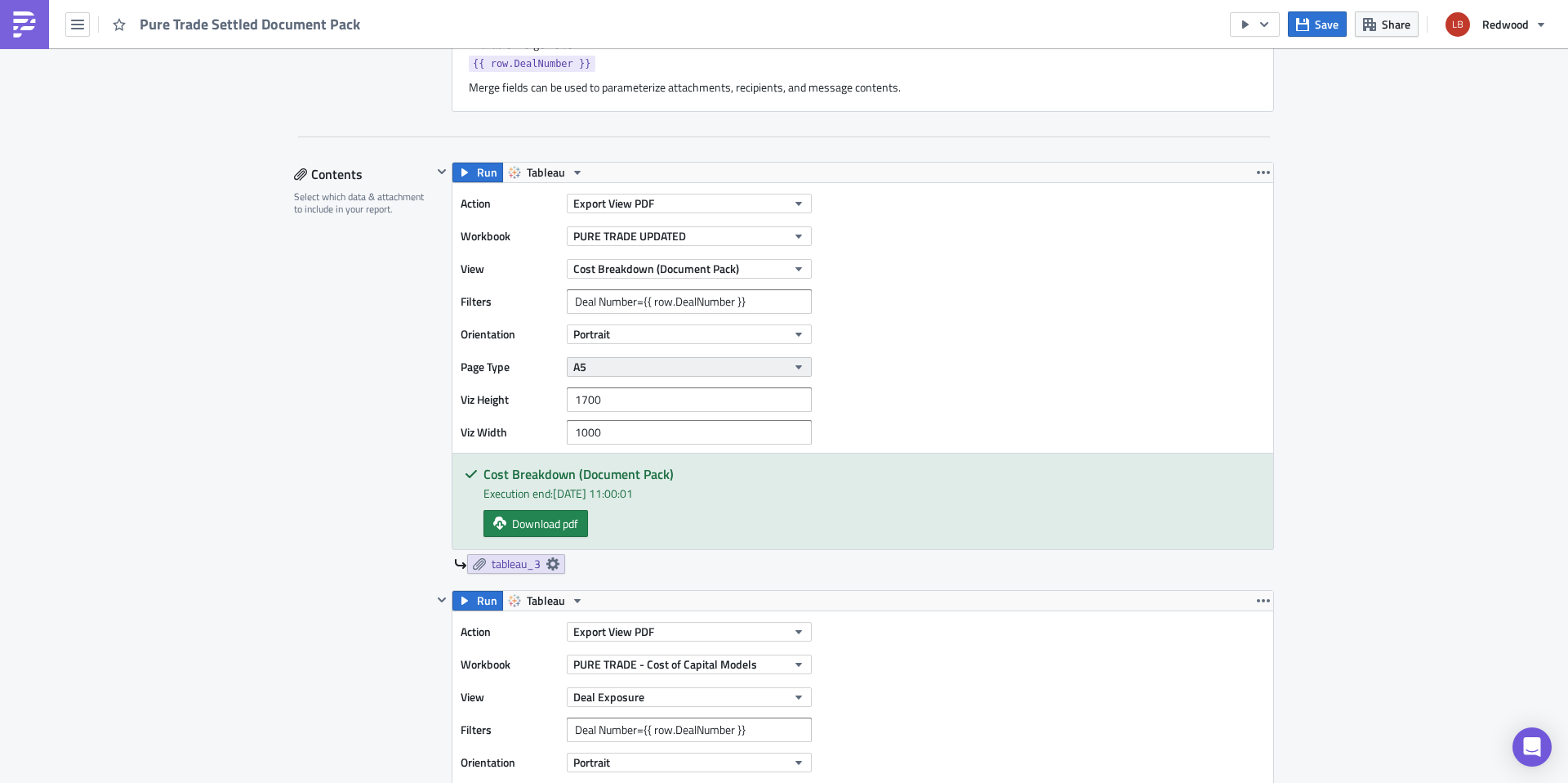
click at [593, 367] on button "A5" at bounding box center [689, 367] width 245 height 20
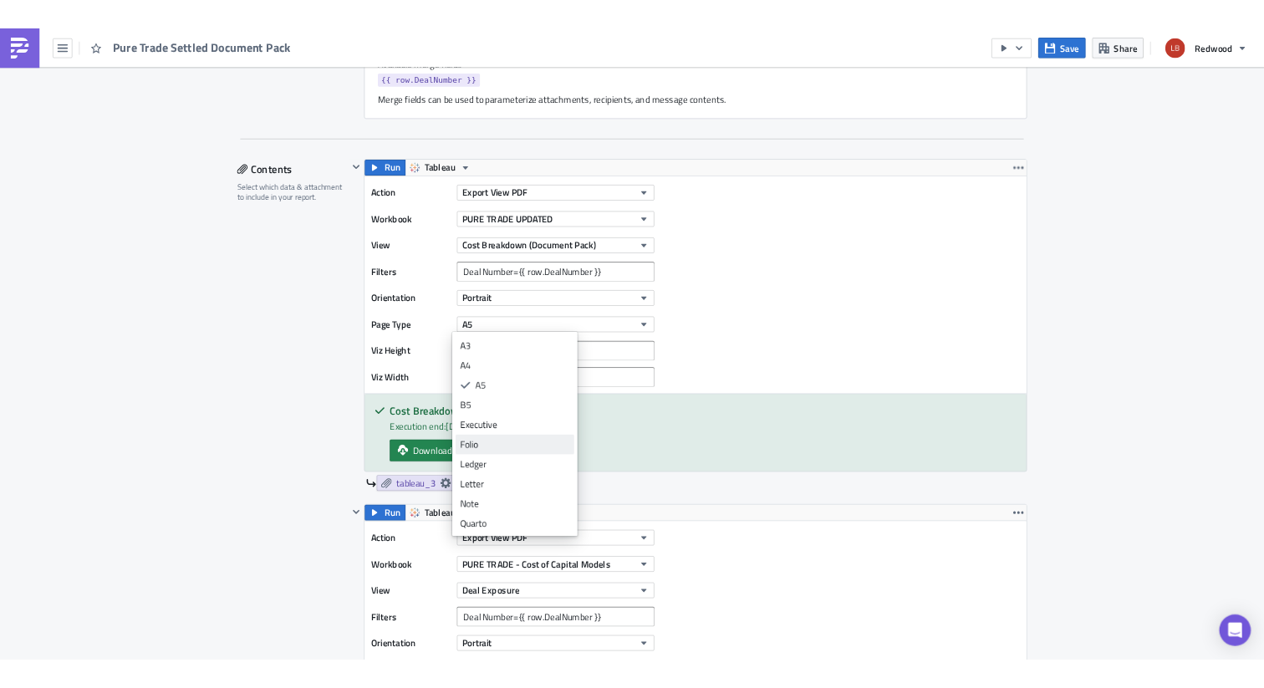
scroll to position [50, 0]
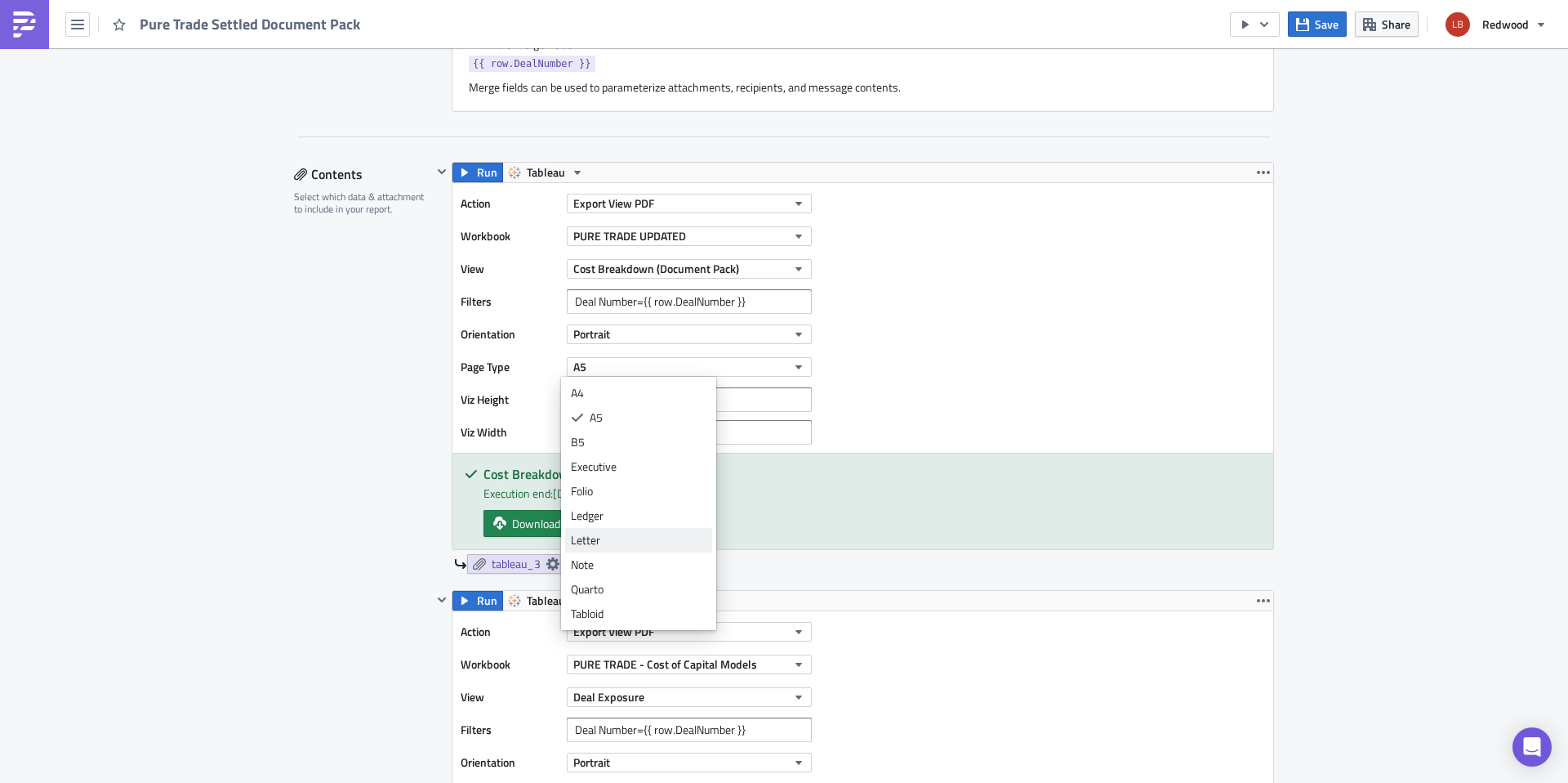
click at [653, 537] on div "Letter" at bounding box center [638, 540] width 136 height 17
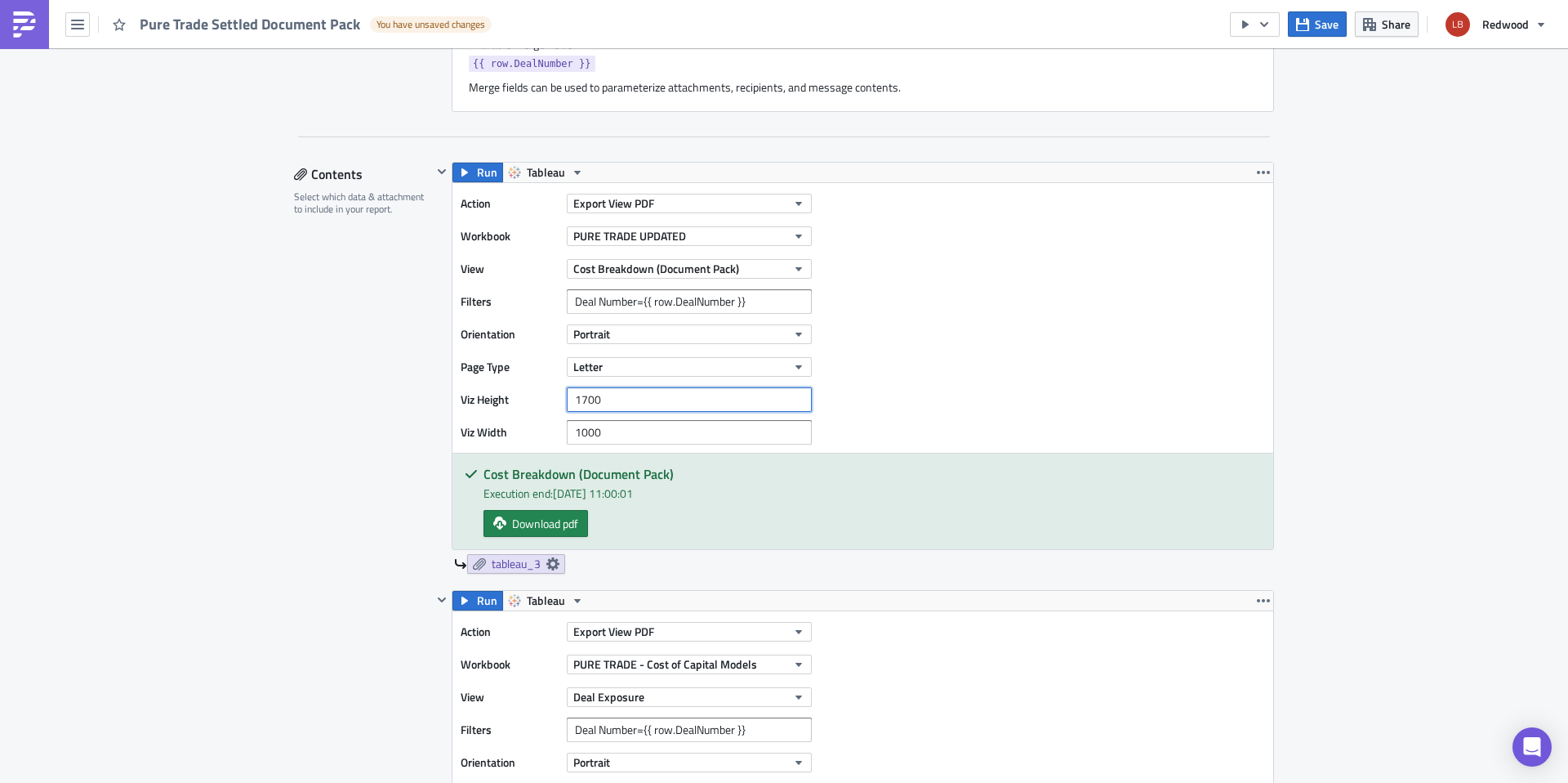
click at [634, 401] on input "1700" at bounding box center [689, 399] width 245 height 24
click at [579, 402] on input "1700" at bounding box center [689, 399] width 245 height 24
type input "1800"
click at [643, 437] on input "1000" at bounding box center [689, 432] width 245 height 24
type input "1"
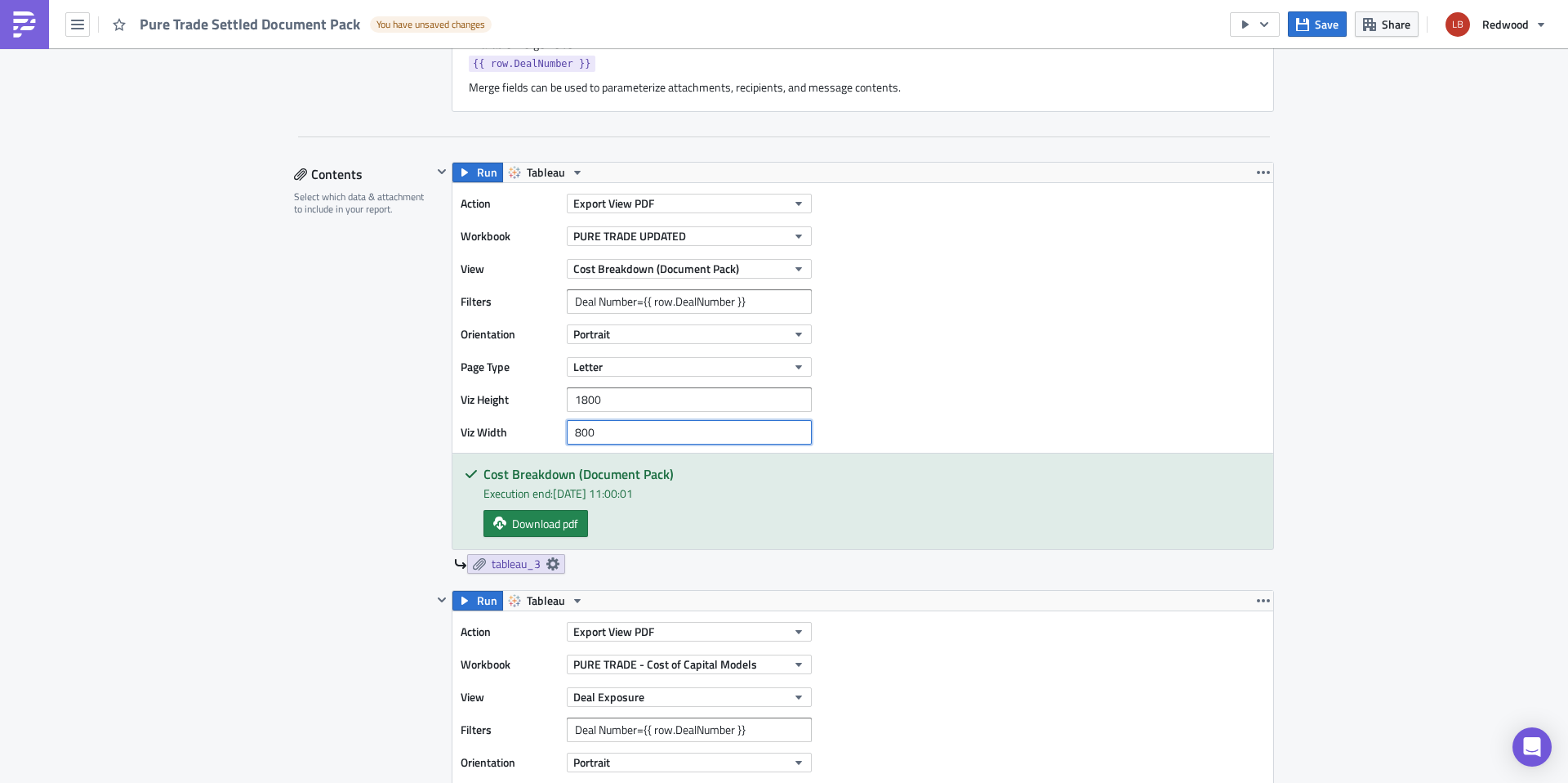
type input "800"
click at [1326, 26] on span "Save" at bounding box center [1327, 24] width 23 height 18
click at [1264, 25] on icon "button" at bounding box center [1264, 23] width 13 height 13
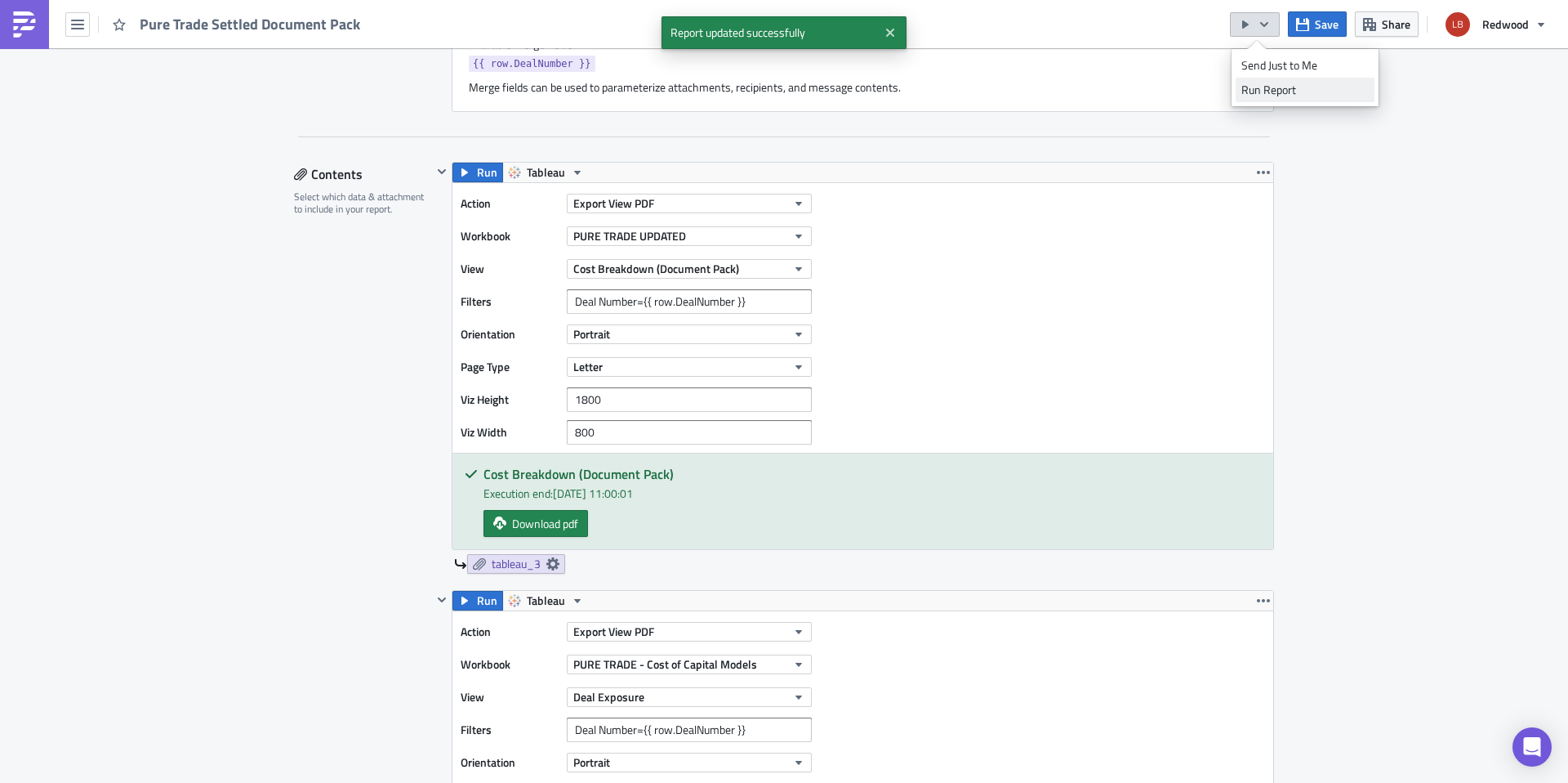
click at [1284, 90] on div "Run Report" at bounding box center [1305, 90] width 127 height 17
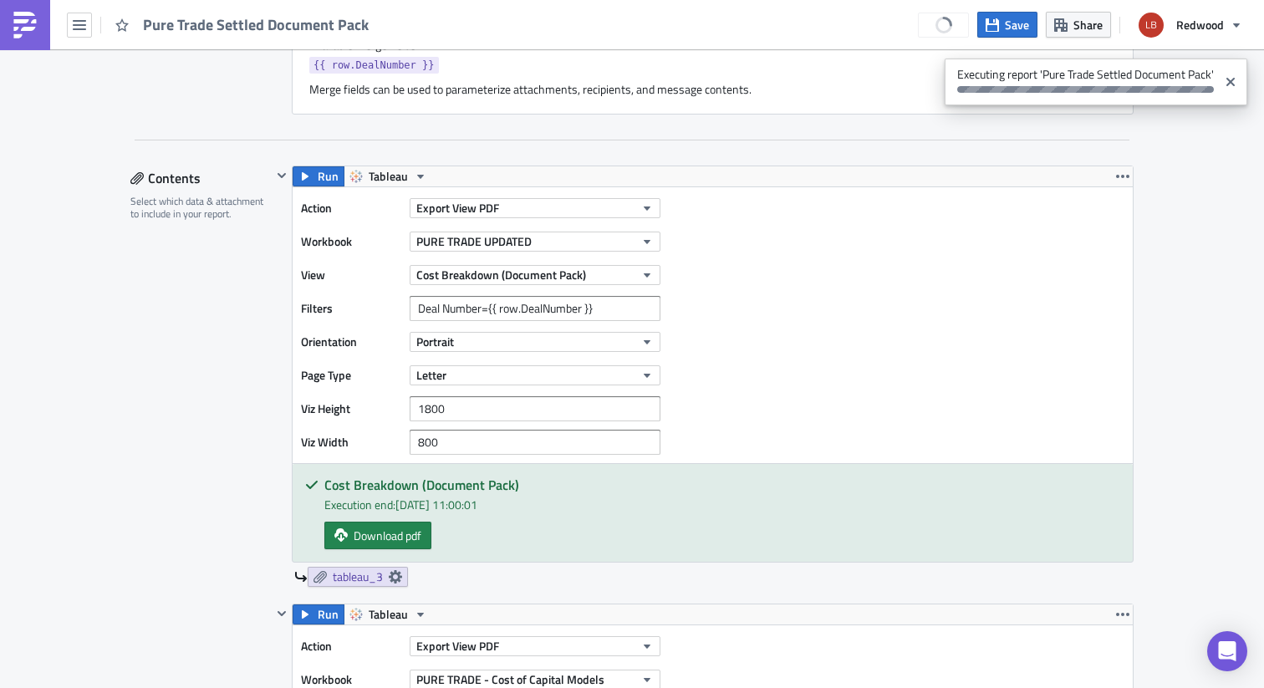
scroll to position [191, 805]
